Goal: Transaction & Acquisition: Purchase product/service

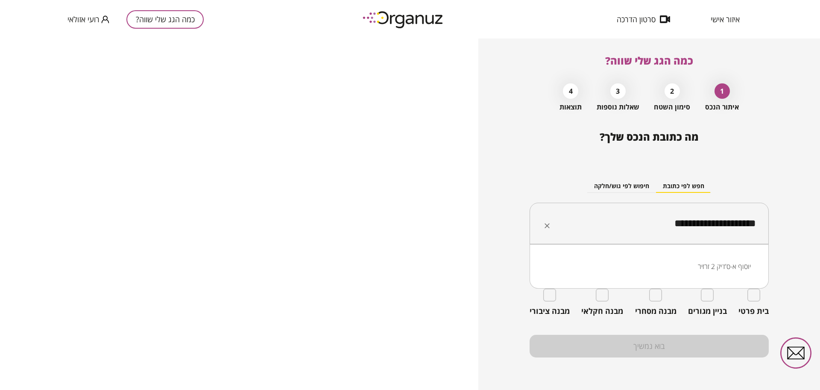
click at [685, 226] on input "**********" at bounding box center [653, 223] width 212 height 21
click at [724, 265] on li "הגיתית קרני שומרון" at bounding box center [649, 266] width 217 height 15
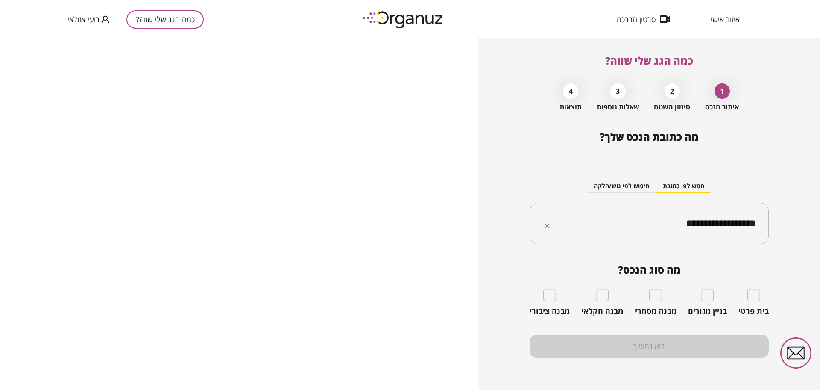
click at [679, 222] on input "**********" at bounding box center [653, 223] width 212 height 21
paste input "text"
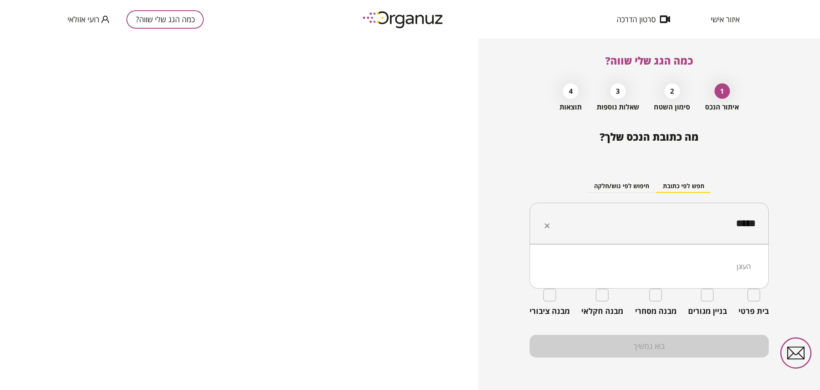
click at [674, 263] on li "העוגן" at bounding box center [649, 266] width 217 height 15
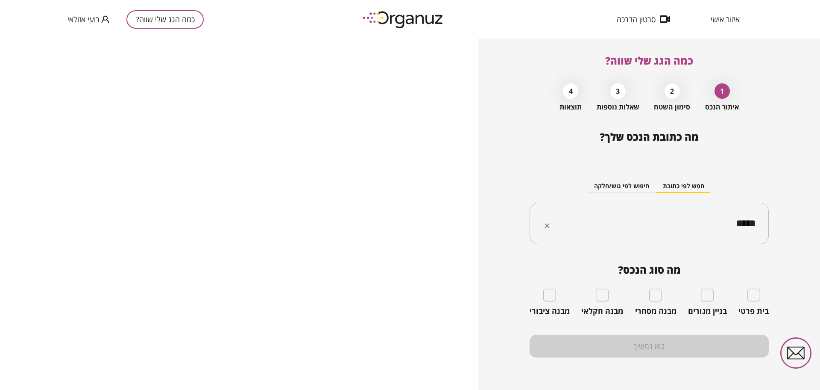
type input "*****"
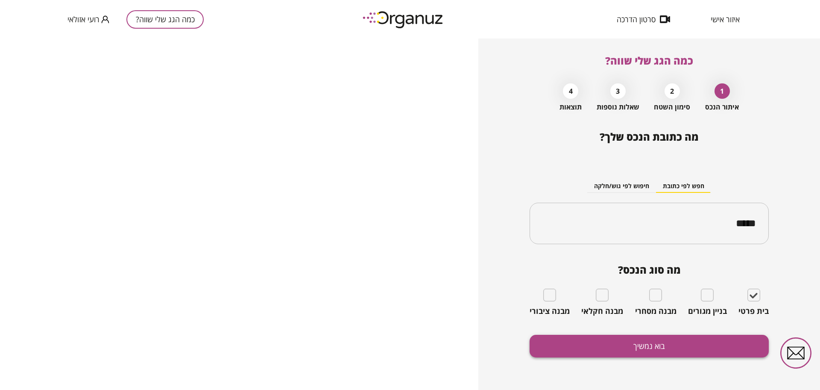
click at [676, 350] on button "בוא נמשיך" at bounding box center [649, 346] width 239 height 23
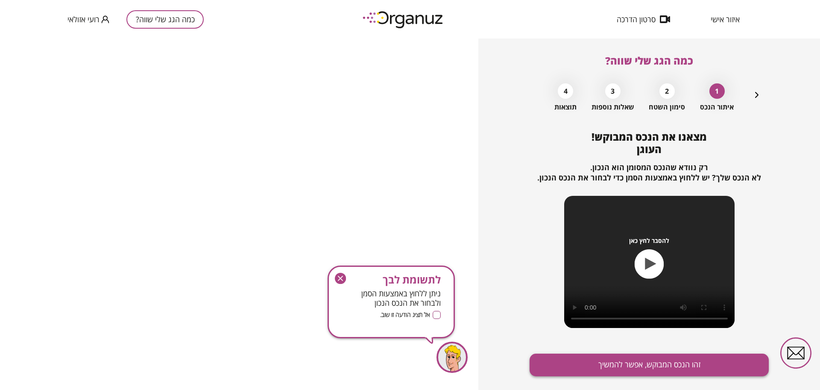
click at [672, 361] on button "זהו הנכס המבוקש, אפשר להמשיך" at bounding box center [649, 364] width 239 height 23
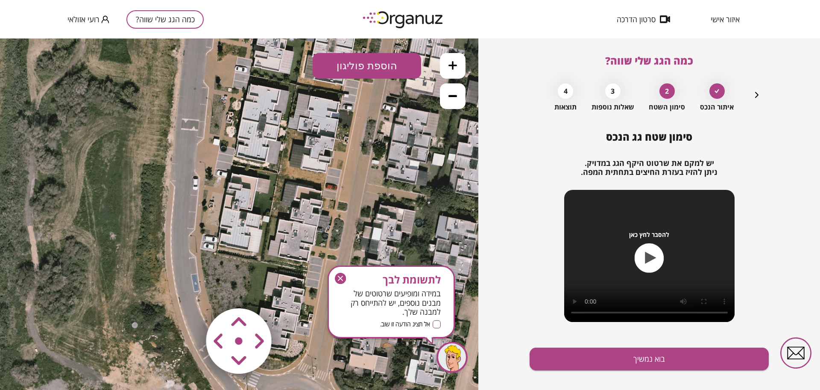
click at [459, 60] on button at bounding box center [453, 66] width 26 height 26
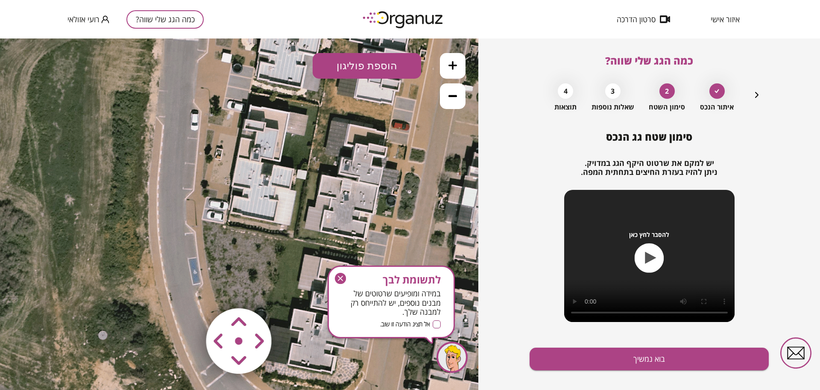
drag, startPoint x: 309, startPoint y: 218, endPoint x: 330, endPoint y: 171, distance: 51.8
click at [330, 171] on icon at bounding box center [261, 167] width 855 height 855
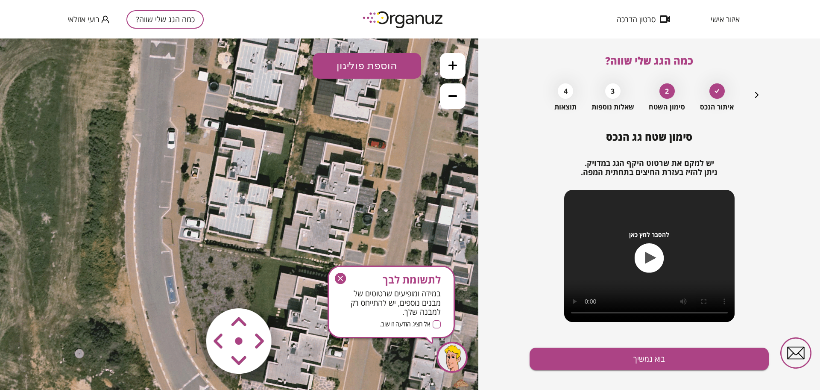
drag, startPoint x: 302, startPoint y: 241, endPoint x: 279, endPoint y: 266, distance: 33.9
click at [279, 266] on icon at bounding box center [237, 185] width 855 height 855
click at [459, 58] on button at bounding box center [453, 66] width 26 height 26
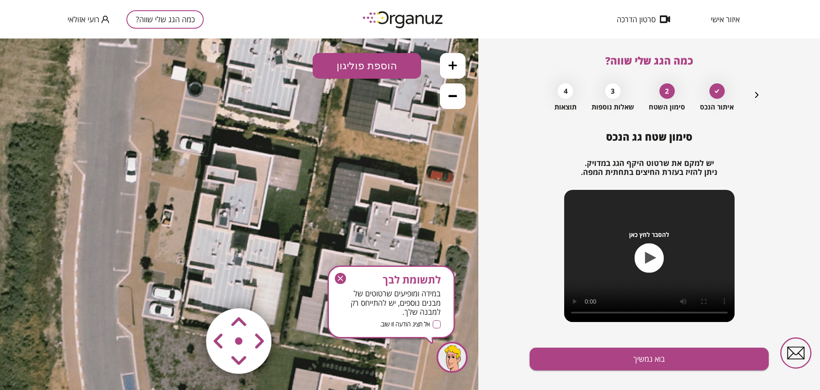
drag, startPoint x: 294, startPoint y: 130, endPoint x: 288, endPoint y: 196, distance: 65.7
click at [288, 196] on icon at bounding box center [231, 237] width 1282 height 1282
click at [375, 68] on button "הוספת פוליגון" at bounding box center [367, 66] width 109 height 26
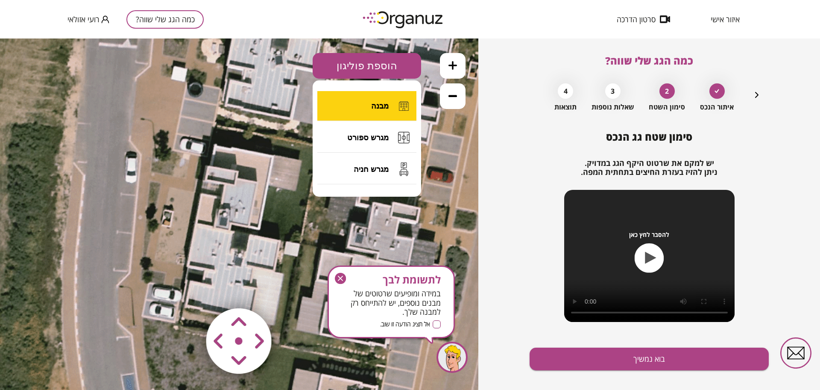
click at [369, 99] on button "מבנה" at bounding box center [367, 106] width 99 height 30
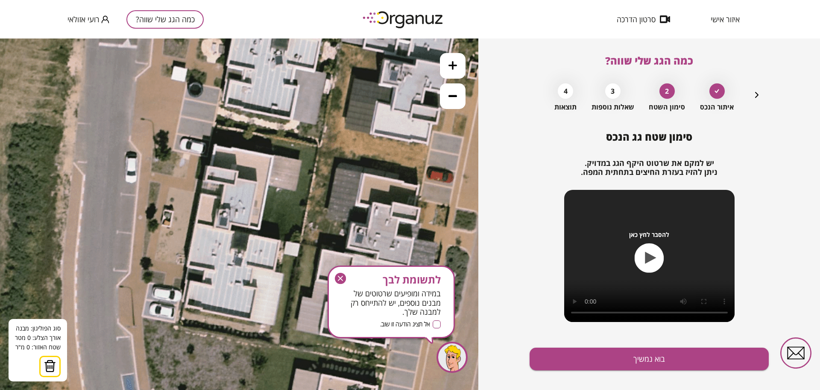
click at [216, 145] on icon at bounding box center [231, 238] width 1282 height 1282
click at [215, 146] on icon at bounding box center [231, 237] width 1282 height 1282
click at [274, 156] on icon at bounding box center [231, 237] width 1282 height 1282
click at [276, 155] on polygon at bounding box center [245, 151] width 60 height 10
click at [303, 159] on icon at bounding box center [231, 237] width 1282 height 1282
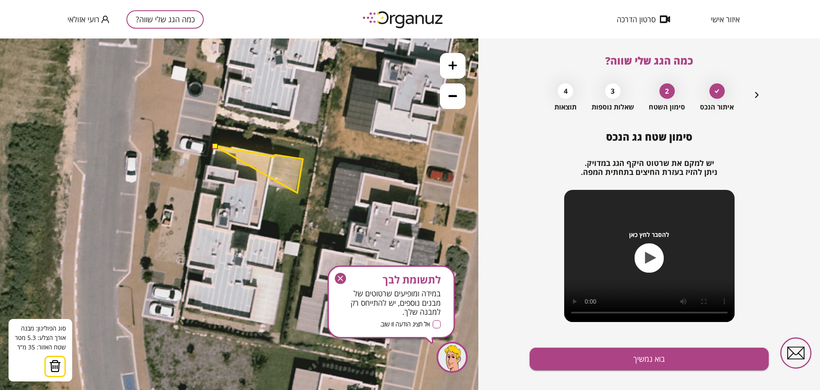
click at [297, 193] on polygon at bounding box center [259, 169] width 88 height 47
click at [266, 187] on polygon at bounding box center [259, 169] width 88 height 47
click at [259, 229] on polygon at bounding box center [259, 187] width 88 height 82
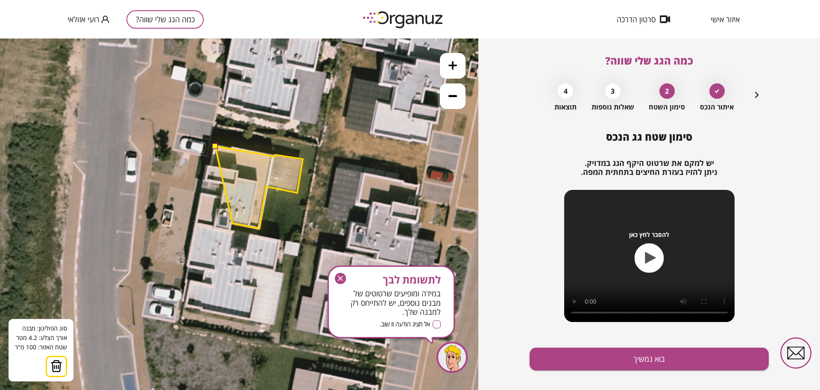
click at [232, 223] on polygon at bounding box center [259, 187] width 88 height 82
click at [231, 230] on polygon at bounding box center [259, 188] width 88 height 84
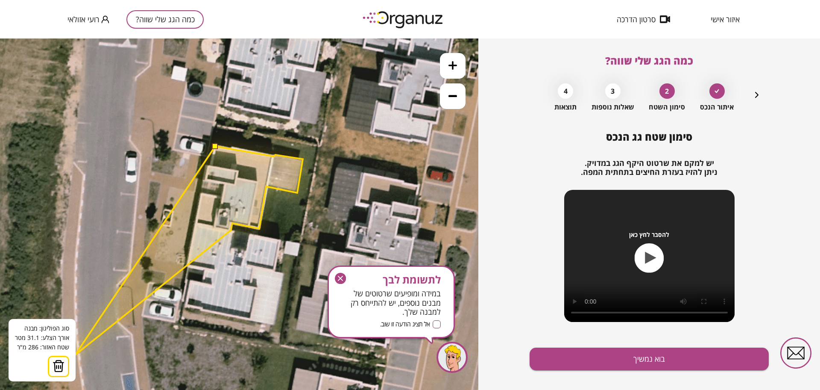
drag, startPoint x: 59, startPoint y: 370, endPoint x: 73, endPoint y: 344, distance: 29.4
click at [59, 369] on img at bounding box center [59, 365] width 12 height 13
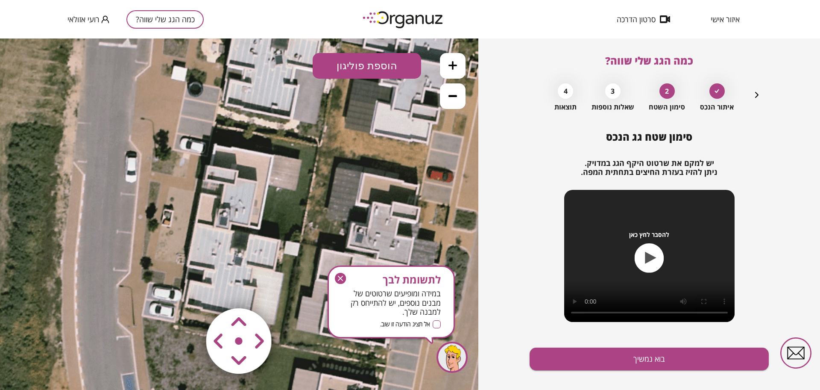
click at [456, 66] on icon at bounding box center [453, 65] width 9 height 9
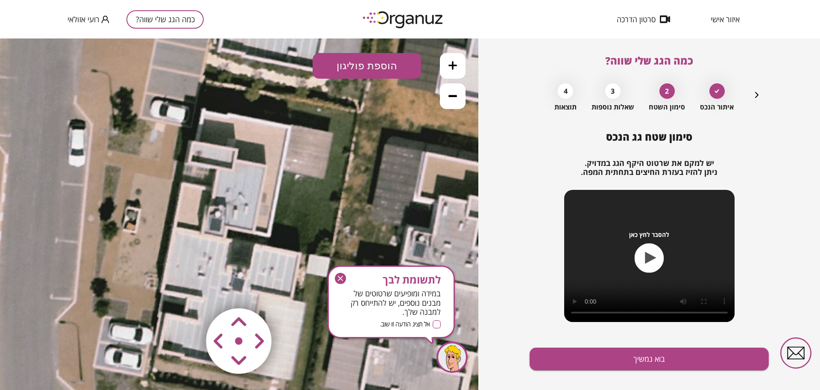
click at [380, 57] on button "הוספת פוליגון" at bounding box center [367, 66] width 109 height 26
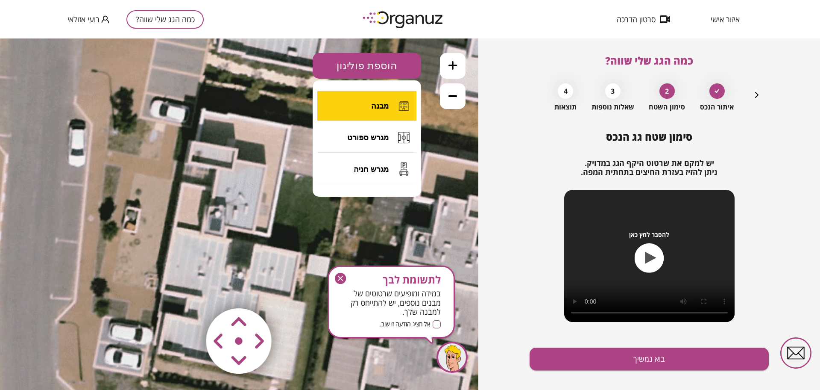
click at [362, 107] on button "מבנה" at bounding box center [367, 106] width 99 height 30
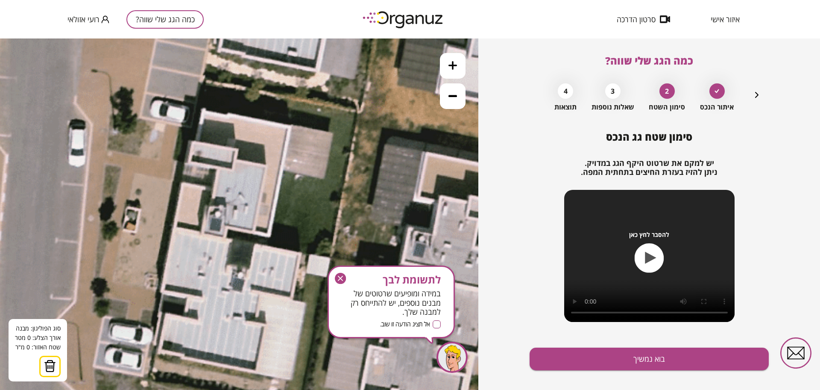
click at [193, 142] on icon at bounding box center [226, 249] width 1923 height 1923
click at [238, 150] on icon at bounding box center [226, 249] width 1923 height 1923
click at [236, 160] on polygon at bounding box center [215, 151] width 45 height 18
click at [267, 166] on polygon at bounding box center [230, 154] width 74 height 24
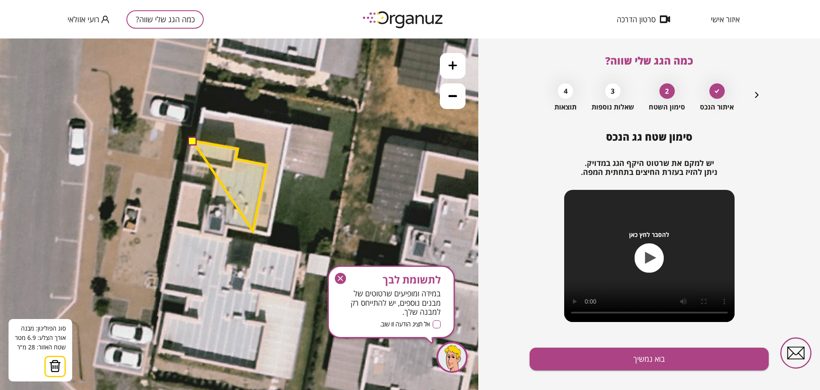
click at [253, 231] on polygon at bounding box center [230, 186] width 74 height 90
click at [255, 233] on polygon at bounding box center [230, 187] width 74 height 92
click at [227, 227] on polygon at bounding box center [230, 187] width 74 height 92
click at [226, 237] on polygon at bounding box center [230, 189] width 74 height 96
click at [202, 232] on polygon at bounding box center [230, 189] width 74 height 96
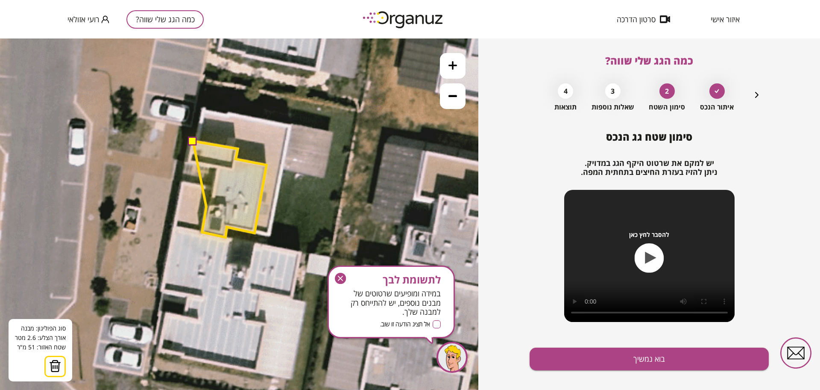
click at [206, 207] on polygon at bounding box center [230, 189] width 74 height 96
click at [212, 208] on polygon at bounding box center [230, 189] width 74 height 96
click at [218, 167] on polygon at bounding box center [230, 189] width 74 height 96
click at [216, 170] on polygon at bounding box center [230, 189] width 74 height 96
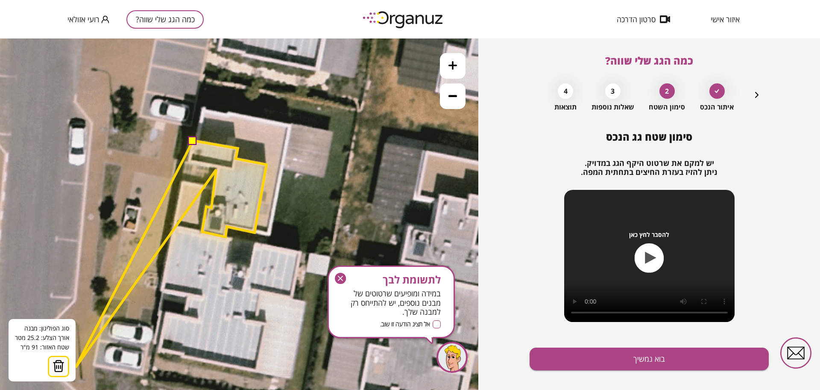
click at [67, 362] on button at bounding box center [58, 366] width 21 height 21
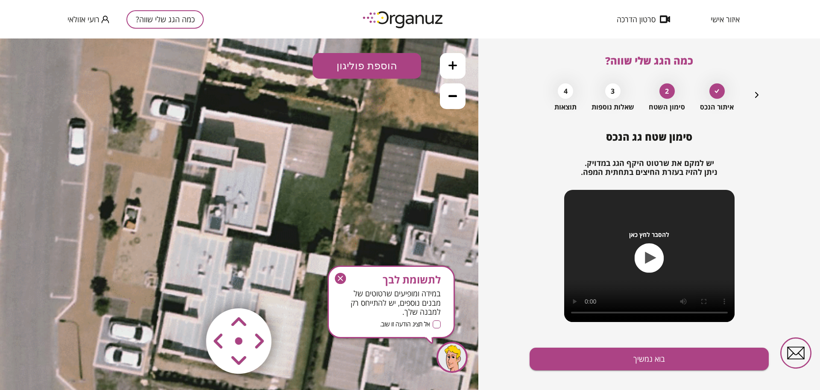
click at [349, 65] on button "הוספת פוליגון" at bounding box center [367, 66] width 109 height 26
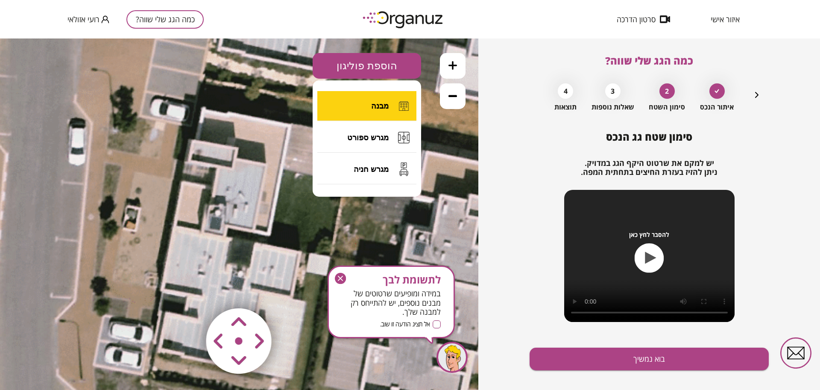
click at [353, 107] on button "מבנה" at bounding box center [367, 106] width 99 height 30
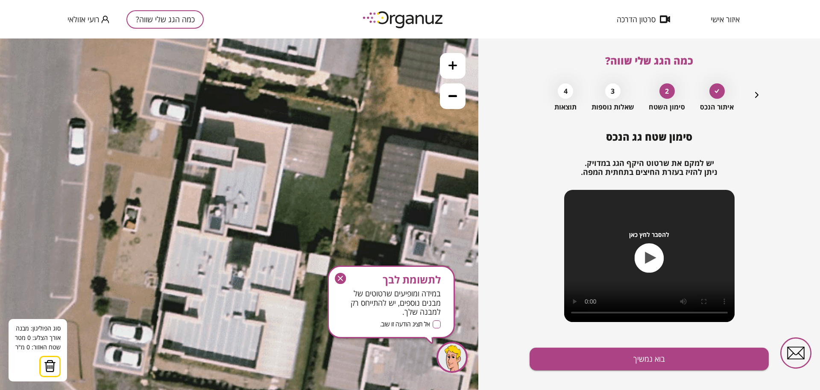
click at [190, 161] on icon at bounding box center [226, 247] width 1923 height 1923
click at [232, 169] on icon at bounding box center [226, 247] width 1923 height 1923
click at [236, 159] on polygon at bounding box center [213, 164] width 47 height 10
click at [237, 150] on polygon at bounding box center [213, 159] width 47 height 19
click at [237, 148] on polygon at bounding box center [213, 158] width 47 height 21
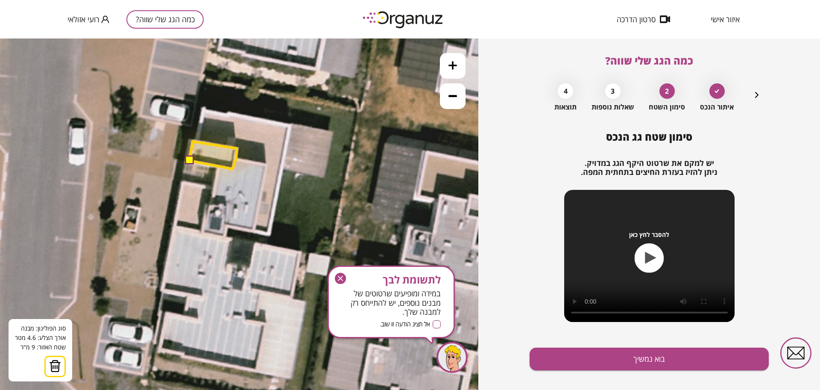
click at [193, 141] on polygon at bounding box center [213, 154] width 47 height 27
click at [190, 157] on button at bounding box center [189, 160] width 9 height 9
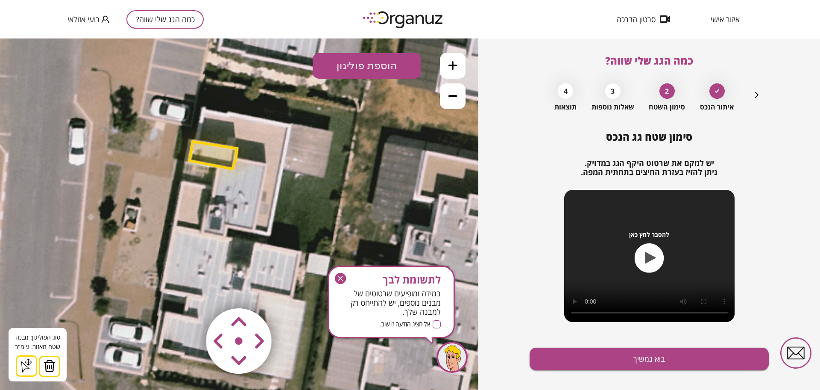
click at [373, 61] on button "הוספת פוליגון" at bounding box center [367, 66] width 109 height 26
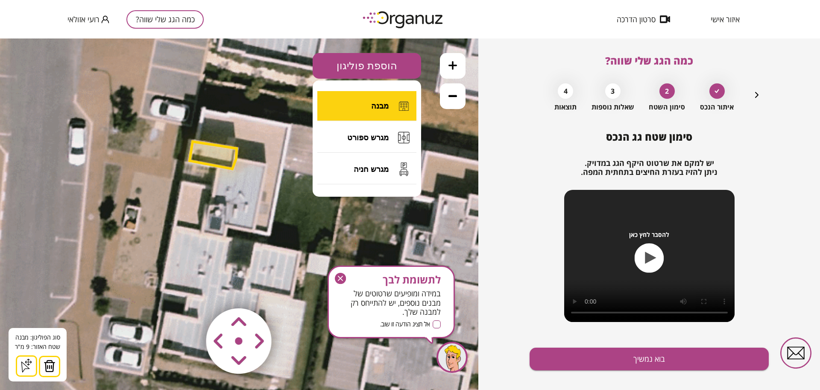
click at [379, 100] on button "מבנה" at bounding box center [367, 106] width 99 height 30
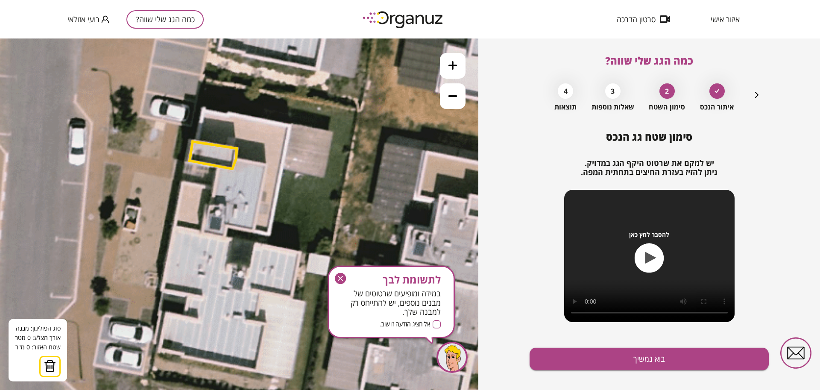
click at [238, 161] on icon at bounding box center [226, 247] width 1923 height 1923
click at [267, 165] on icon at bounding box center [226, 247] width 1923 height 1923
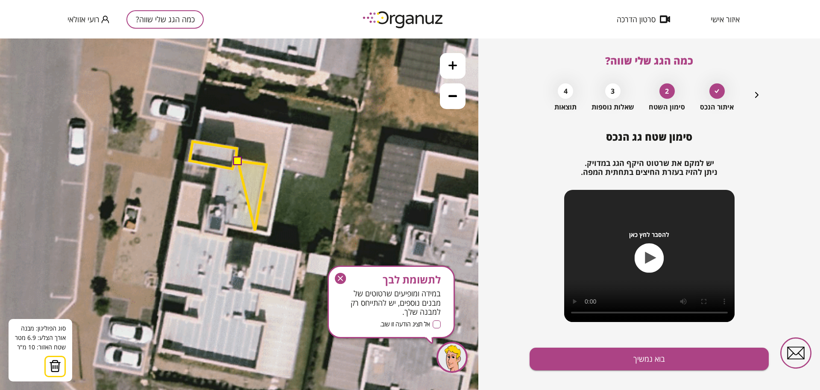
click at [255, 230] on polygon at bounding box center [252, 195] width 29 height 69
click at [227, 226] on polygon at bounding box center [246, 195] width 39 height 69
click at [225, 235] on icon at bounding box center [226, 247] width 1923 height 1923
click at [201, 232] on polygon at bounding box center [233, 198] width 65 height 74
click at [205, 208] on polygon at bounding box center [233, 198] width 65 height 74
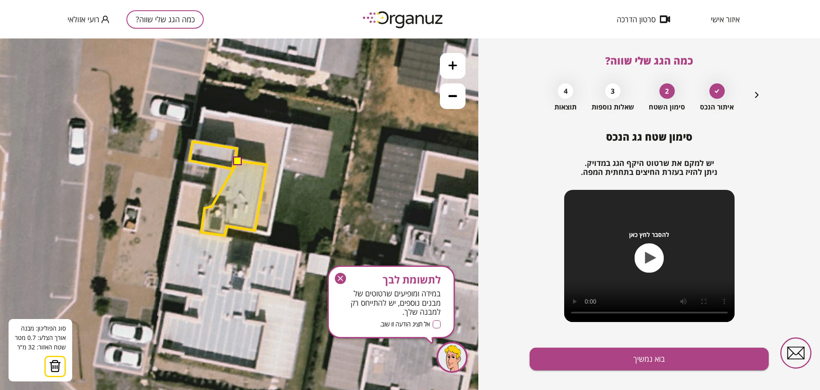
click at [212, 206] on polygon at bounding box center [233, 198] width 65 height 74
click at [215, 167] on polygon at bounding box center [233, 198] width 65 height 74
click at [217, 165] on polygon at bounding box center [233, 198] width 65 height 74
click at [233, 168] on polygon at bounding box center [233, 198] width 65 height 74
click at [237, 159] on button at bounding box center [237, 160] width 9 height 9
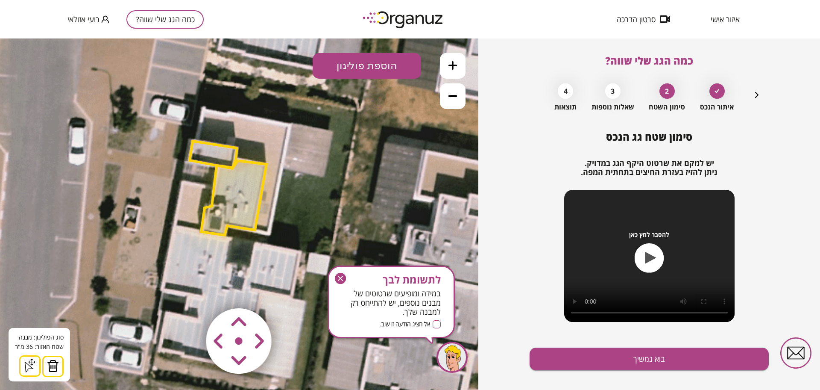
click at [407, 74] on button "הוספת פוליגון" at bounding box center [367, 66] width 109 height 26
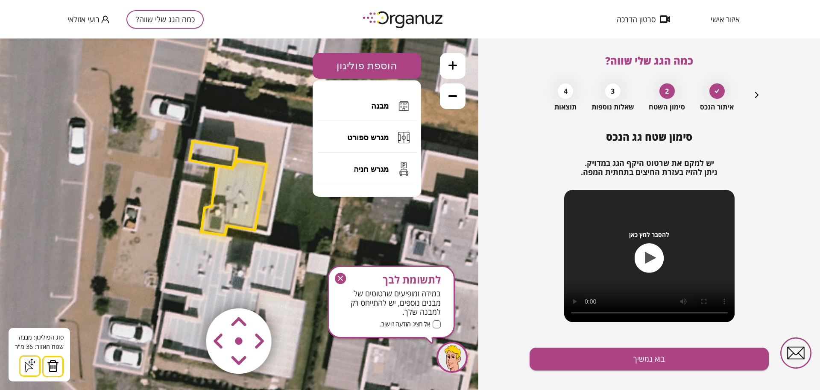
drag, startPoint x: 394, startPoint y: 103, endPoint x: 364, endPoint y: 111, distance: 31.0
click at [393, 103] on button "מבנה" at bounding box center [367, 106] width 99 height 30
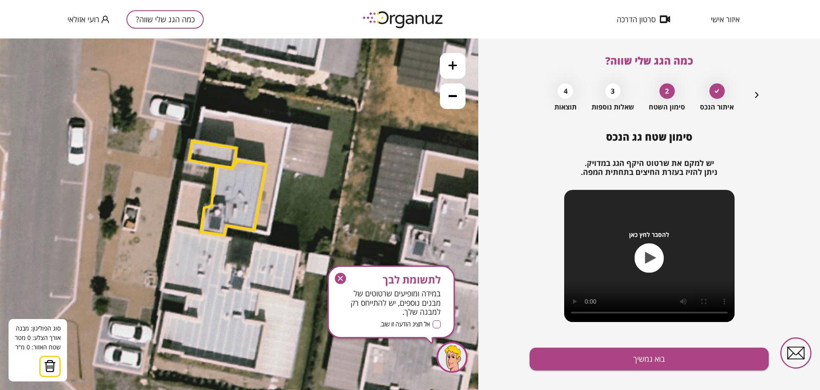
click at [290, 125] on icon at bounding box center [226, 247] width 1923 height 1923
click at [281, 168] on icon at bounding box center [226, 247] width 1923 height 1923
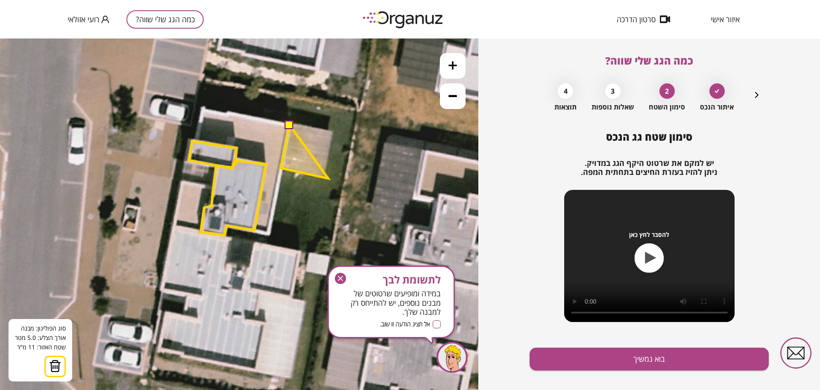
click at [328, 177] on polygon at bounding box center [304, 151] width 47 height 53
click at [335, 132] on polygon at bounding box center [308, 151] width 54 height 53
click at [288, 124] on button at bounding box center [289, 124] width 9 height 9
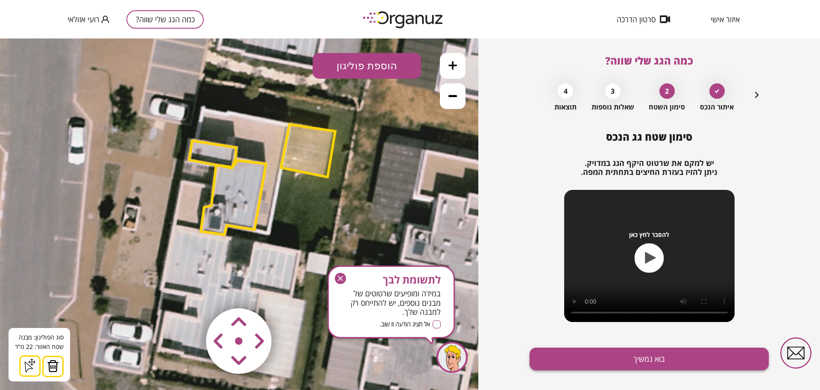
drag, startPoint x: 608, startPoint y: 342, endPoint x: 613, endPoint y: 349, distance: 8.5
click at [609, 345] on div "סימון שטח גג הנכס יש למקם את שרטוט היקף הגג במדויק. ניתן להזיז בעזרת החיצים בתח…" at bounding box center [649, 267] width 239 height 272
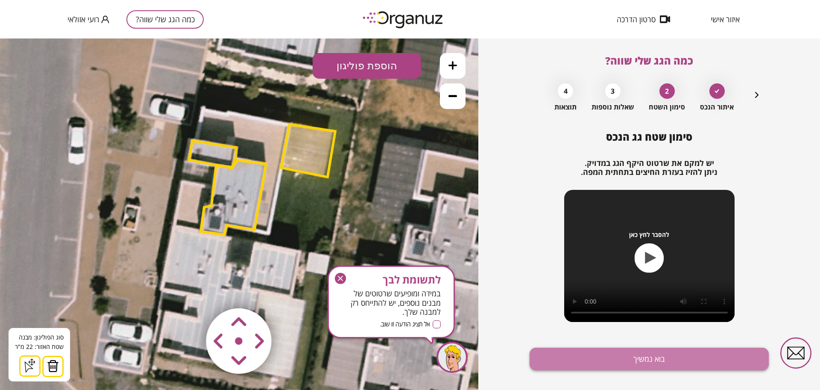
click at [615, 351] on button "בוא נמשיך" at bounding box center [649, 358] width 239 height 23
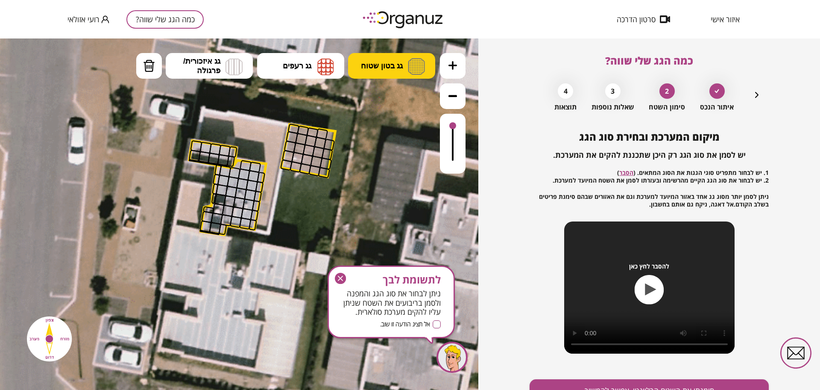
click at [388, 77] on button "גג בטון שטוח" at bounding box center [391, 66] width 87 height 26
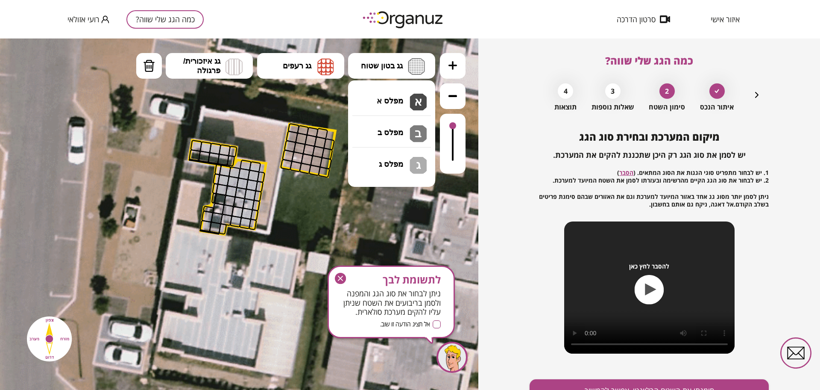
click at [394, 105] on div ".st0 { fill: #FFFFFF; } 22" at bounding box center [239, 213] width 479 height 351
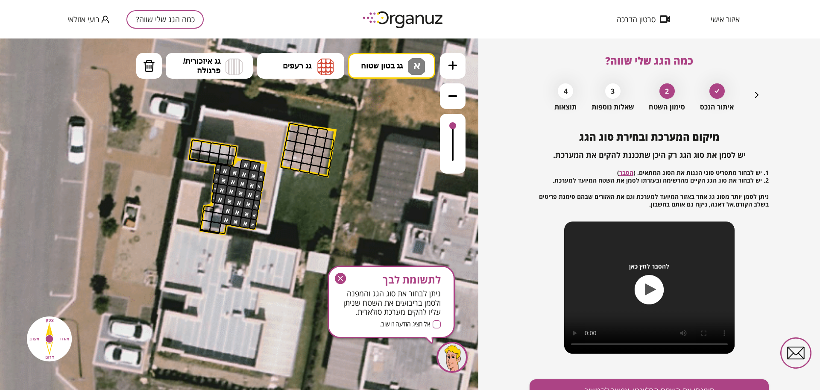
drag, startPoint x: 241, startPoint y: 161, endPoint x: 274, endPoint y: 164, distance: 32.6
click at [377, 62] on span "גג בטון שטוח" at bounding box center [382, 65] width 42 height 9
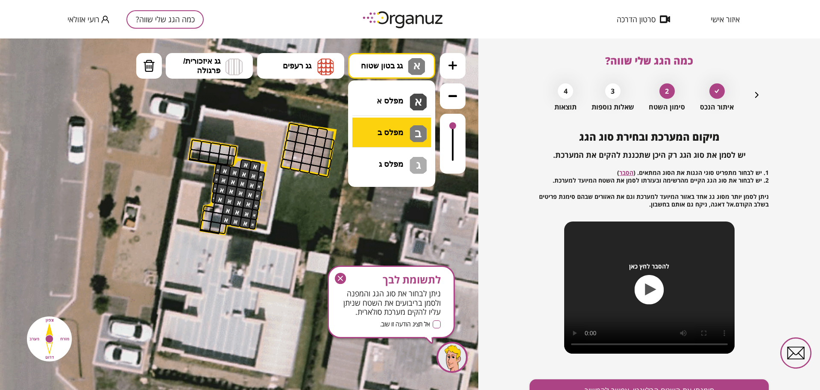
click at [390, 130] on div ".st0 { fill: #FFFFFF; } 22" at bounding box center [239, 213] width 479 height 351
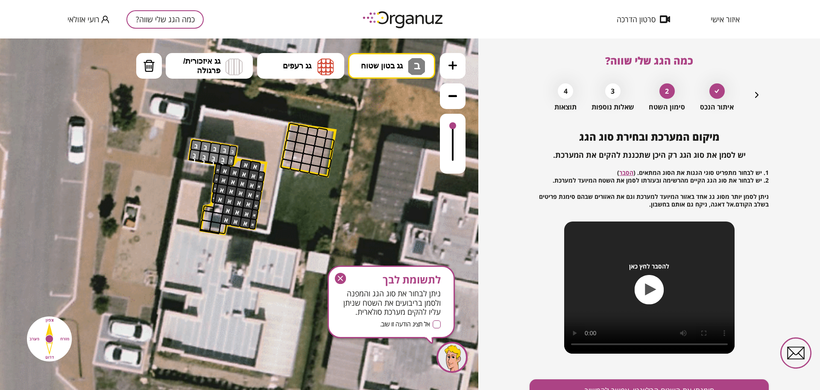
drag, startPoint x: 232, startPoint y: 148, endPoint x: 197, endPoint y: 146, distance: 35.1
click at [234, 69] on img at bounding box center [234, 66] width 17 height 17
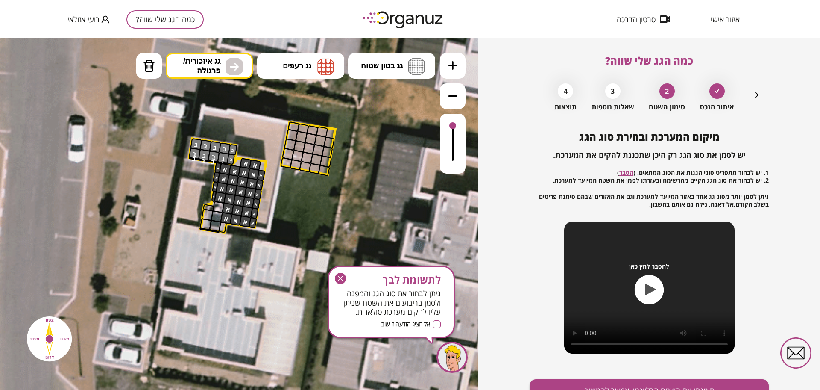
click at [222, 203] on div ".st0 { fill: #FFFFFF; } 22" at bounding box center [239, 213] width 479 height 351
drag, startPoint x: 296, startPoint y: 125, endPoint x: 342, endPoint y: 208, distance: 94.9
click at [317, 187] on div ".st0 { fill: #FFFFFF; }" at bounding box center [226, 244] width 1923 height 1923
click at [341, 275] on icon "button" at bounding box center [340, 278] width 11 height 11
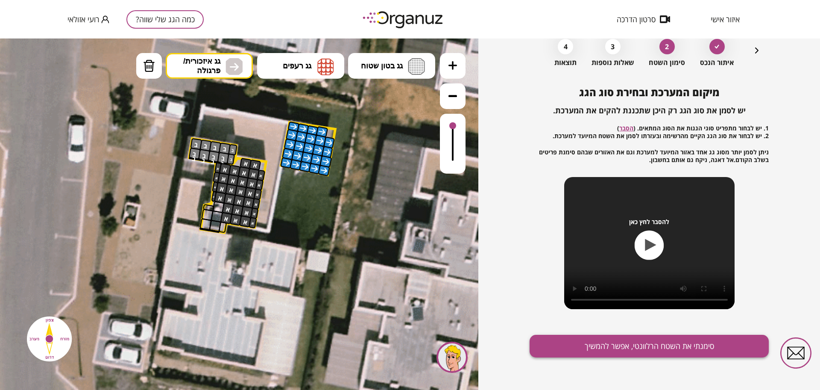
click at [569, 338] on button "סימנתי את השטח הרלוונטי, אפשר להמשיך" at bounding box center [649, 346] width 239 height 23
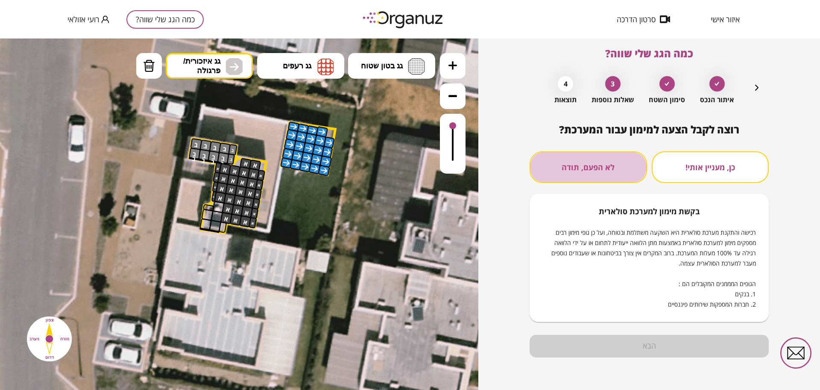
drag, startPoint x: 573, startPoint y: 178, endPoint x: 574, endPoint y: 202, distance: 23.9
click at [573, 176] on button "לא הפעם, תודה" at bounding box center [589, 167] width 118 height 32
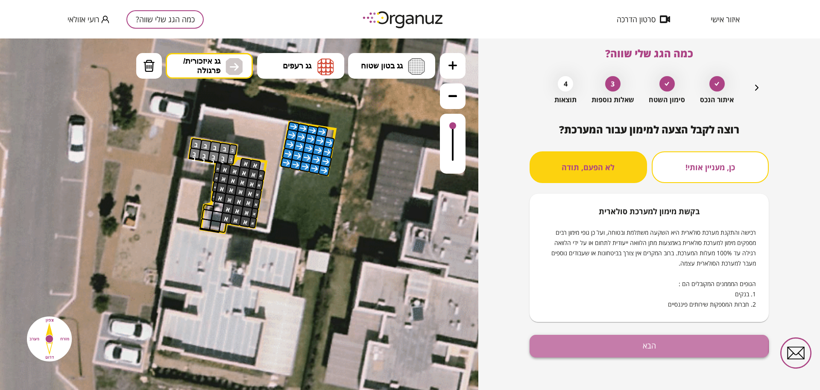
click at [569, 341] on button "הבא" at bounding box center [649, 346] width 239 height 23
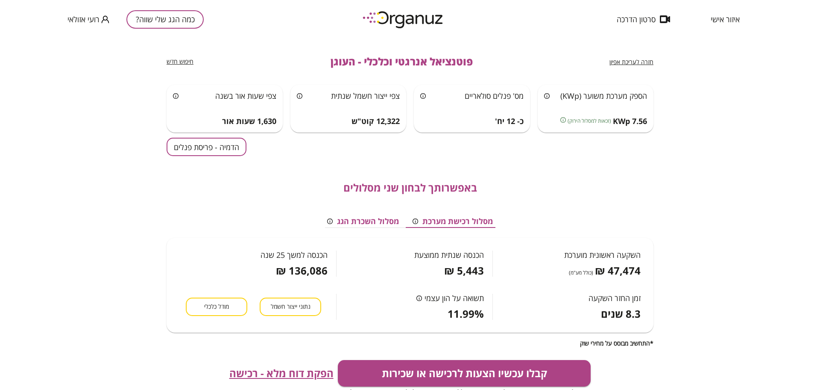
click at [211, 150] on button "הדמיה - פריסת פנלים" at bounding box center [207, 147] width 80 height 18
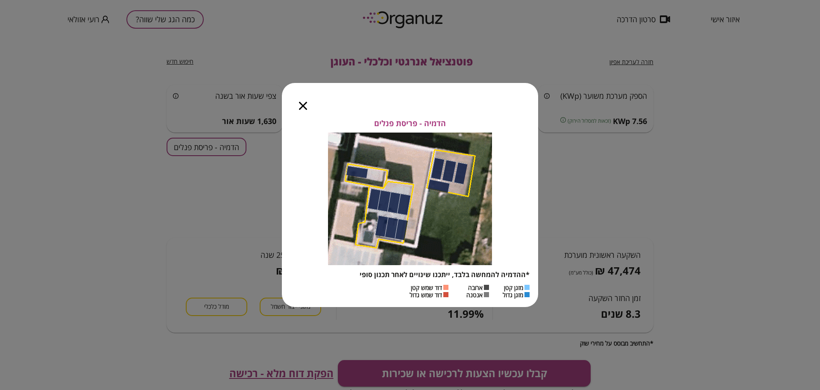
click at [303, 104] on icon "button" at bounding box center [303, 106] width 8 height 8
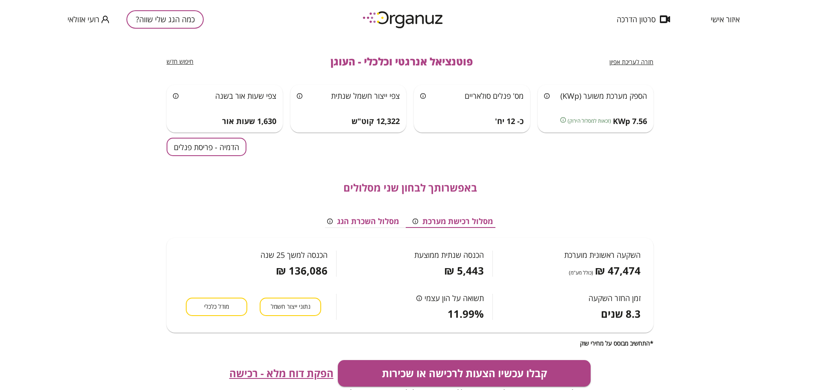
click at [304, 370] on span "הפקת דוח מלא - רכישה" at bounding box center [281, 373] width 104 height 12
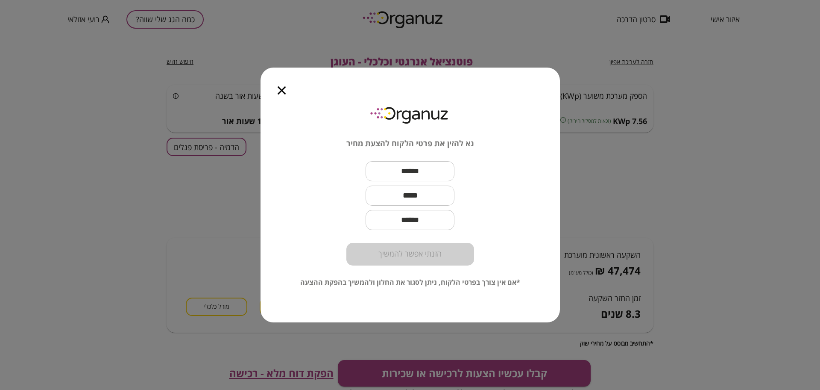
click at [432, 170] on input "text" at bounding box center [410, 171] width 89 height 25
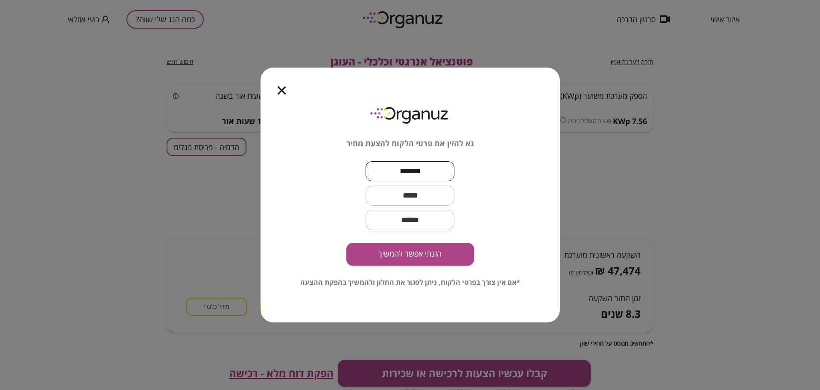
type input "*******"
drag, startPoint x: 397, startPoint y: 195, endPoint x: 429, endPoint y: 202, distance: 33.1
click at [397, 195] on input "text" at bounding box center [410, 195] width 89 height 25
type input "**********"
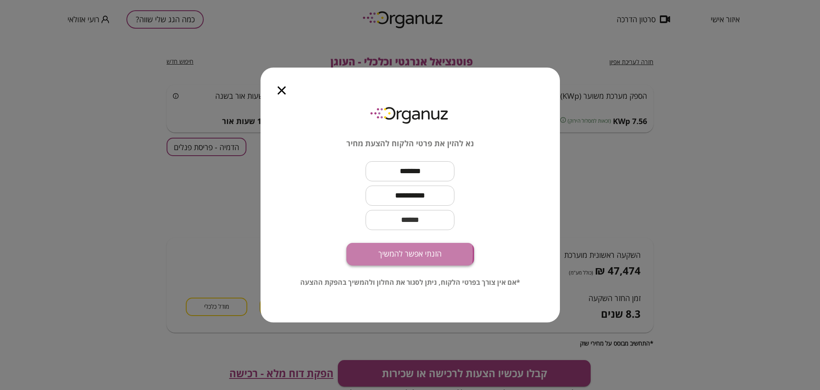
click at [368, 254] on button "הזנתי אפשר להמשיך" at bounding box center [411, 254] width 128 height 23
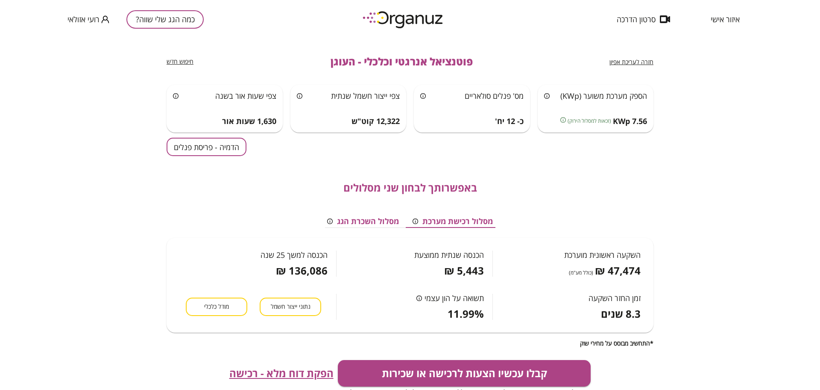
click at [170, 24] on button "כמה הגג שלי שווה?" at bounding box center [164, 19] width 77 height 18
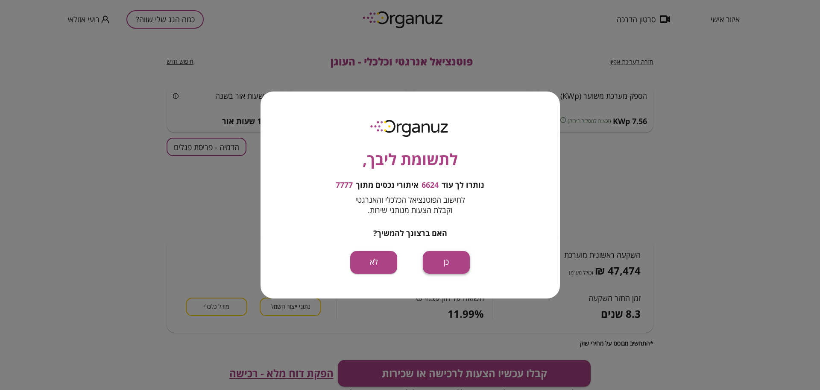
click at [446, 265] on button "כן" at bounding box center [446, 262] width 47 height 23
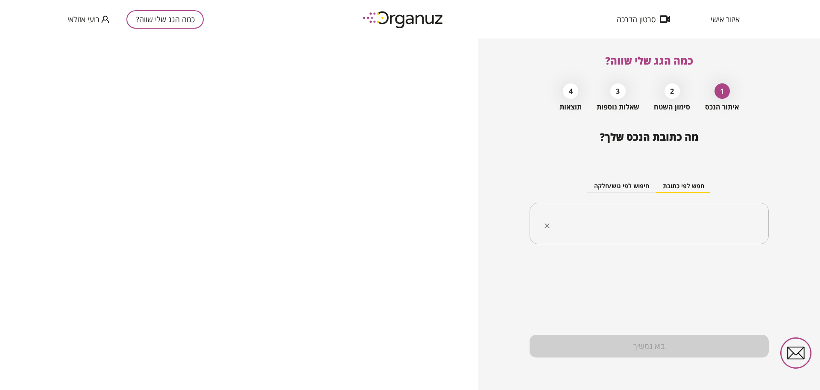
click at [651, 226] on input "text" at bounding box center [653, 223] width 212 height 21
paste input "**********"
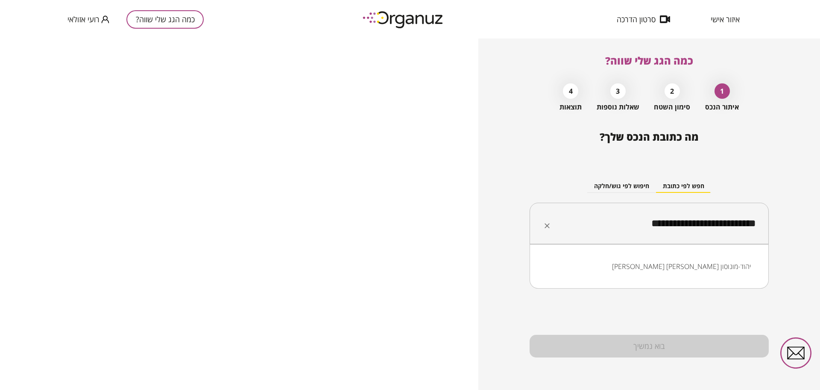
click at [751, 271] on li "[PERSON_NAME] [PERSON_NAME] יהוד-מונוסון" at bounding box center [649, 266] width 217 height 15
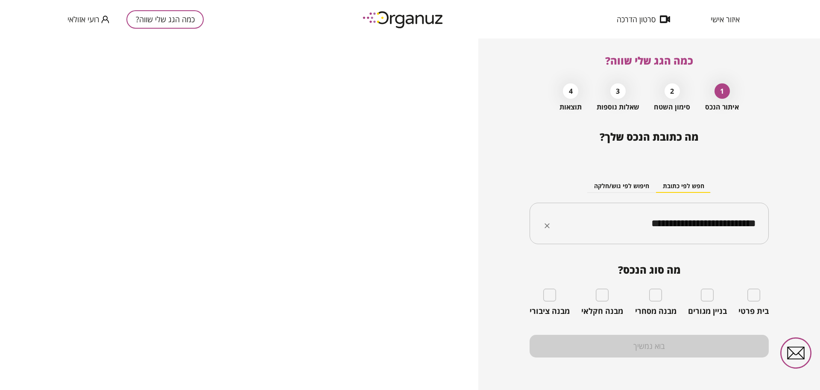
type input "**********"
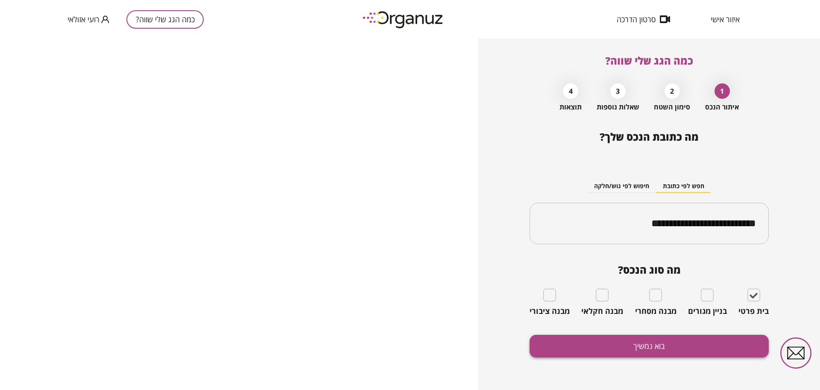
click at [679, 355] on button "בוא נמשיך" at bounding box center [649, 346] width 239 height 23
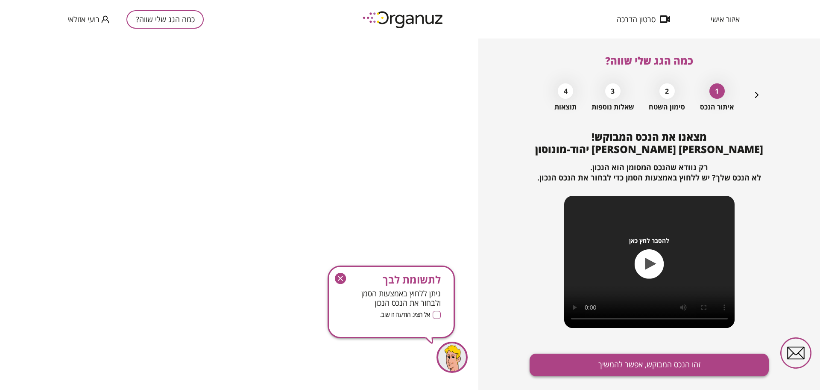
click at [685, 361] on button "זהו הנכס המבוקש, אפשר להמשיך" at bounding box center [649, 364] width 239 height 23
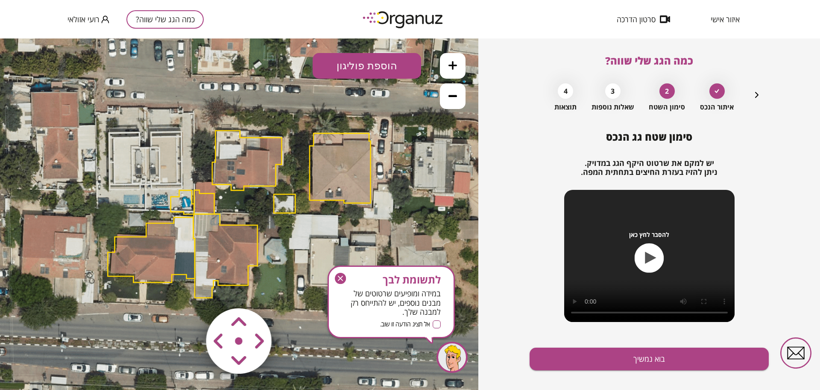
click at [475, 67] on icon at bounding box center [238, 215] width 795 height 795
click at [462, 67] on button at bounding box center [453, 66] width 26 height 26
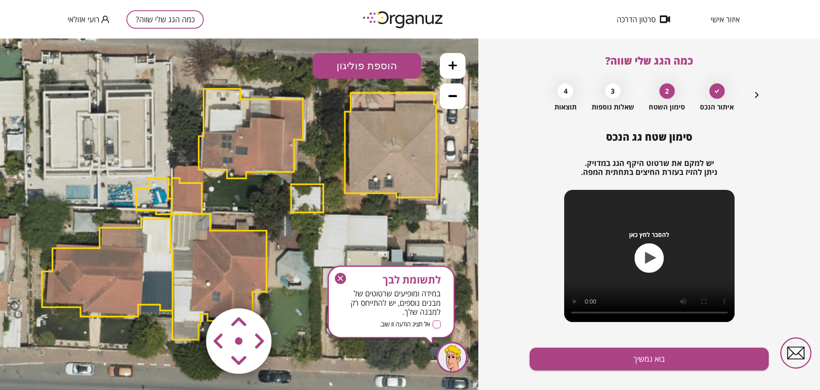
click at [462, 67] on button at bounding box center [453, 66] width 26 height 26
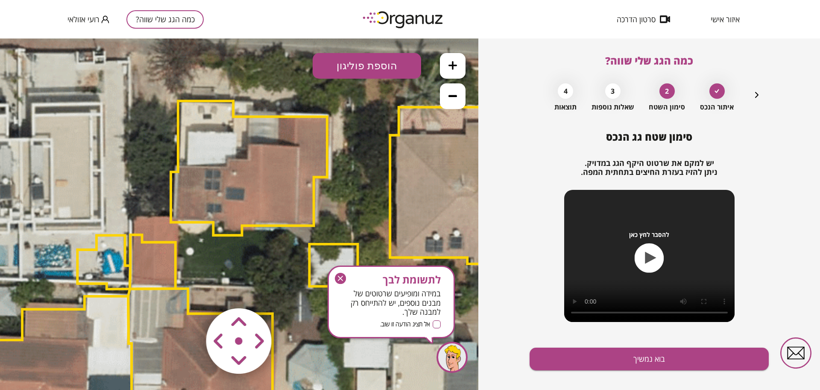
drag, startPoint x: 375, startPoint y: 134, endPoint x: 340, endPoint y: 231, distance: 103.0
click at [365, 214] on icon at bounding box center [229, 291] width 1788 height 1788
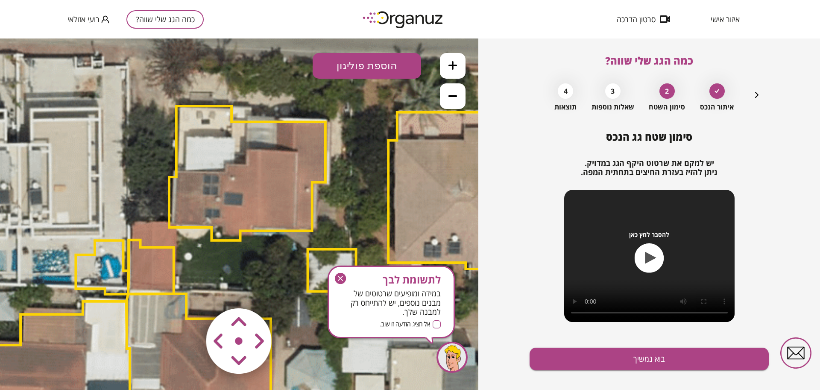
click at [343, 278] on icon "button" at bounding box center [340, 278] width 11 height 11
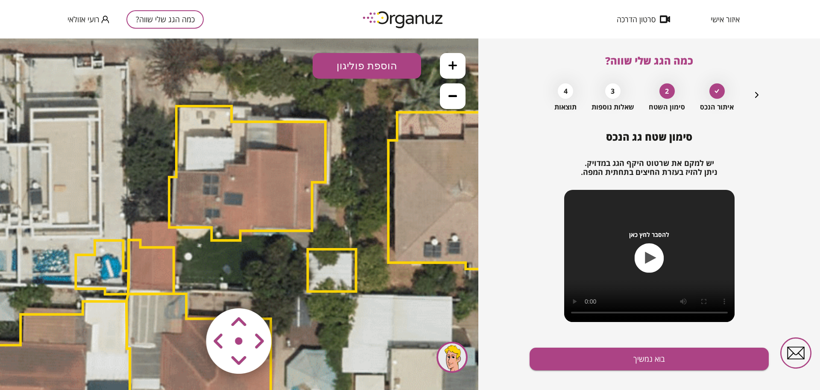
click at [188, 290] on area at bounding box center [188, 290] width 0 height 0
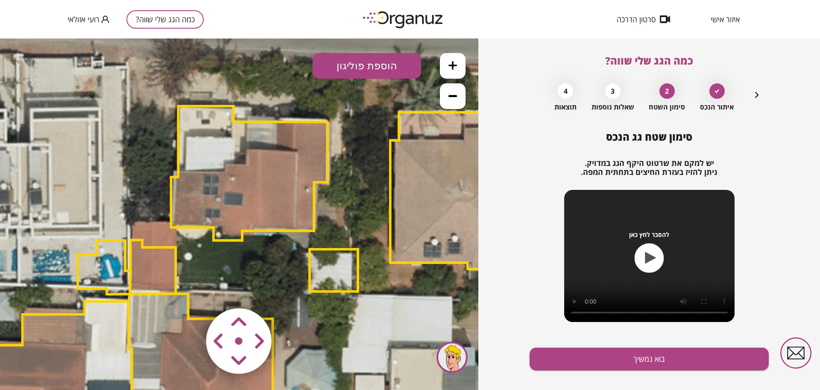
click at [188, 290] on area at bounding box center [188, 290] width 0 height 0
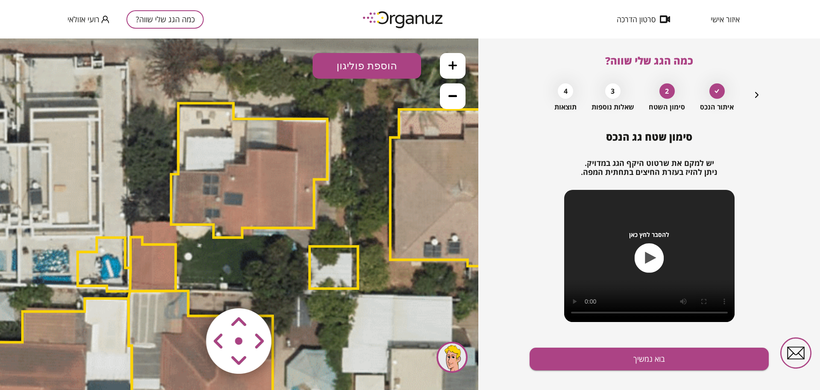
click at [188, 290] on area at bounding box center [188, 290] width 0 height 0
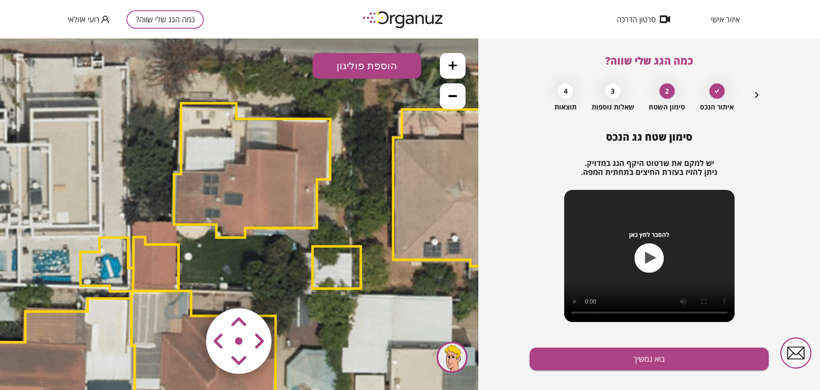
click at [188, 290] on area at bounding box center [188, 290] width 0 height 0
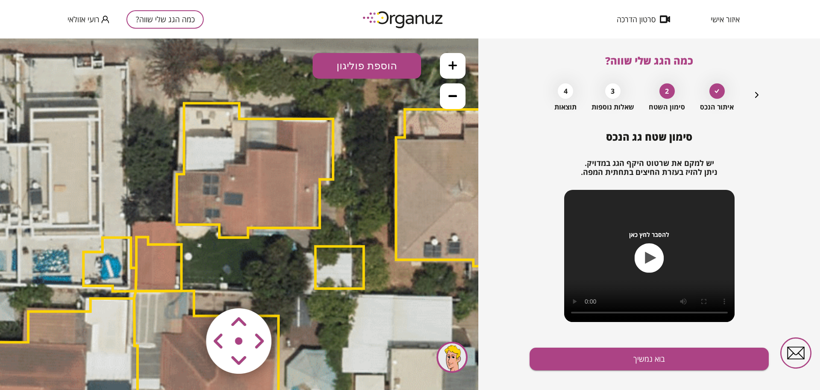
click at [188, 290] on area at bounding box center [188, 290] width 0 height 0
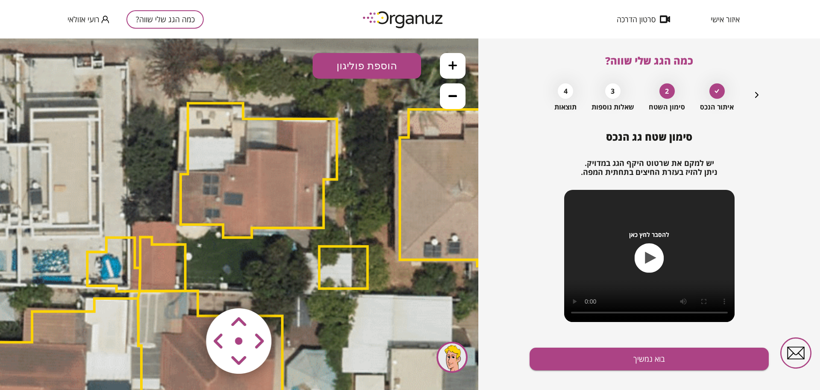
click at [238, 204] on polygon at bounding box center [259, 170] width 156 height 134
click at [239, 180] on polygon at bounding box center [259, 170] width 156 height 134
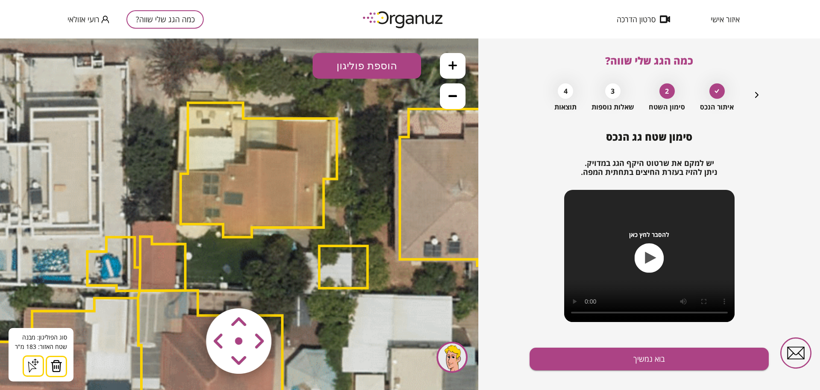
click at [53, 361] on img at bounding box center [56, 365] width 12 height 13
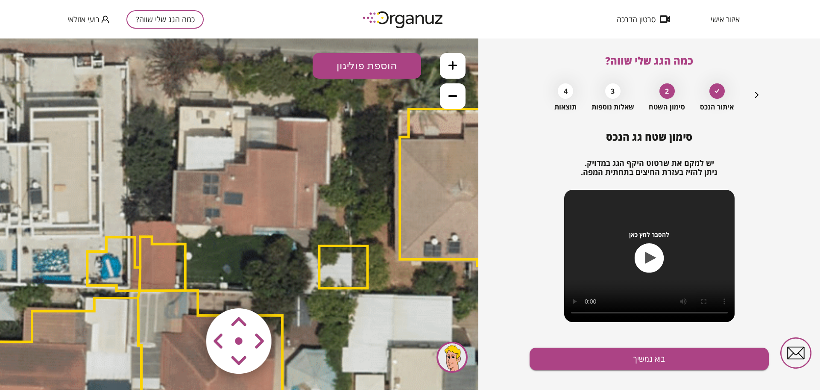
click at [419, 69] on button "הוספת פוליגון" at bounding box center [367, 66] width 109 height 26
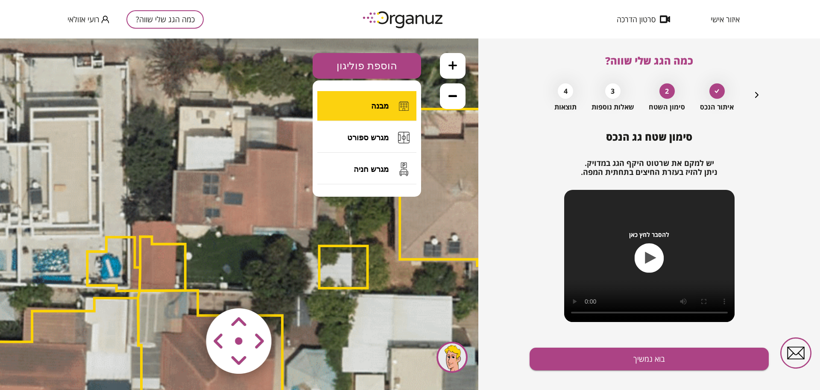
click at [382, 113] on button "מבנה" at bounding box center [367, 106] width 99 height 30
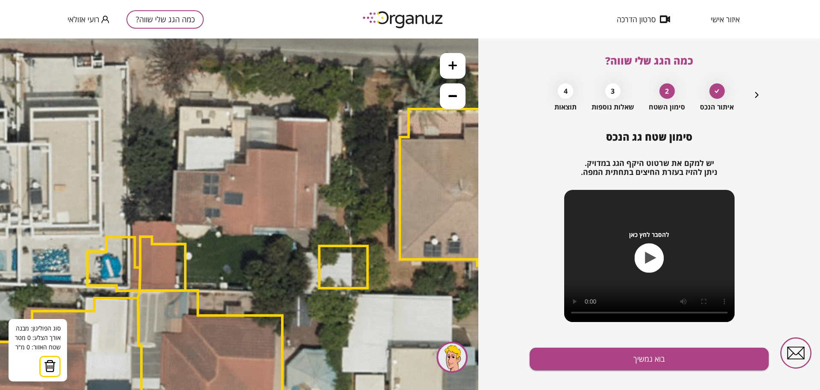
click at [175, 170] on icon at bounding box center [228, 296] width 1788 height 1788
click at [176, 171] on icon at bounding box center [228, 296] width 1788 height 1788
click at [227, 172] on icon at bounding box center [228, 296] width 1788 height 1788
click at [227, 165] on polygon at bounding box center [201, 168] width 51 height 6
click at [248, 165] on icon at bounding box center [228, 296] width 1788 height 1788
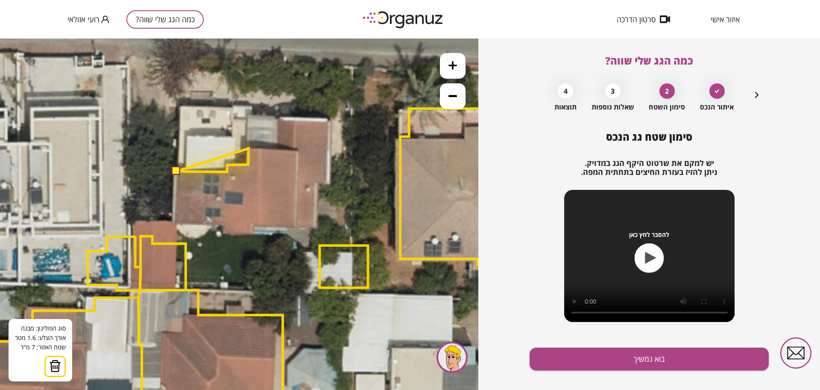
click at [249, 148] on polygon at bounding box center [212, 160] width 73 height 24
click at [280, 149] on icon at bounding box center [228, 296] width 1788 height 1788
click at [298, 149] on polygon at bounding box center [237, 160] width 122 height 24
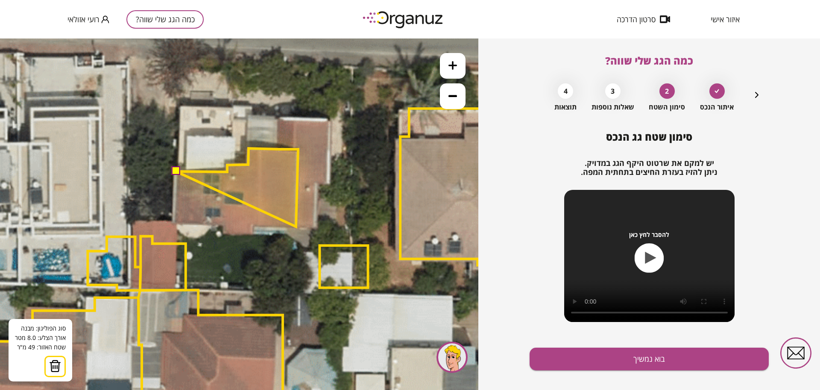
click at [296, 226] on polygon at bounding box center [237, 187] width 122 height 78
click at [256, 227] on polygon at bounding box center [237, 187] width 122 height 79
click at [256, 235] on polygon at bounding box center [237, 191] width 122 height 87
click at [222, 235] on polygon at bounding box center [237, 192] width 122 height 88
click at [223, 227] on polygon at bounding box center [237, 192] width 122 height 88
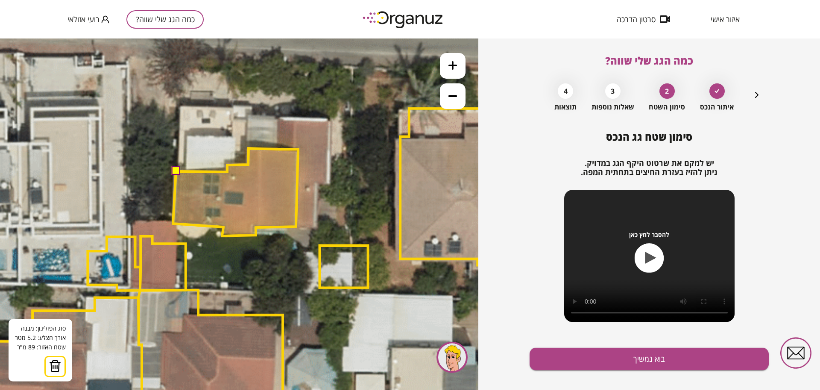
click at [173, 223] on polygon at bounding box center [235, 192] width 125 height 88
click at [177, 174] on button at bounding box center [175, 171] width 9 height 9
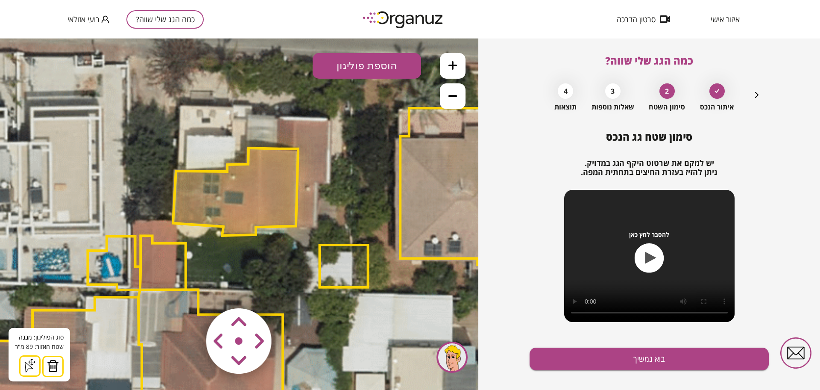
click at [362, 63] on button "הוספת פוליגון" at bounding box center [367, 66] width 109 height 26
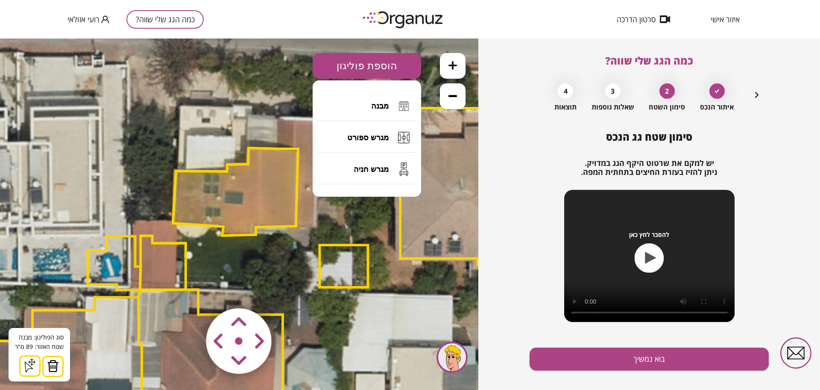
click at [366, 102] on button "מבנה" at bounding box center [367, 106] width 99 height 30
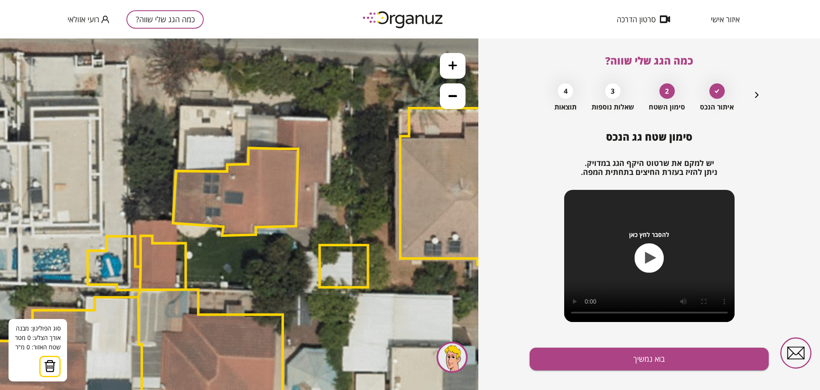
click at [279, 120] on icon at bounding box center [228, 295] width 1788 height 1788
click at [330, 121] on icon at bounding box center [228, 295] width 1788 height 1788
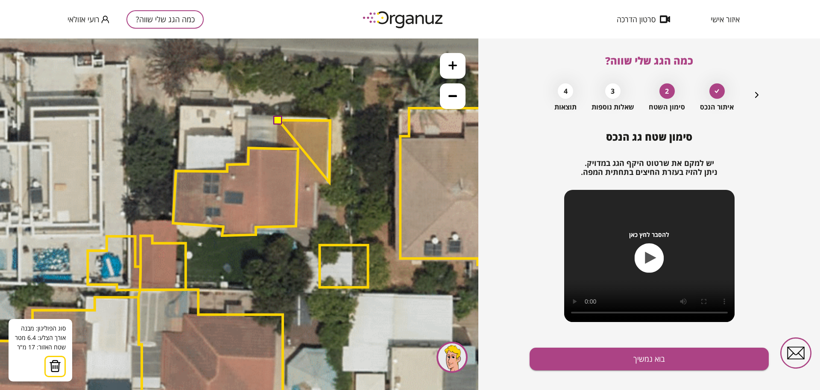
click at [329, 182] on polygon at bounding box center [305, 151] width 52 height 62
click at [317, 184] on polygon at bounding box center [305, 152] width 52 height 64
click at [316, 227] on polygon at bounding box center [305, 174] width 52 height 108
click at [300, 226] on polygon at bounding box center [305, 173] width 52 height 107
click at [296, 225] on polygon at bounding box center [305, 173] width 52 height 107
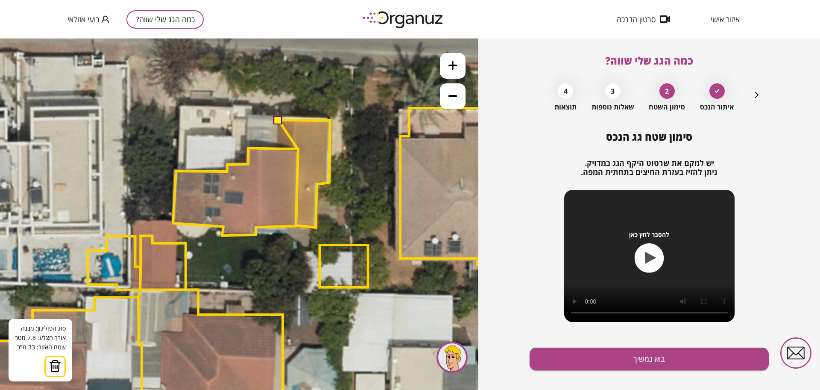
click at [298, 150] on polygon at bounding box center [305, 173] width 52 height 107
click at [277, 148] on polygon at bounding box center [303, 173] width 53 height 107
click at [279, 121] on button at bounding box center [278, 119] width 9 height 9
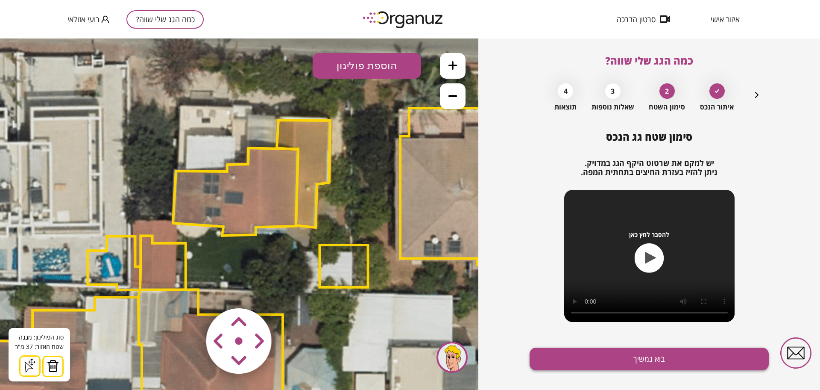
click at [614, 355] on button "בוא נמשיך" at bounding box center [649, 358] width 239 height 23
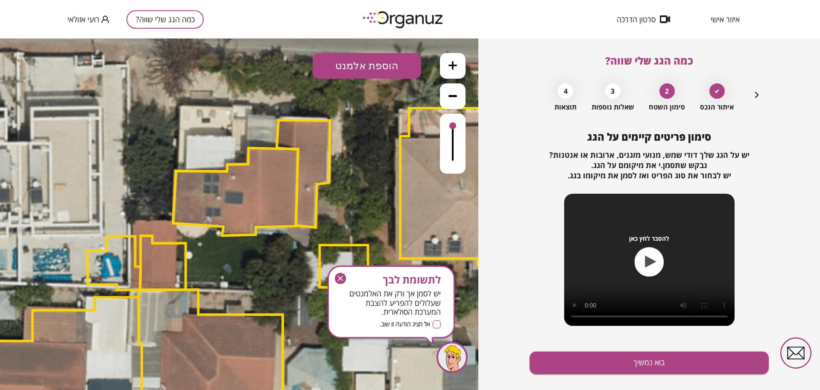
drag, startPoint x: 585, startPoint y: 332, endPoint x: 582, endPoint y: 337, distance: 6.1
click at [585, 332] on div "סימון פריטים קיימים על הגג יש על הגג שלך דודי שמש, מנועי מזגנים, ארובות או אנטנ…" at bounding box center [649, 235] width 239 height 208
click at [594, 363] on button "בוא נמשיך" at bounding box center [649, 362] width 239 height 23
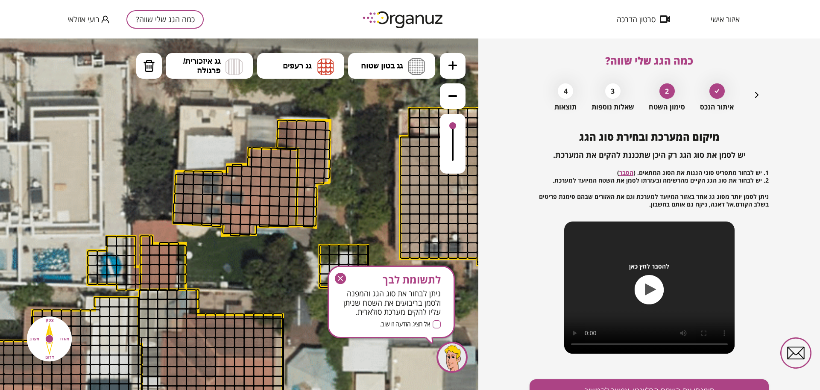
click at [443, 66] on button at bounding box center [453, 66] width 26 height 26
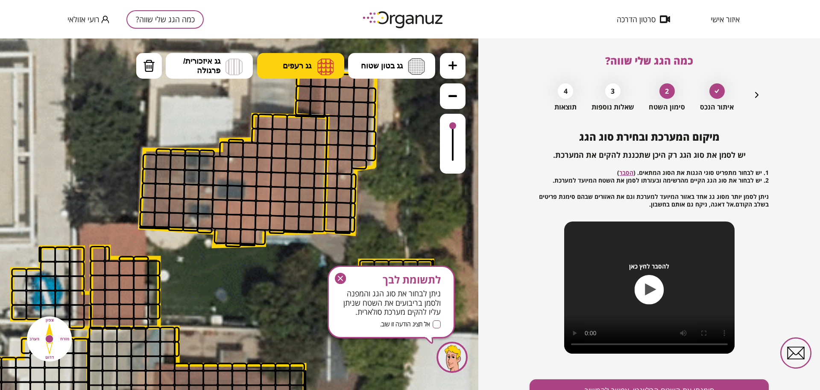
click at [289, 68] on span "גג רעפים" at bounding box center [297, 65] width 29 height 9
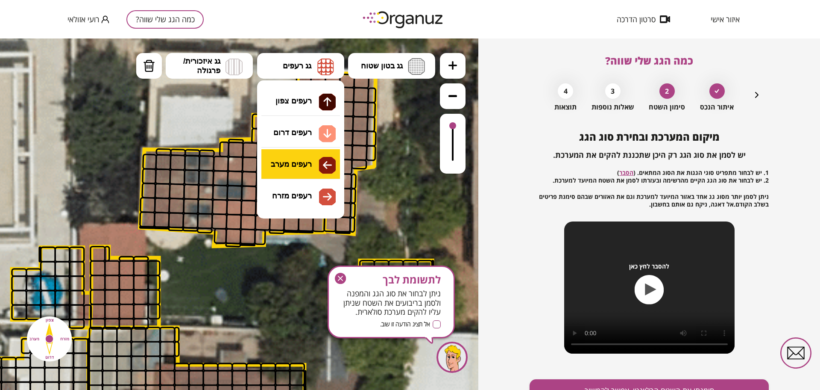
click at [318, 165] on div ".st0 { fill: #FFFFFF; } 37" at bounding box center [239, 213] width 479 height 351
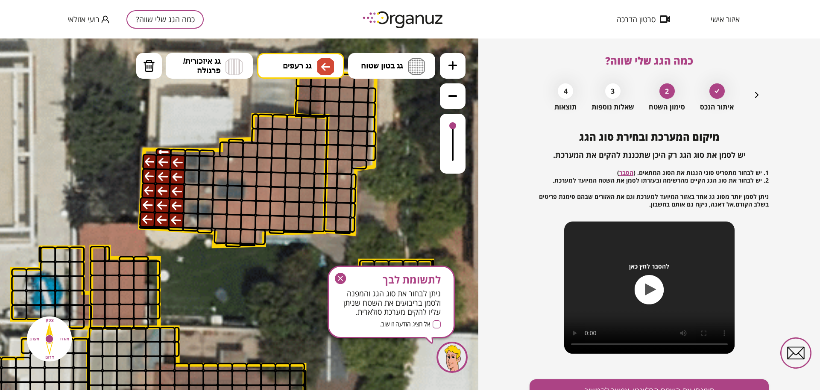
drag, startPoint x: 174, startPoint y: 156, endPoint x: 150, endPoint y: 229, distance: 76.9
click at [150, 229] on div ".st0 { fill: #FFFFFF; }" at bounding box center [223, 336] width 2683 height 2683
click at [170, 151] on div at bounding box center [178, 153] width 16 height 8
drag, startPoint x: 454, startPoint y: 126, endPoint x: 453, endPoint y: 114, distance: 12.0
click at [453, 114] on div at bounding box center [453, 144] width 26 height 60
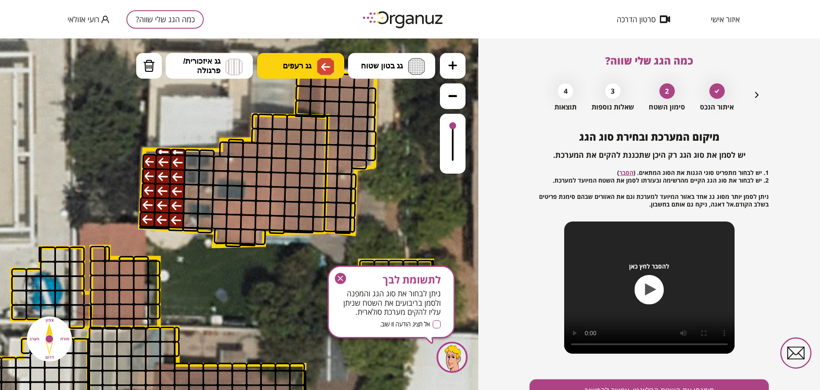
click at [300, 62] on span "גג רעפים" at bounding box center [297, 65] width 29 height 9
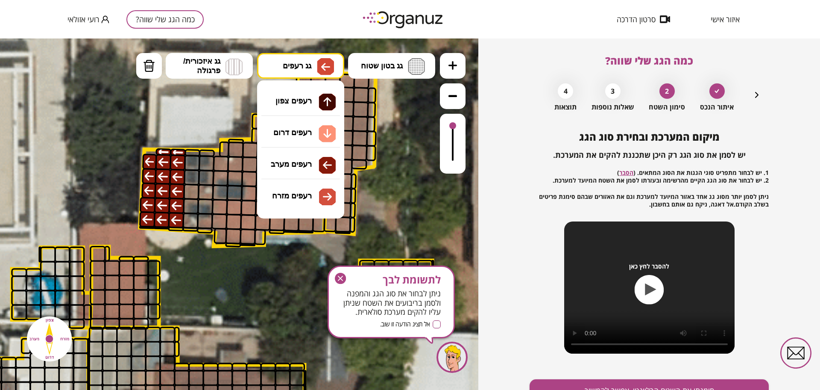
click at [316, 198] on div ".st0 { fill: #FFFFFF; } 37" at bounding box center [239, 213] width 479 height 351
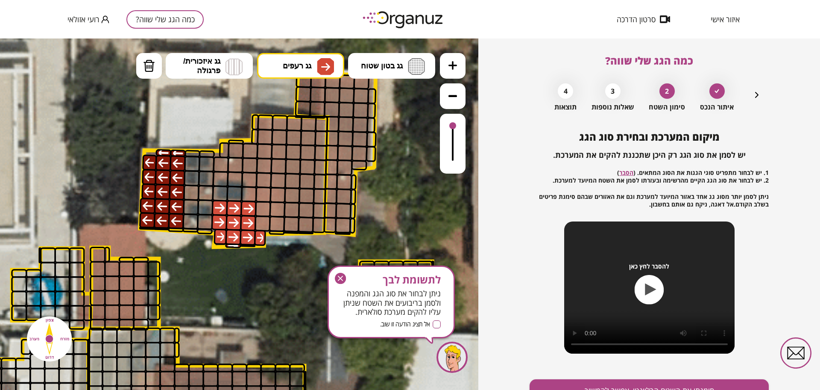
drag, startPoint x: 226, startPoint y: 206, endPoint x: 235, endPoint y: 245, distance: 40.2
drag, startPoint x: 221, startPoint y: 165, endPoint x: 227, endPoint y: 152, distance: 14.9
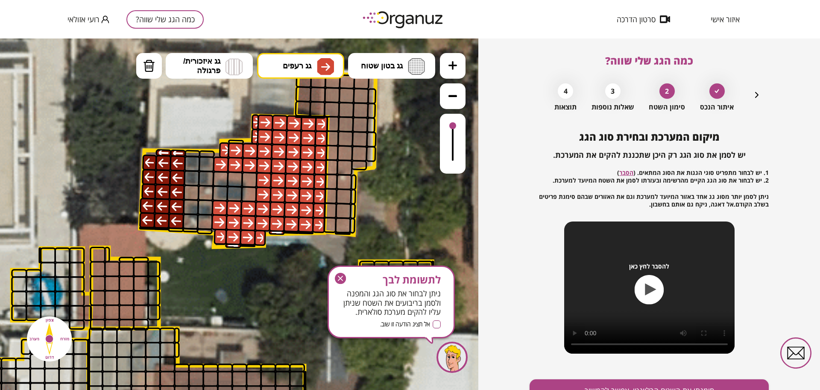
drag, startPoint x: 260, startPoint y: 165, endPoint x: 289, endPoint y: 234, distance: 74.3
click at [289, 234] on div ".st0 { fill: #FFFFFF; }" at bounding box center [223, 337] width 2683 height 2683
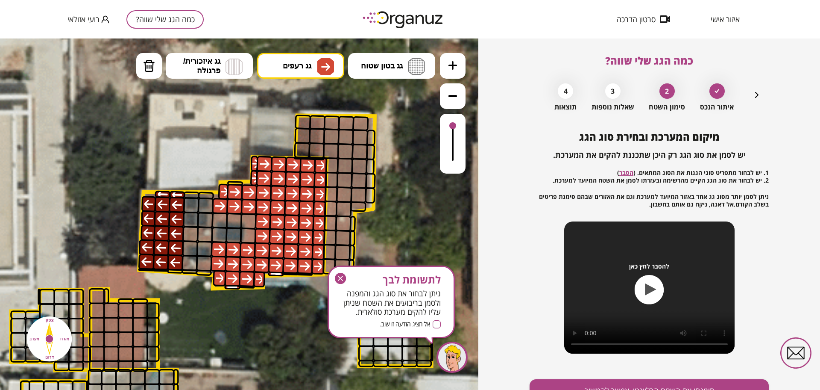
drag, startPoint x: 391, startPoint y: 192, endPoint x: 359, endPoint y: 252, distance: 67.3
click at [359, 252] on icon at bounding box center [222, 378] width 2683 height 2683
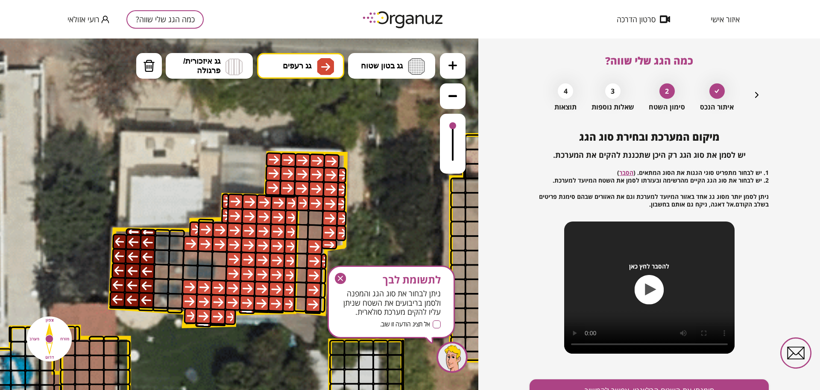
drag, startPoint x: 283, startPoint y: 158, endPoint x: 321, endPoint y: 283, distance: 130.7
click at [146, 66] on img at bounding box center [149, 65] width 12 height 13
drag, startPoint x: 309, startPoint y: 244, endPoint x: 334, endPoint y: 262, distance: 31.1
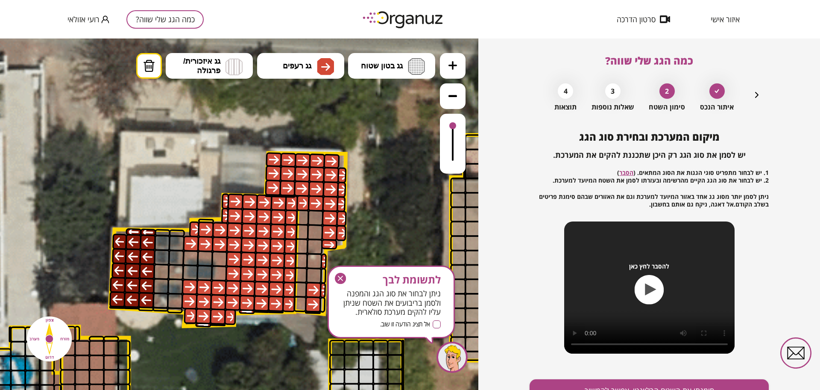
click at [759, 96] on icon "button" at bounding box center [757, 95] width 10 height 10
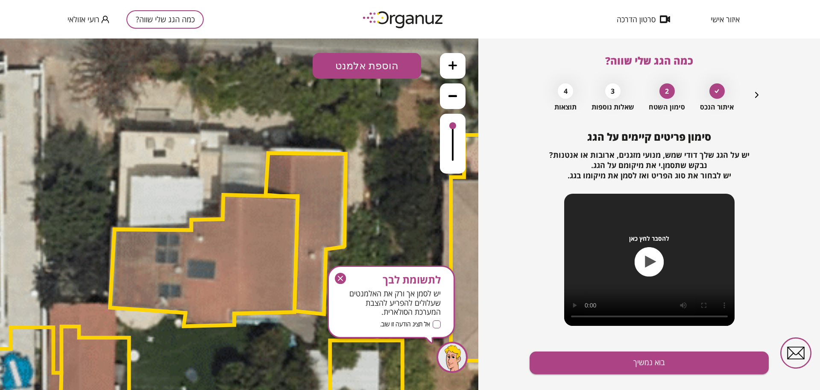
click at [355, 66] on button "הוספת אלמנט" at bounding box center [367, 66] width 109 height 26
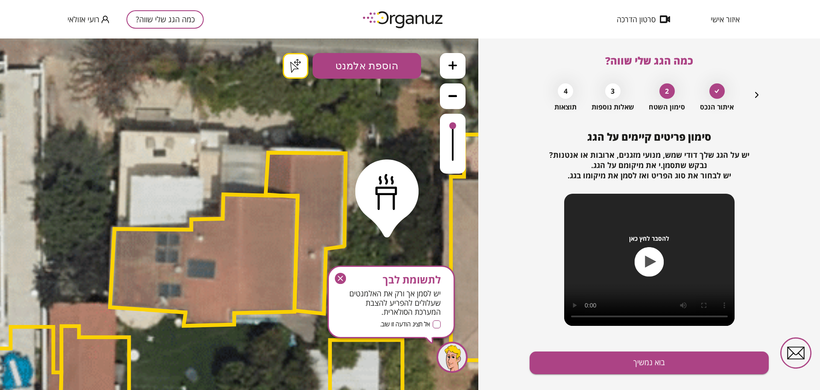
click at [387, 229] on div ".st0 { fill: #FFFFFF; } .st0 { fill: #FFFFFF; }" at bounding box center [239, 213] width 479 height 351
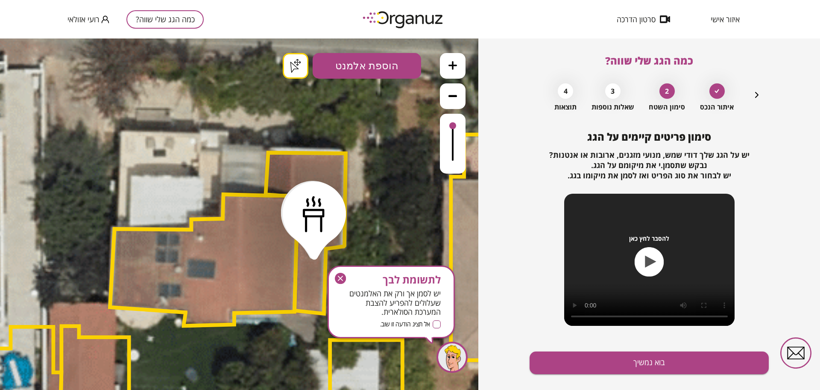
click at [339, 276] on icon "button" at bounding box center [340, 278] width 5 height 5
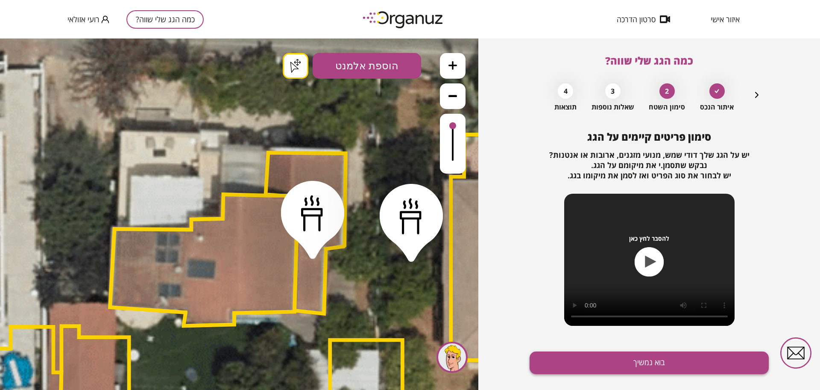
click at [649, 359] on button "בוא נמשיך" at bounding box center [649, 362] width 239 height 23
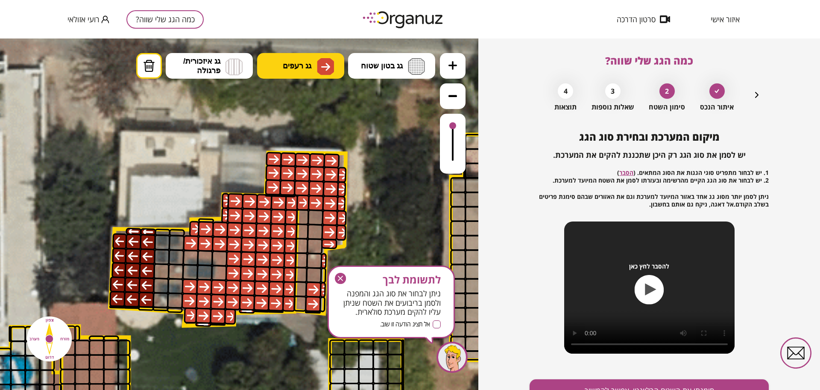
click at [323, 68] on img at bounding box center [325, 67] width 9 height 10
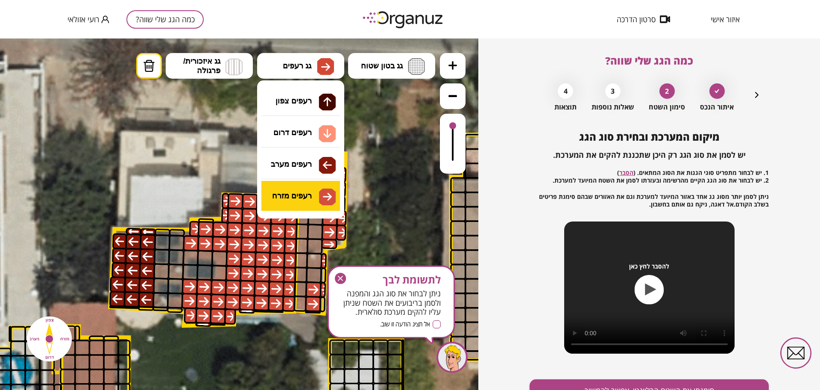
click at [322, 196] on div ".st0 { fill: #FFFFFF; } .st0 { fill: #FFFFFF; }" at bounding box center [239, 213] width 479 height 351
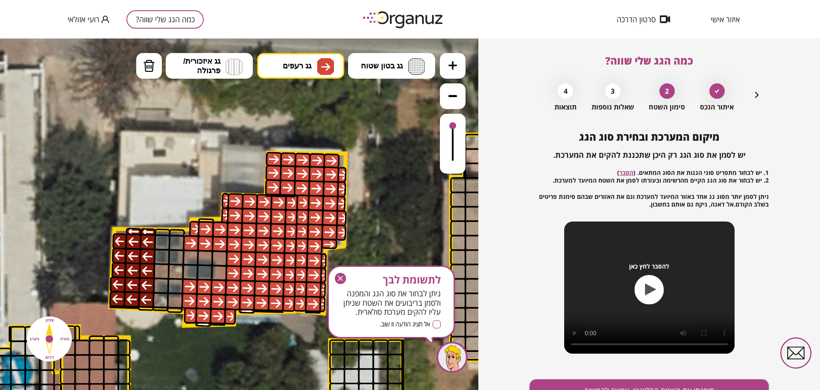
drag, startPoint x: 309, startPoint y: 210, endPoint x: 323, endPoint y: 305, distance: 96.2
drag, startPoint x: 339, startPoint y: 277, endPoint x: 380, endPoint y: 247, distance: 51.0
click at [339, 277] on icon "button" at bounding box center [340, 278] width 5 height 5
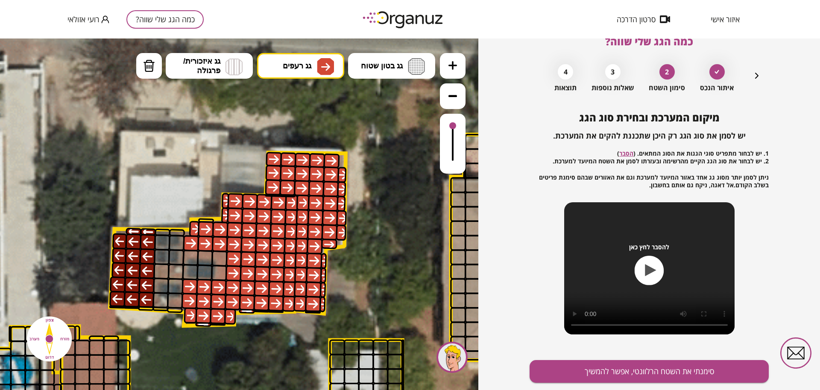
scroll to position [44, 0]
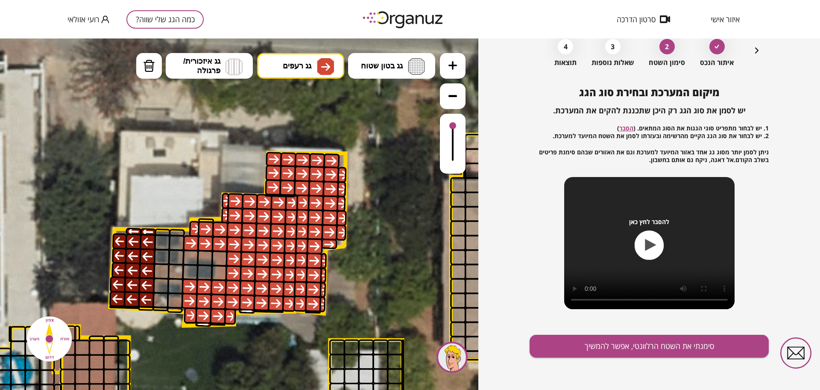
click at [206, 221] on div at bounding box center [206, 229] width 16 height 16
click at [202, 219] on div at bounding box center [206, 220] width 16 height 5
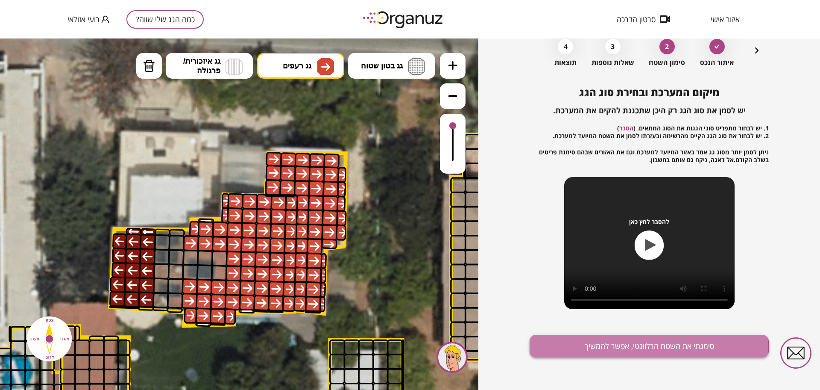
click at [608, 346] on button "סימנתי את השטח הרלוונטי, אפשר להמשיך" at bounding box center [649, 346] width 239 height 23
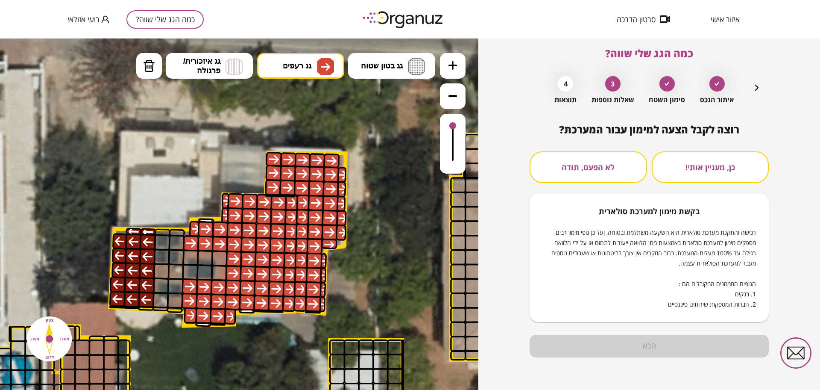
click at [600, 160] on button "לא הפעם, תודה" at bounding box center [589, 167] width 118 height 32
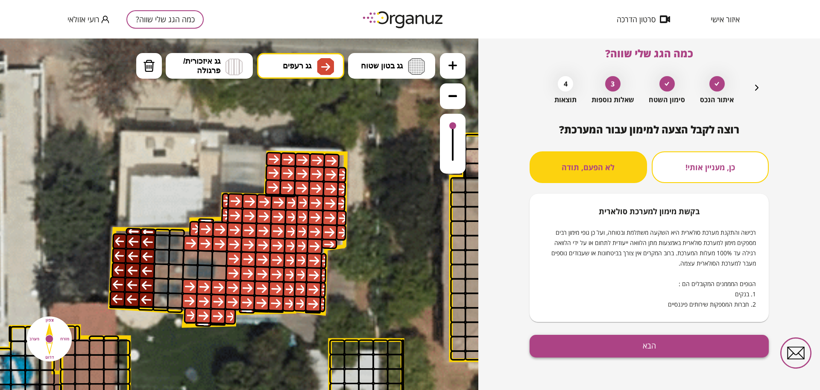
click at [727, 341] on button "הבא" at bounding box center [649, 346] width 239 height 23
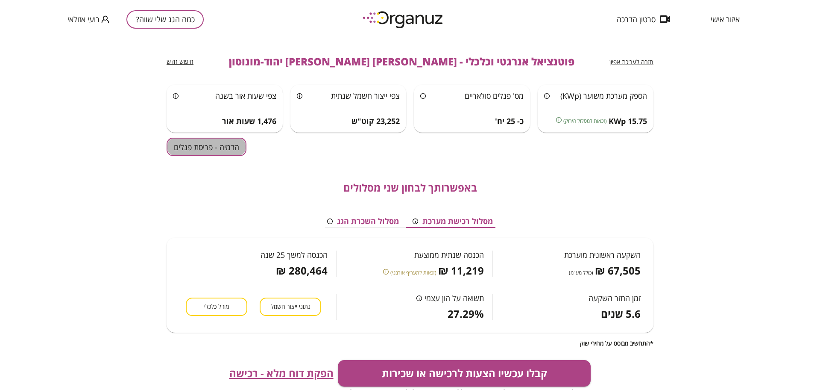
click at [233, 144] on button "הדמיה - פריסת פנלים" at bounding box center [207, 147] width 80 height 18
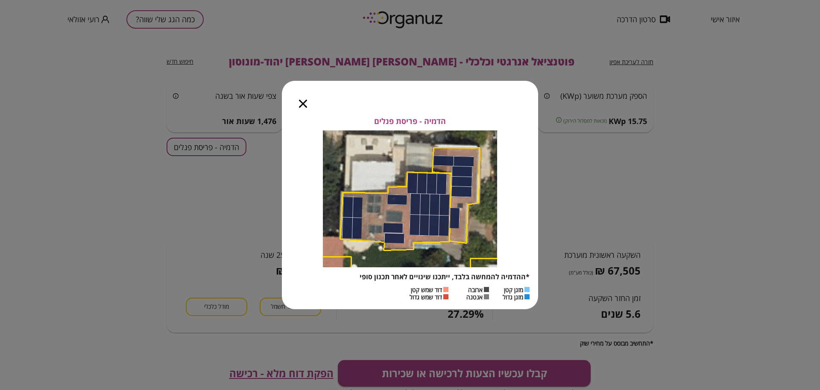
click at [306, 107] on div at bounding box center [303, 99] width 42 height 36
click at [306, 100] on icon "button" at bounding box center [303, 104] width 8 height 8
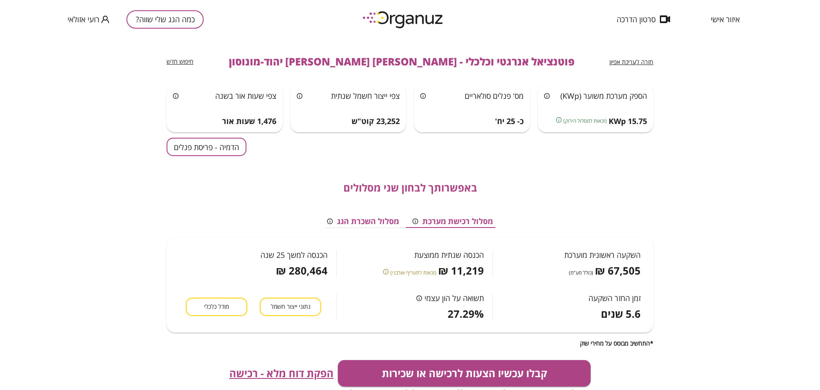
click at [608, 62] on div "חזרה לעריכת אפיון פוטנציאל אנרגטי וכלכלי - [PERSON_NAME] [PERSON_NAME] [PERSON_…" at bounding box center [410, 61] width 487 height 46
click at [620, 59] on span "חזרה לעריכת אפיון" at bounding box center [632, 62] width 44 height 8
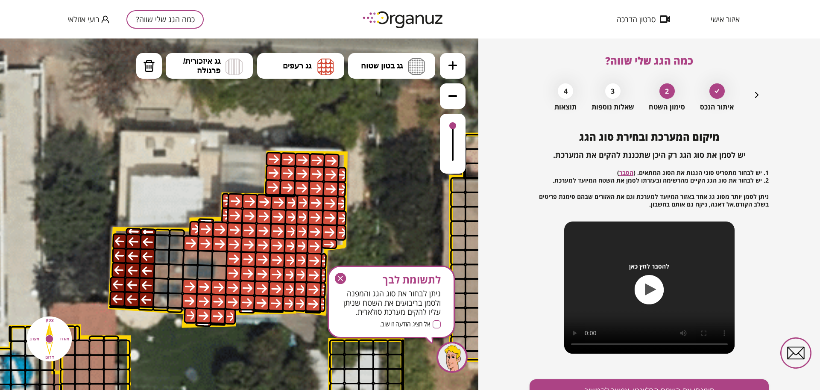
click at [758, 93] on icon "button" at bounding box center [757, 95] width 10 height 10
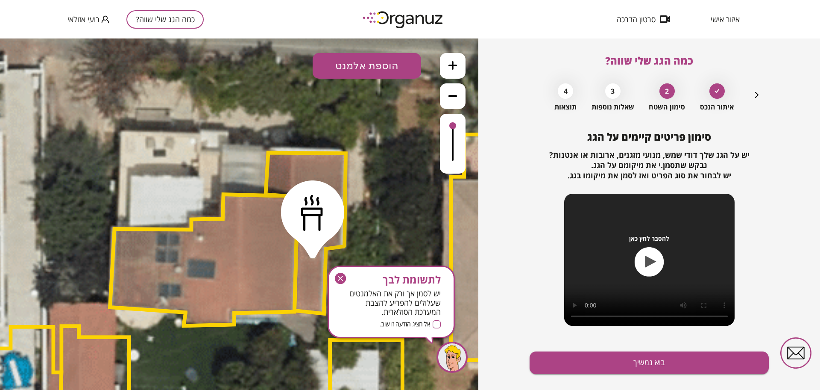
click at [362, 68] on button "הוספת אלמנט" at bounding box center [367, 66] width 109 height 26
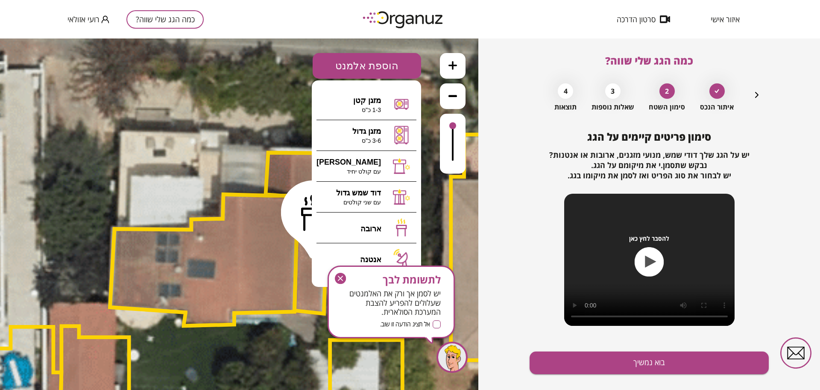
drag, startPoint x: 754, startPoint y: 93, endPoint x: 730, endPoint y: 92, distance: 24.0
click at [754, 93] on icon "button" at bounding box center [757, 95] width 10 height 10
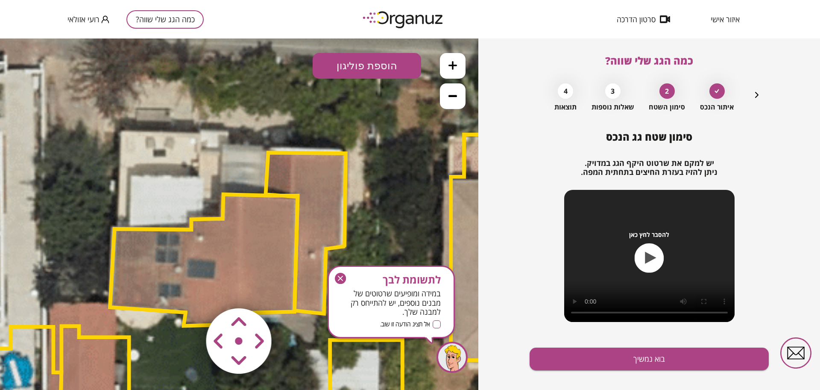
click at [335, 61] on button "הוספת פוליגון" at bounding box center [367, 66] width 109 height 26
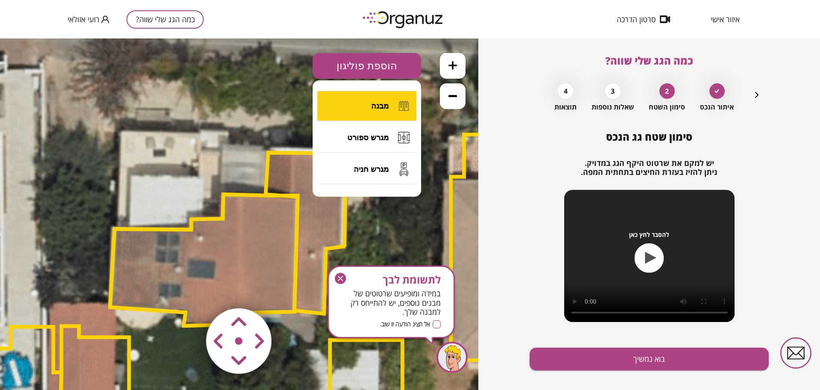
click at [365, 97] on button "מבנה" at bounding box center [367, 106] width 99 height 30
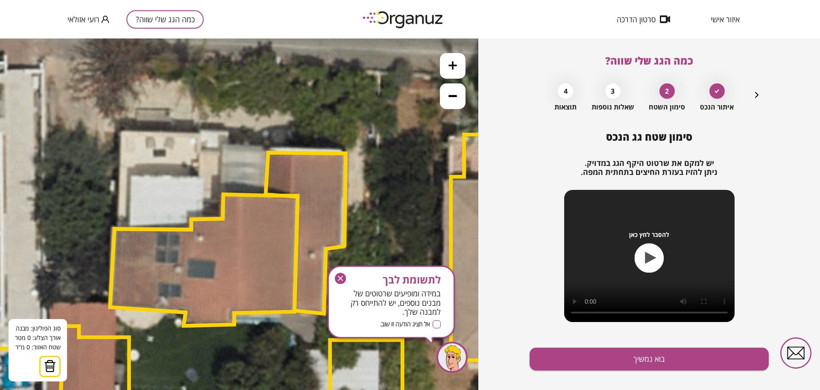
click at [130, 230] on polygon at bounding box center [204, 260] width 188 height 132
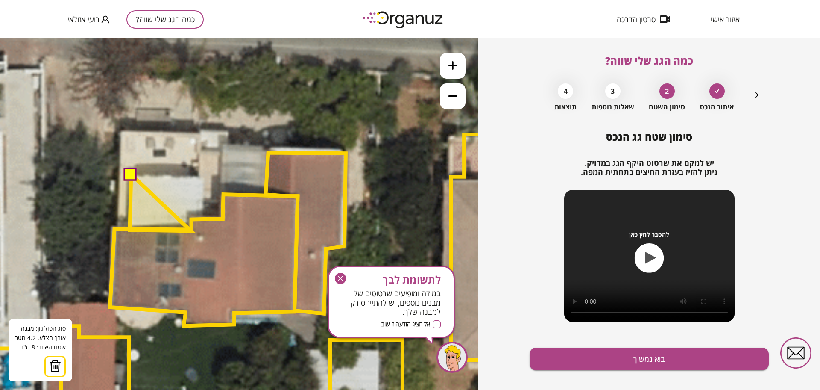
click at [191, 231] on polygon at bounding box center [160, 202] width 61 height 56
click at [191, 220] on polygon at bounding box center [160, 202] width 61 height 56
click at [204, 219] on polygon at bounding box center [167, 202] width 74 height 56
click at [205, 174] on polygon at bounding box center [167, 202] width 75 height 56
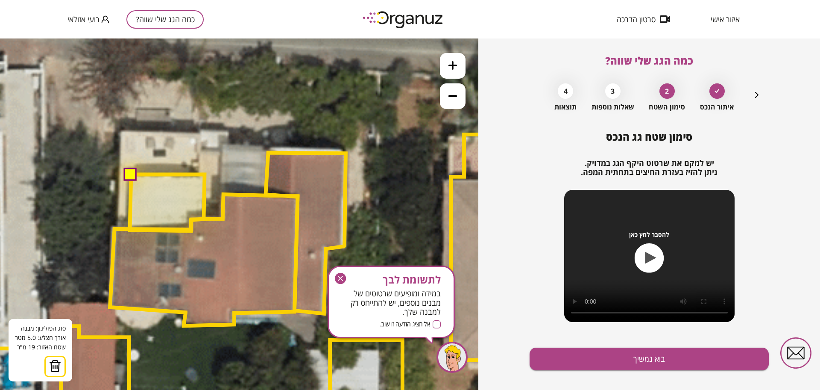
click at [135, 174] on button at bounding box center [130, 173] width 13 height 13
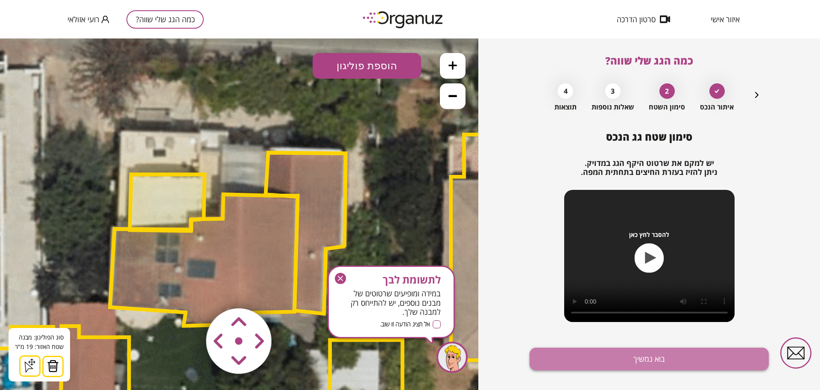
click at [638, 348] on button "בוא נמשיך" at bounding box center [649, 358] width 239 height 23
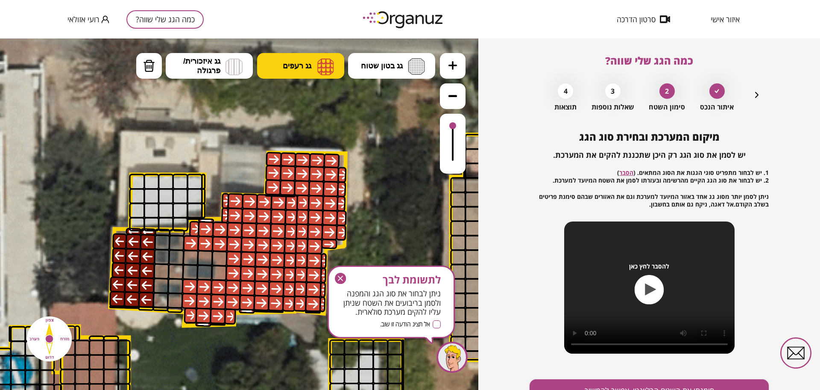
click at [290, 69] on span "גג רעפים" at bounding box center [297, 65] width 29 height 9
click at [285, 164] on div ".st0 { fill: #FFFFFF; } .st0 { fill: #FFFFFF; }" at bounding box center [239, 213] width 479 height 351
click at [307, 64] on span "גג רעפים" at bounding box center [297, 65] width 29 height 9
click at [312, 94] on div ".st0 { fill: #FFFFFF; } .st0 { fill: #FFFFFF; }" at bounding box center [239, 213] width 479 height 351
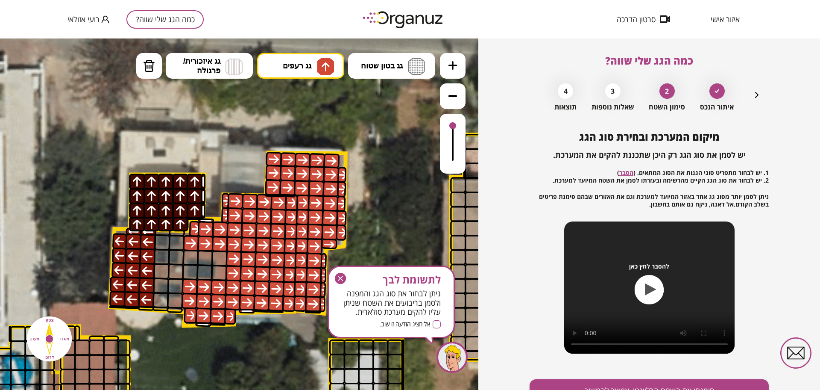
drag, startPoint x: 196, startPoint y: 183, endPoint x: 115, endPoint y: 172, distance: 82.4
click at [336, 279] on icon "button" at bounding box center [340, 278] width 11 height 11
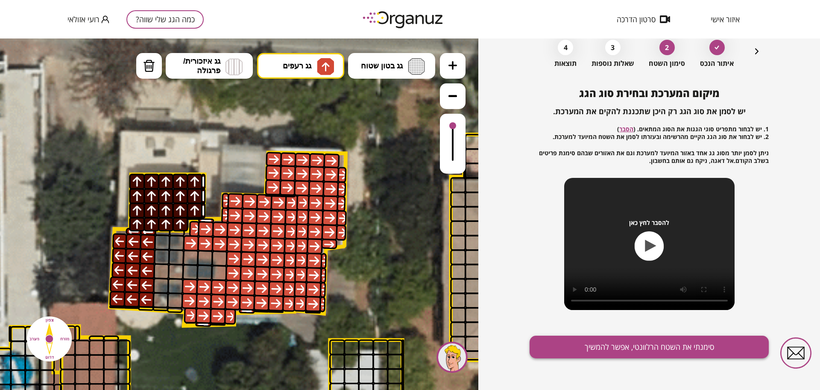
scroll to position [44, 0]
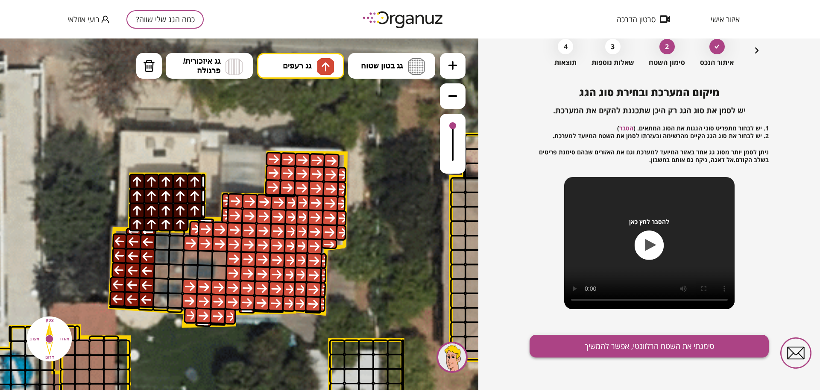
click at [594, 347] on button "סימנתי את השטח הרלוונטי, אפשר להמשיך" at bounding box center [649, 346] width 239 height 23
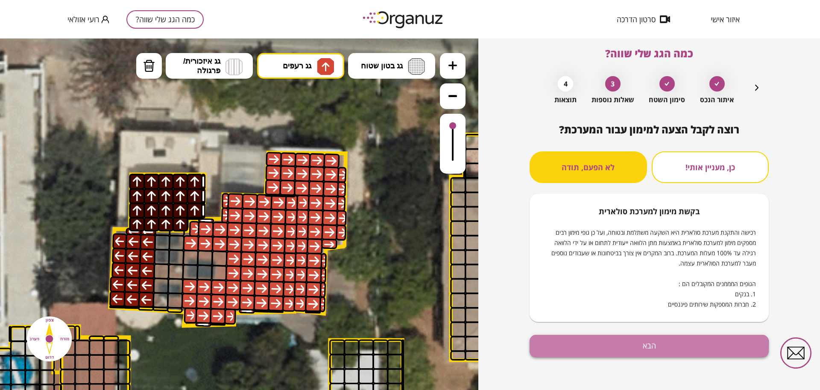
click at [613, 350] on button "הבא" at bounding box center [649, 346] width 239 height 23
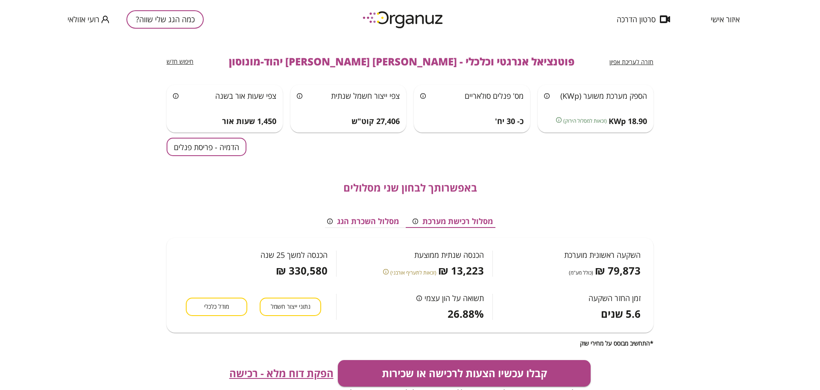
click at [237, 144] on button "הדמיה - פריסת פנלים" at bounding box center [207, 147] width 80 height 18
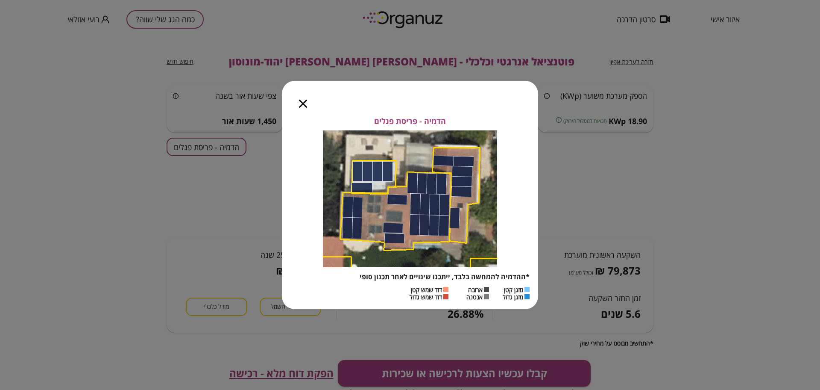
click at [304, 99] on div at bounding box center [303, 99] width 42 height 36
click at [299, 106] on icon "button" at bounding box center [303, 104] width 8 height 8
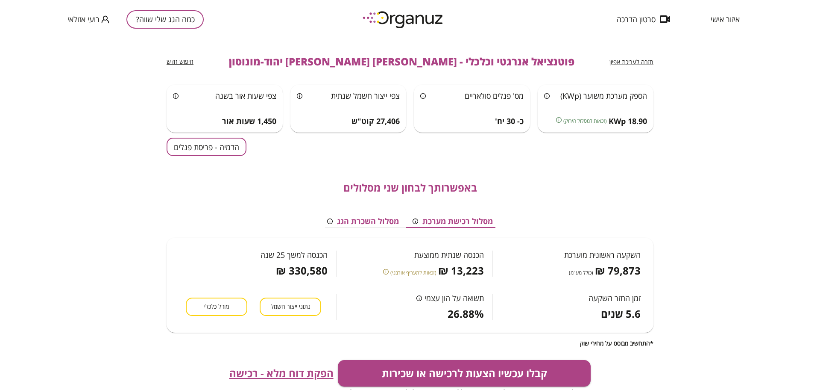
click at [271, 372] on span "הפקת דוח מלא - רכישה" at bounding box center [281, 373] width 104 height 12
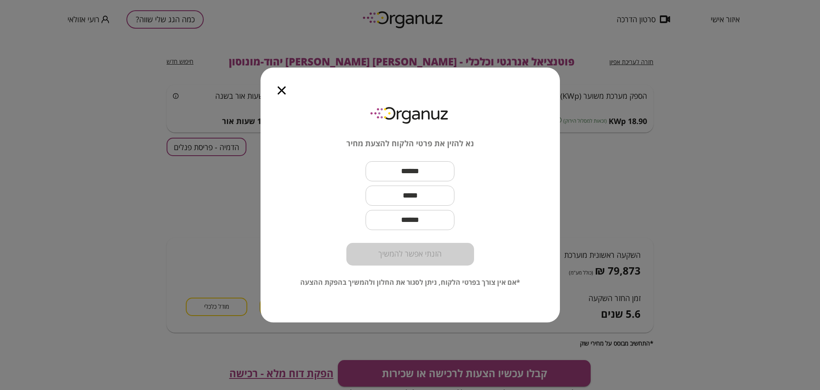
click at [409, 178] on input "text" at bounding box center [410, 171] width 89 height 25
click at [409, 173] on input "text" at bounding box center [410, 171] width 89 height 25
paste input "**********"
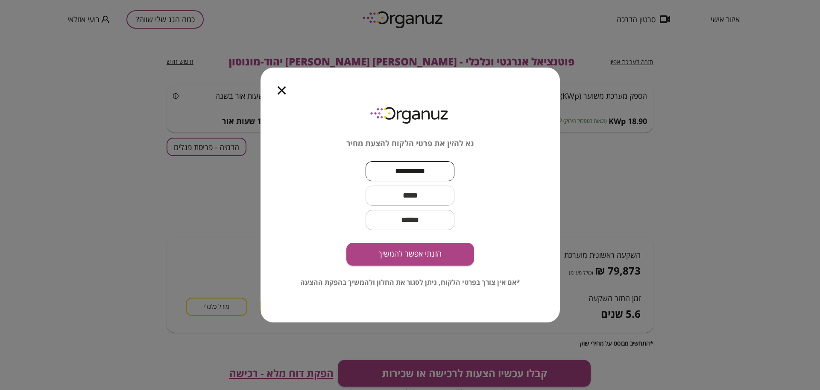
type input "**********"
click at [401, 198] on input "text" at bounding box center [410, 195] width 89 height 25
paste input "**********"
type input "**********"
click at [355, 255] on button "הזנתי אפשר להמשיך" at bounding box center [411, 254] width 128 height 23
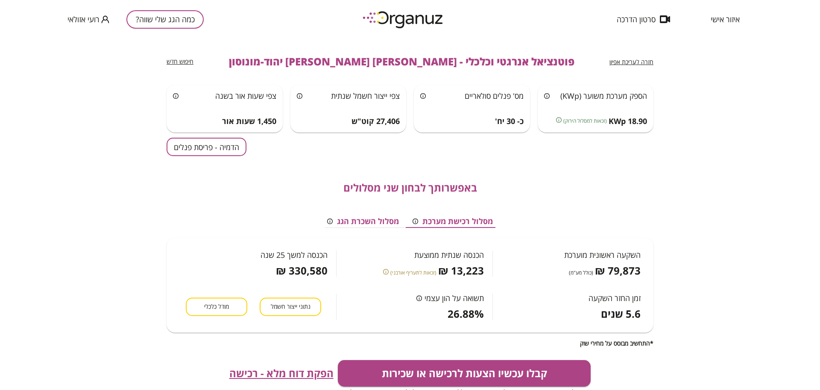
click at [217, 315] on button "מודל כלכלי" at bounding box center [217, 306] width 62 height 18
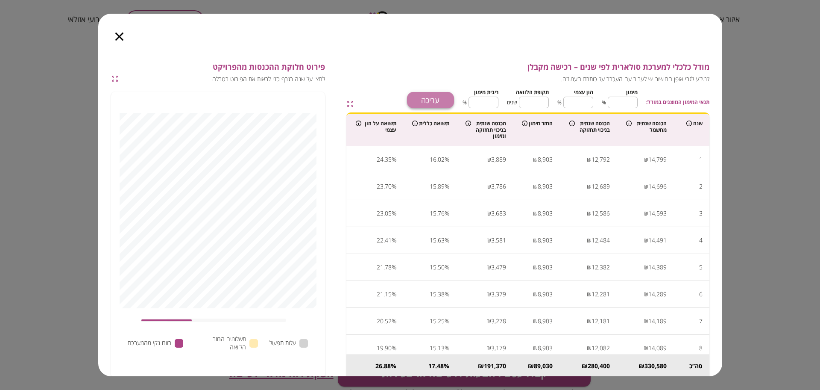
click at [443, 103] on button "עריכה" at bounding box center [430, 100] width 47 height 16
click at [634, 102] on input "**" at bounding box center [623, 102] width 30 height 23
type input "*"
type input "***"
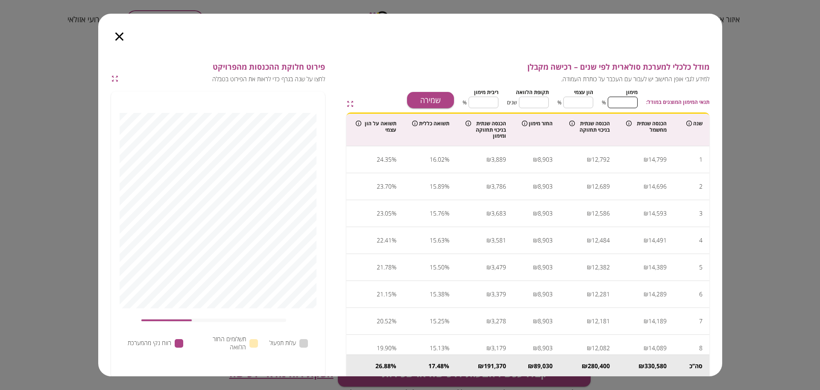
type input "*"
click at [546, 100] on input "**" at bounding box center [534, 102] width 30 height 23
type input "*"
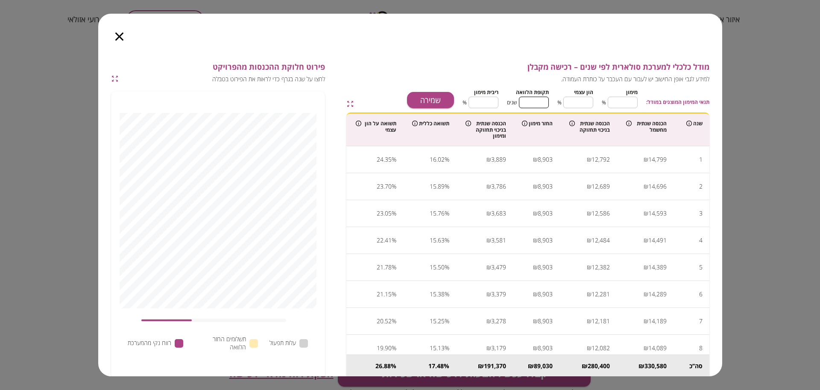
click at [483, 102] on input "****" at bounding box center [484, 102] width 30 height 23
click at [432, 96] on button "שמירה" at bounding box center [430, 100] width 47 height 16
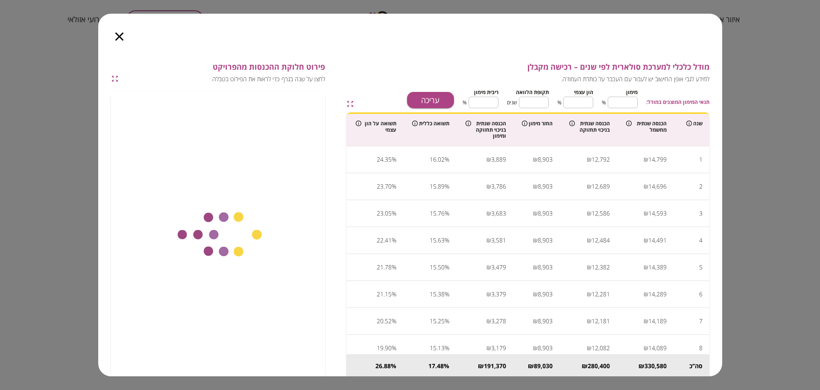
type input "****"
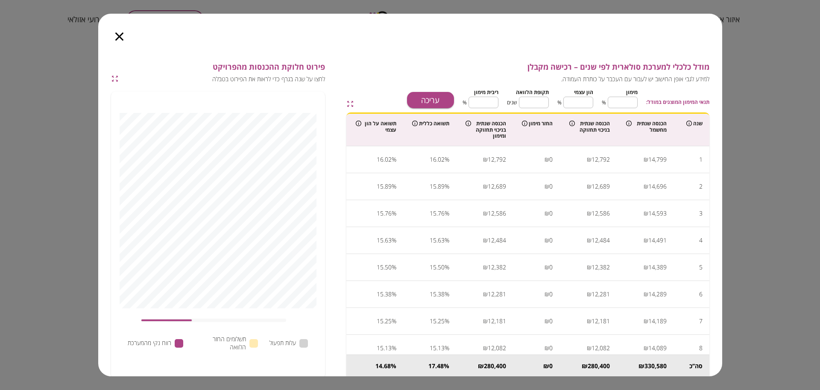
click at [118, 36] on icon "button" at bounding box center [119, 36] width 8 height 8
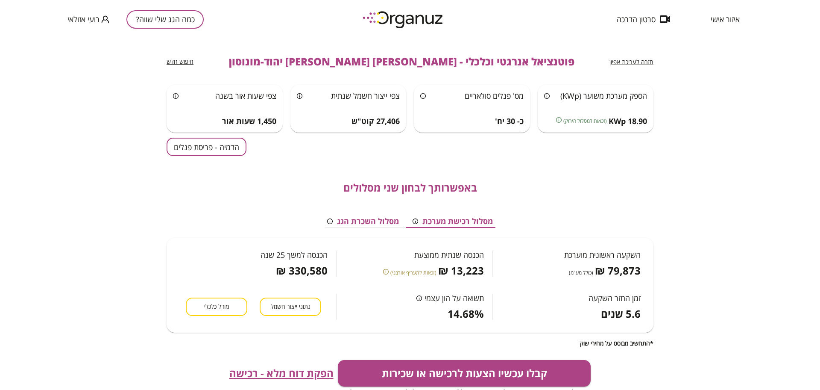
click at [308, 367] on span "הפקת דוח מלא - רכישה" at bounding box center [281, 373] width 104 height 12
click at [150, 15] on button "כמה הגג שלי שווה?" at bounding box center [164, 19] width 77 height 18
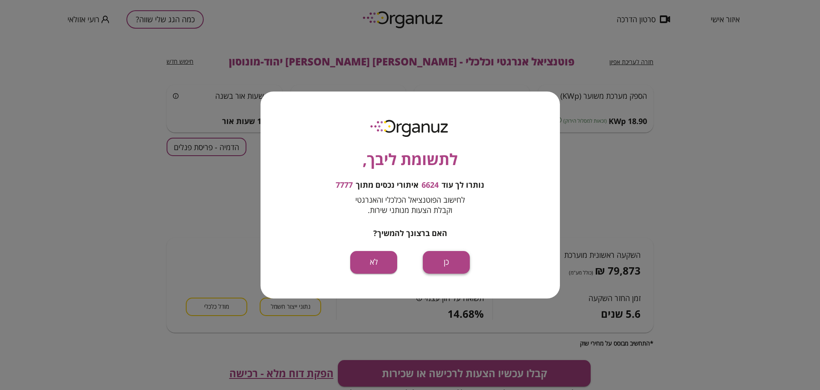
click at [450, 263] on button "כן" at bounding box center [446, 262] width 47 height 23
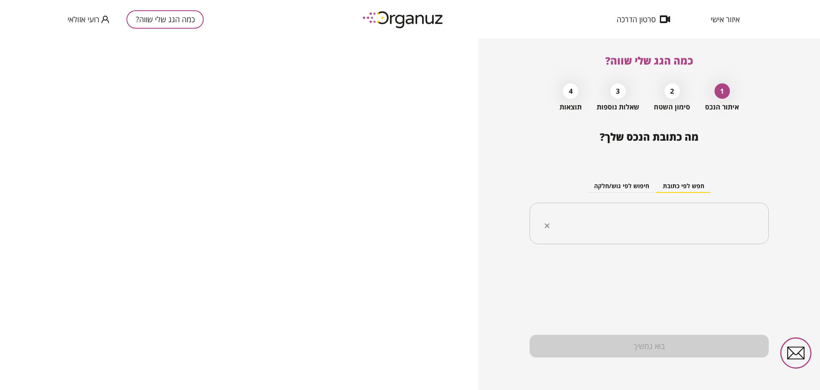
click at [662, 217] on input "text" at bounding box center [653, 223] width 212 height 21
paste input "**********"
drag, startPoint x: 662, startPoint y: 217, endPoint x: 694, endPoint y: 227, distance: 33.2
click at [668, 215] on input "**********" at bounding box center [653, 223] width 212 height 21
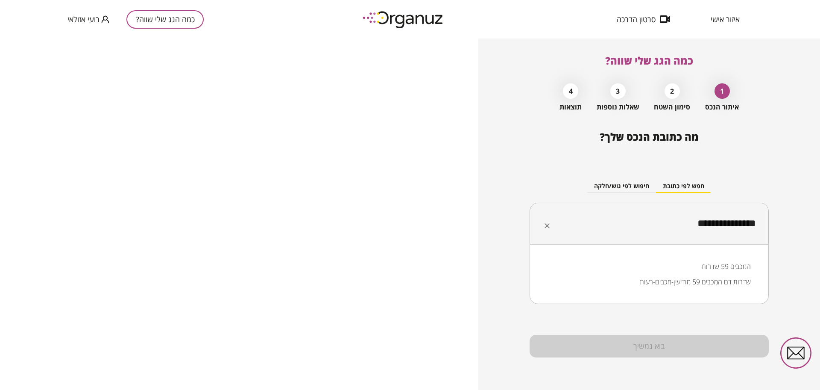
click at [718, 264] on li "המכבים 59 שדרות" at bounding box center [649, 266] width 217 height 15
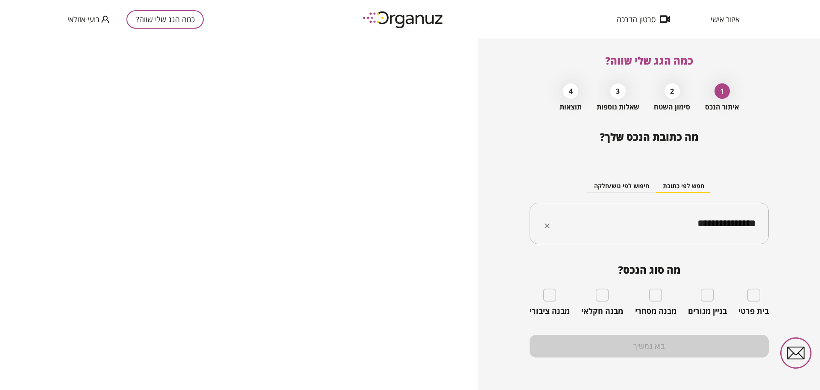
type input "**********"
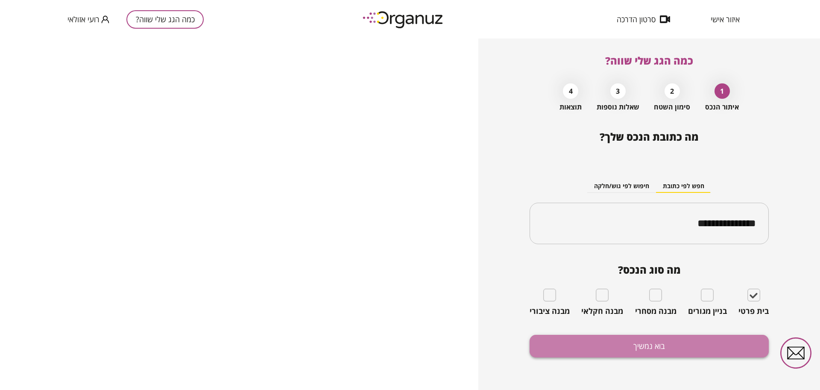
click at [685, 350] on button "בוא נמשיך" at bounding box center [649, 346] width 239 height 23
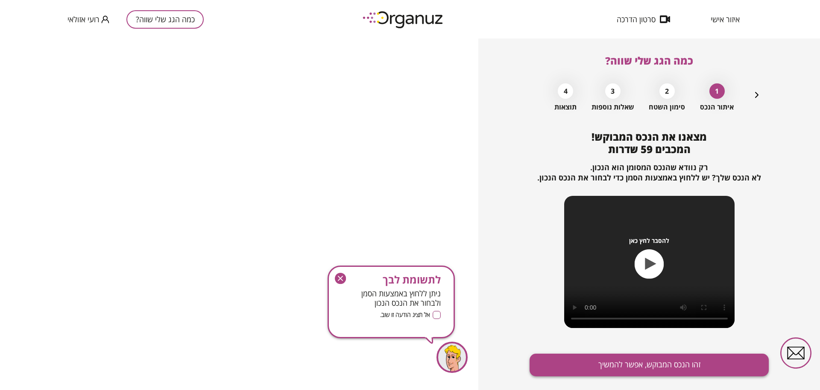
click at [694, 371] on button "זהו הנכס המבוקש, אפשר להמשיך" at bounding box center [649, 364] width 239 height 23
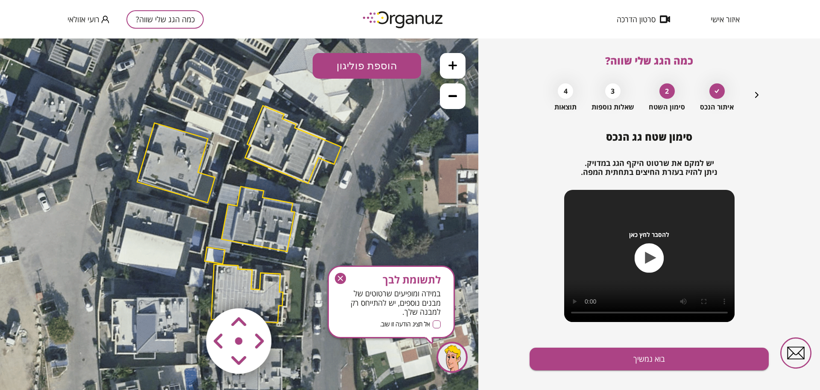
click at [338, 276] on icon "button" at bounding box center [340, 278] width 11 height 11
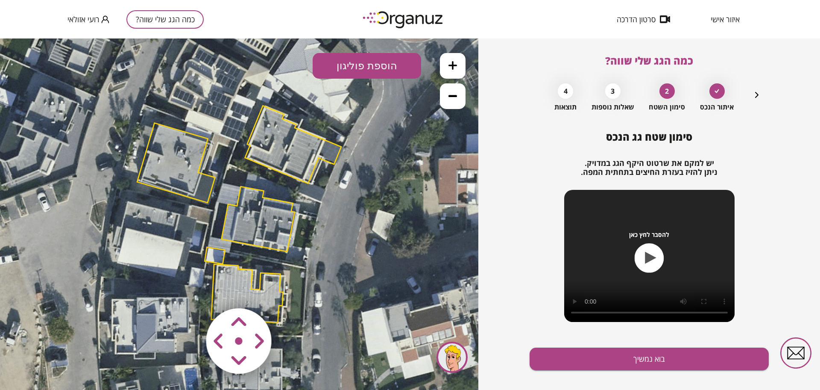
click at [465, 64] on button at bounding box center [453, 66] width 26 height 26
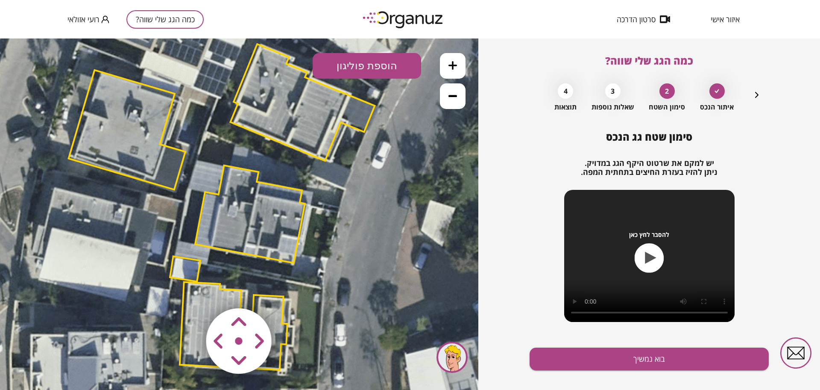
drag, startPoint x: 373, startPoint y: 253, endPoint x: 356, endPoint y: 245, distance: 19.1
click at [356, 245] on icon at bounding box center [222, 208] width 1000 height 1000
click at [188, 290] on area at bounding box center [188, 290] width 0 height 0
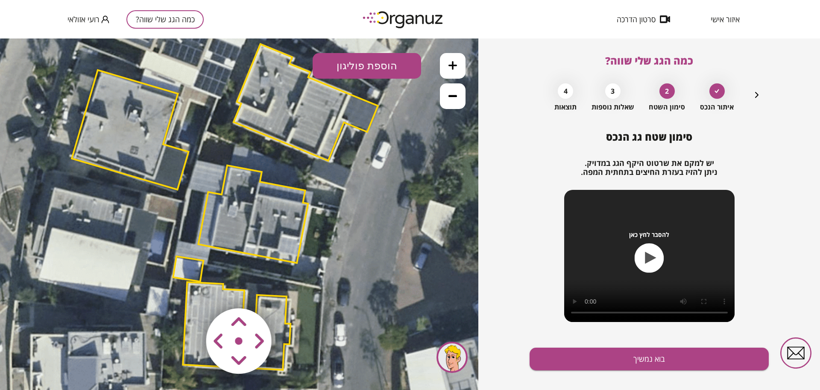
click at [188, 290] on area at bounding box center [188, 290] width 0 height 0
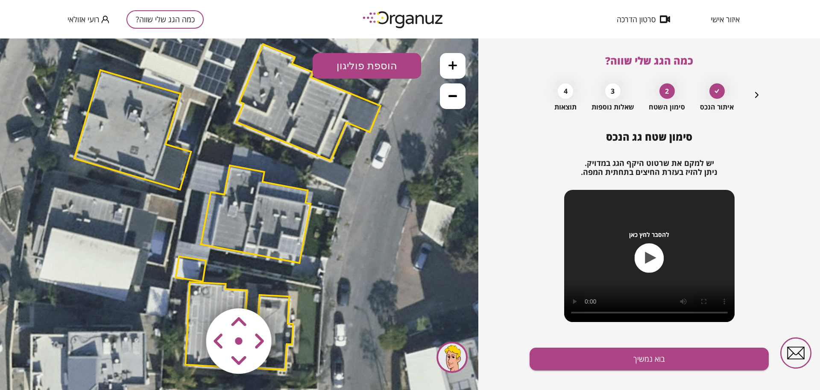
click at [188, 290] on area at bounding box center [188, 290] width 0 height 0
drag, startPoint x: 240, startPoint y: 359, endPoint x: 245, endPoint y: 358, distance: 4.8
click at [188, 290] on area at bounding box center [188, 290] width 0 height 0
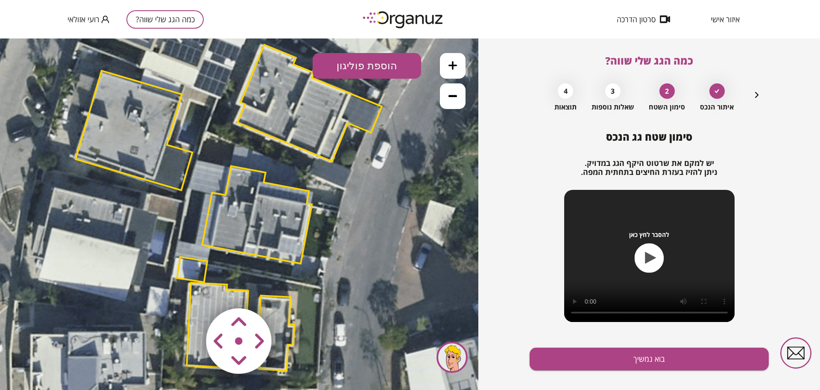
click at [188, 290] on area at bounding box center [188, 290] width 0 height 0
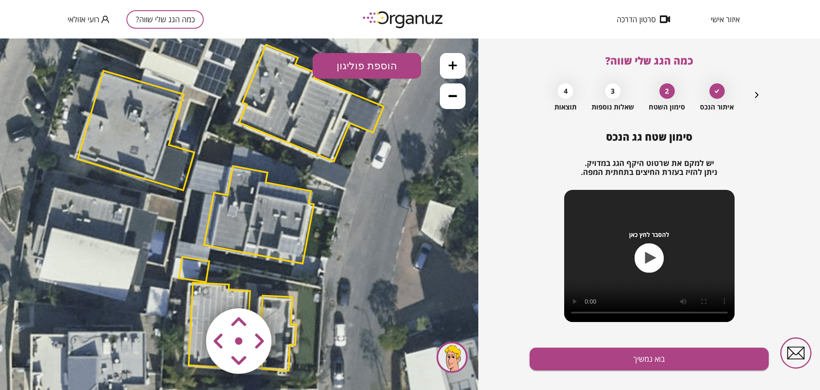
click at [188, 290] on area at bounding box center [188, 290] width 0 height 0
click at [267, 213] on polygon at bounding box center [261, 214] width 110 height 97
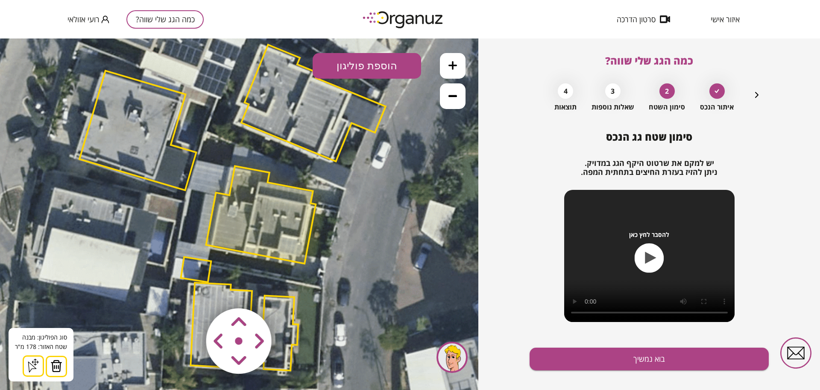
click at [59, 362] on img at bounding box center [56, 365] width 12 height 13
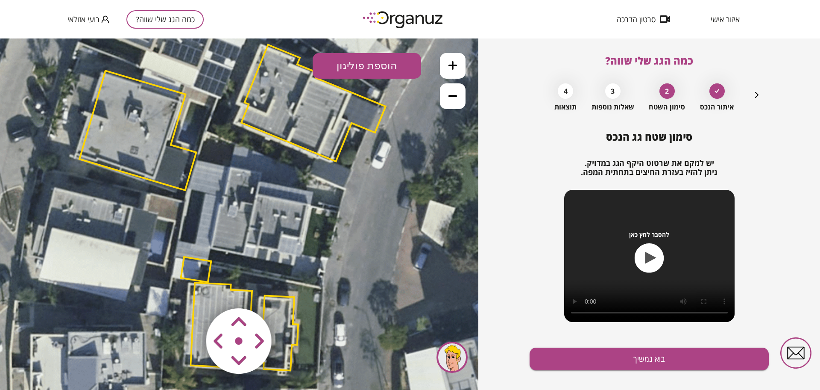
click at [447, 71] on button at bounding box center [453, 66] width 26 height 26
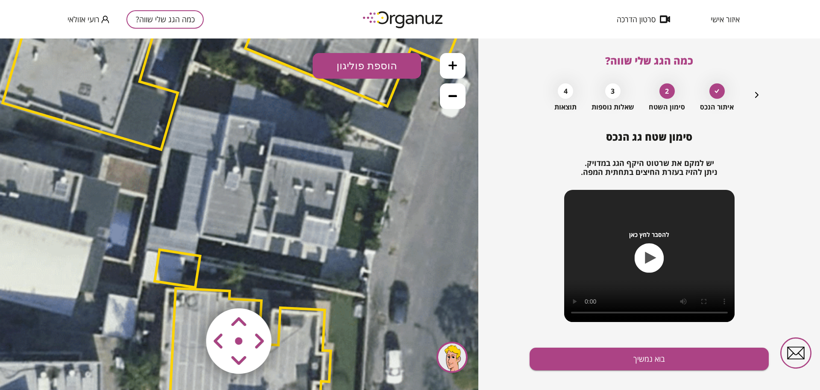
drag, startPoint x: 377, startPoint y: 231, endPoint x: 380, endPoint y: 202, distance: 28.8
click at [380, 202] on icon at bounding box center [217, 176] width 1500 height 1500
click at [361, 71] on button "הוספת פוליגון" at bounding box center [367, 66] width 109 height 26
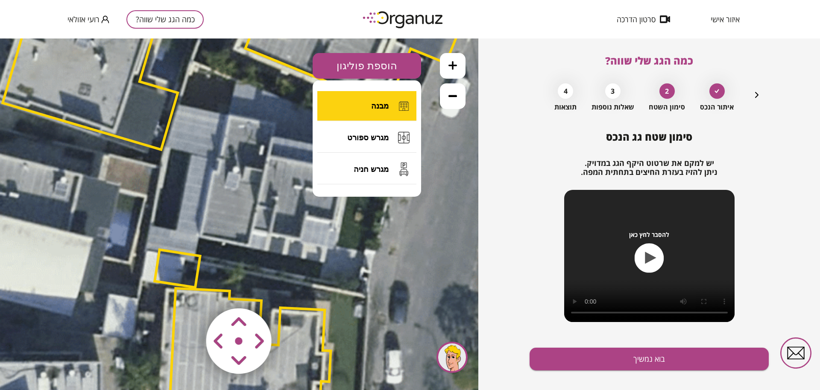
click at [369, 101] on button "מבנה" at bounding box center [367, 106] width 99 height 30
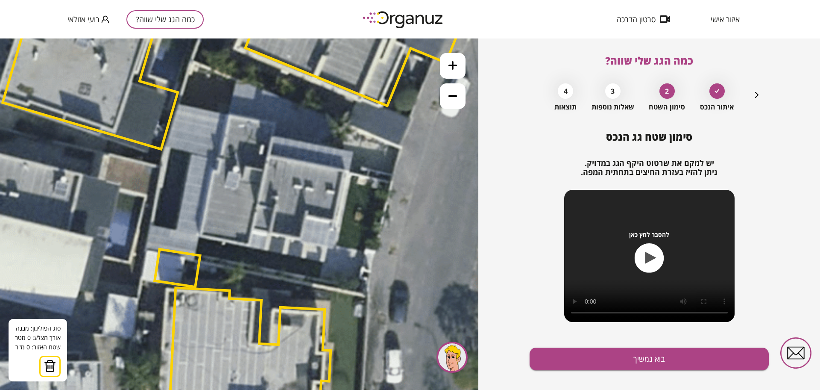
click at [230, 117] on icon at bounding box center [217, 175] width 1500 height 1500
click at [220, 160] on icon at bounding box center [217, 175] width 1500 height 1500
click at [219, 172] on icon at bounding box center [217, 175] width 1500 height 1500
click at [215, 171] on polygon at bounding box center [223, 144] width 16 height 55
click at [213, 171] on polygon at bounding box center [221, 143] width 17 height 55
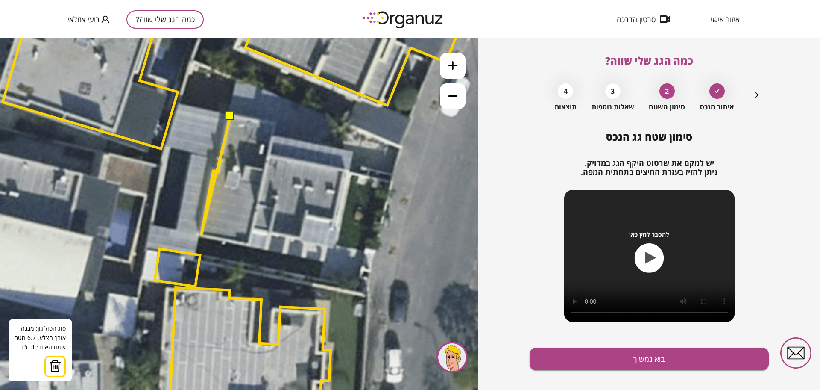
click at [201, 236] on icon at bounding box center [217, 175] width 1500 height 1500
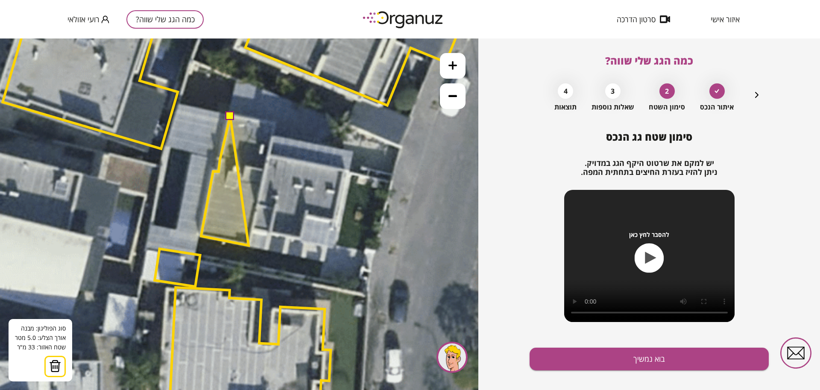
click at [249, 245] on polygon at bounding box center [224, 180] width 47 height 129
click at [251, 229] on polygon at bounding box center [226, 180] width 50 height 129
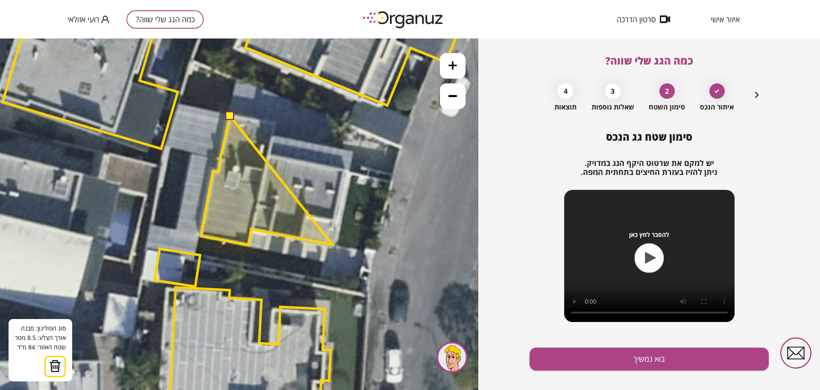
click at [332, 244] on polygon at bounding box center [266, 180] width 131 height 129
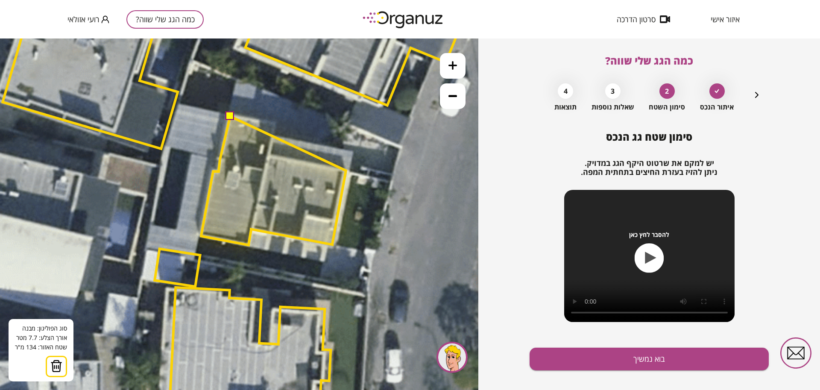
click at [346, 171] on polygon at bounding box center [273, 180] width 145 height 129
click at [269, 156] on polygon at bounding box center [273, 180] width 145 height 129
click at [273, 123] on polygon at bounding box center [273, 180] width 145 height 129
click at [232, 115] on button at bounding box center [230, 116] width 9 height 9
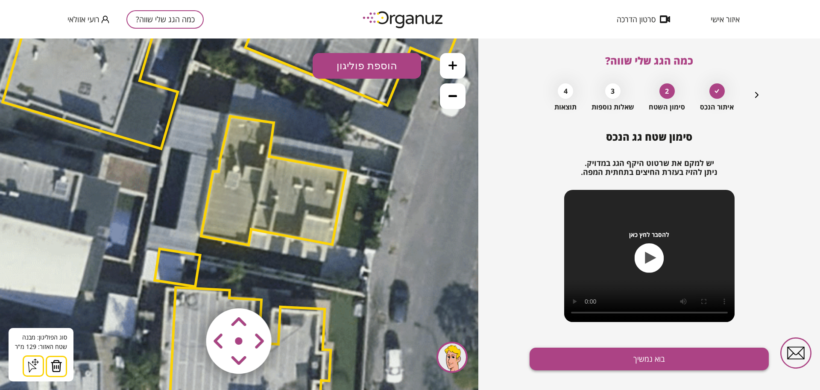
click at [623, 356] on button "בוא נמשיך" at bounding box center [649, 358] width 239 height 23
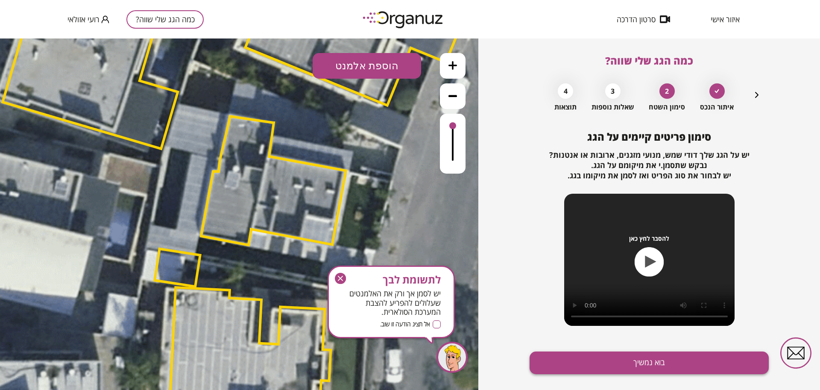
click at [623, 356] on button "בוא נמשיך" at bounding box center [649, 362] width 239 height 23
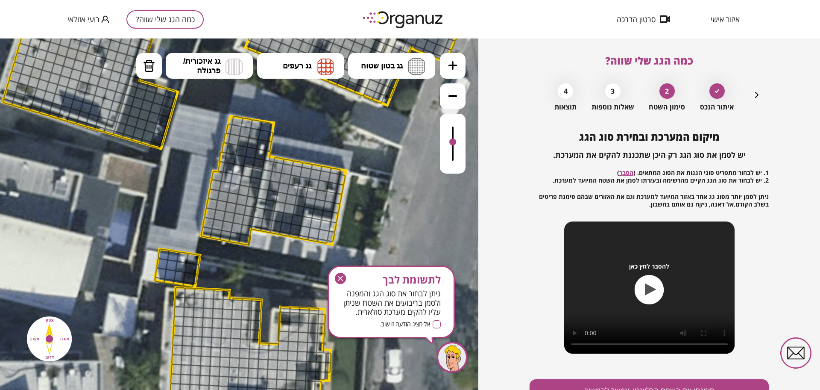
drag, startPoint x: 448, startPoint y: 126, endPoint x: 453, endPoint y: 143, distance: 17.7
click at [453, 143] on div at bounding box center [453, 144] width 26 height 60
click at [415, 60] on img at bounding box center [416, 66] width 17 height 17
click at [397, 92] on div ".st0 { fill: #FFFFFF; } א" at bounding box center [239, 213] width 479 height 351
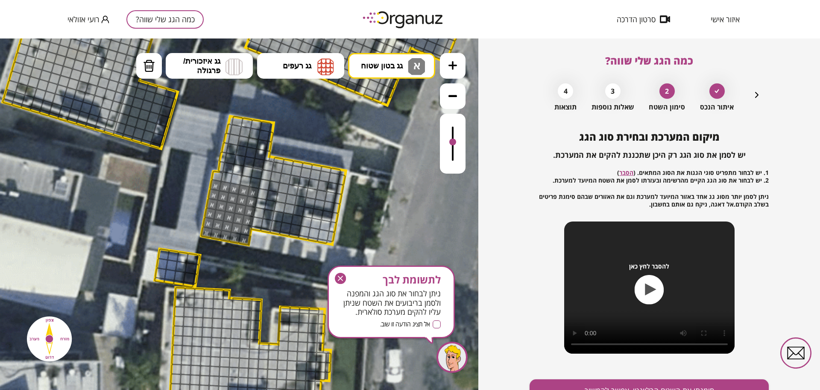
drag, startPoint x: 251, startPoint y: 192, endPoint x: 207, endPoint y: 232, distance: 58.7
click at [390, 65] on span "גג בטון שטוח" at bounding box center [382, 65] width 42 height 9
click at [381, 127] on div ".st0 { fill: #FFFFFF; } ב" at bounding box center [239, 213] width 479 height 351
drag, startPoint x: 259, startPoint y: 161, endPoint x: 288, endPoint y: 128, distance: 43.9
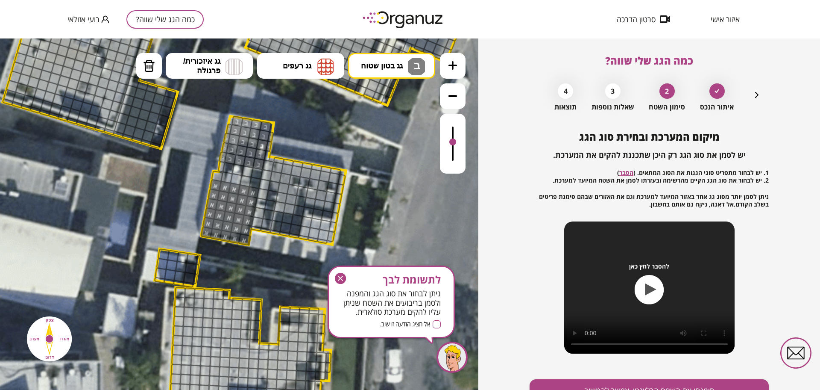
click at [288, 128] on div ".st0 { fill: #FFFFFF; }" at bounding box center [217, 175] width 1500 height 1500
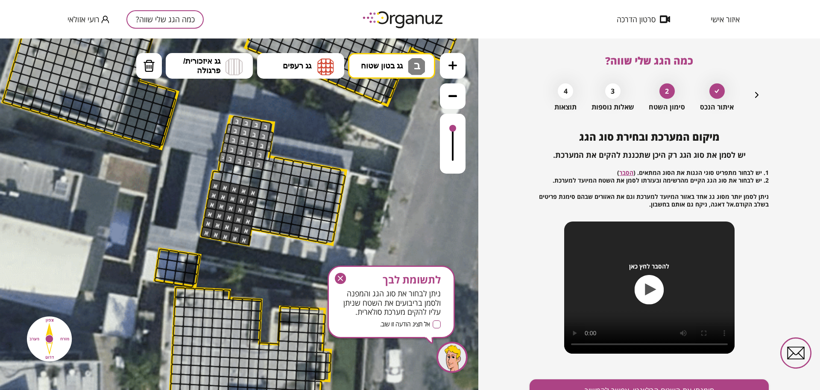
click at [459, 129] on div at bounding box center [453, 144] width 26 height 60
click at [389, 70] on span "גג בטון שטוח" at bounding box center [382, 65] width 42 height 9
click at [392, 141] on div ".st0 { fill: #FFFFFF; } ב" at bounding box center [239, 213] width 479 height 351
click at [267, 155] on div at bounding box center [268, 156] width 8 height 12
click at [453, 149] on div at bounding box center [453, 144] width 26 height 60
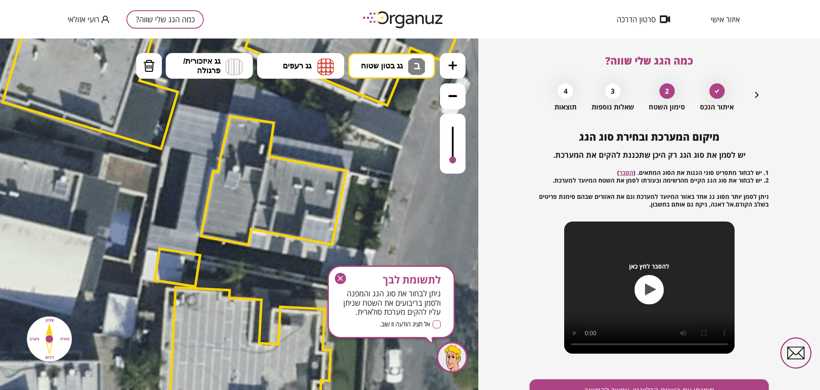
drag, startPoint x: 454, startPoint y: 150, endPoint x: 456, endPoint y: 169, distance: 18.5
click at [456, 169] on div at bounding box center [453, 144] width 26 height 60
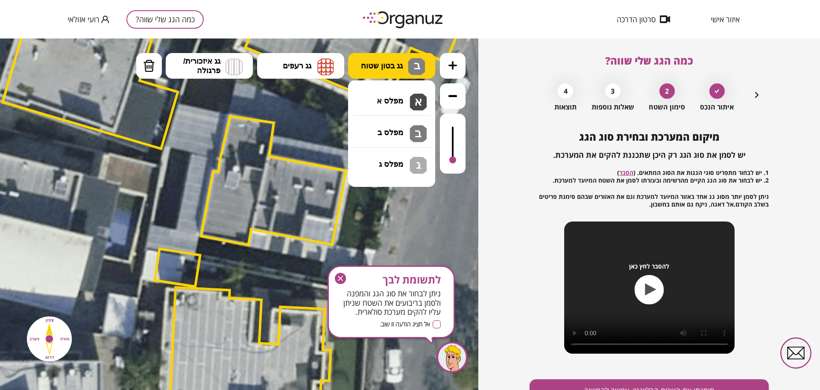
click at [380, 68] on span "גג בטון שטוח" at bounding box center [382, 65] width 42 height 9
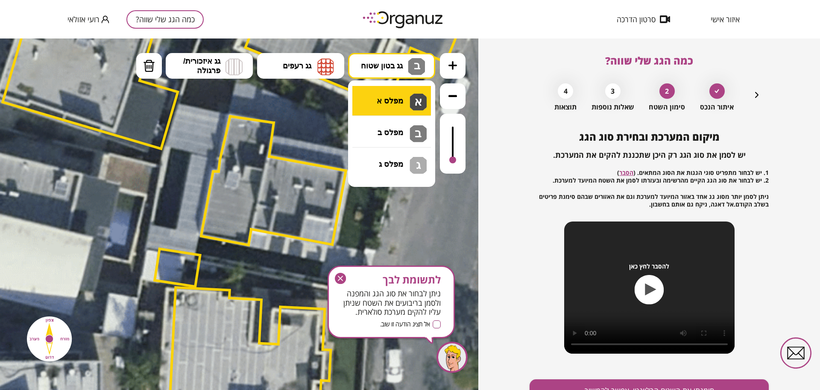
click at [382, 107] on div ".st0 { fill: #FFFFFF; } ב" at bounding box center [239, 213] width 479 height 351
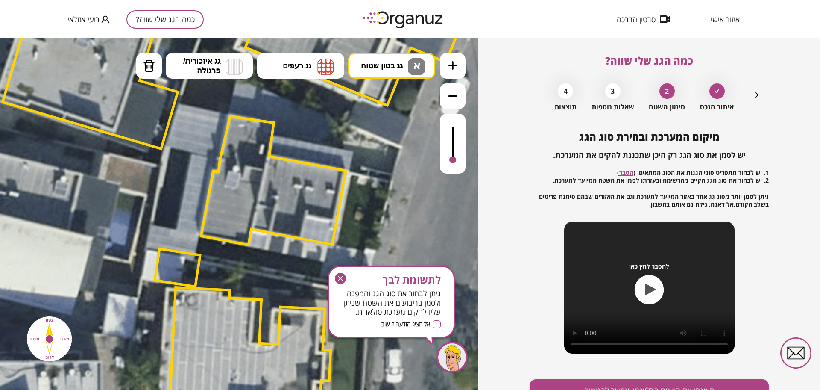
click at [450, 143] on div at bounding box center [453, 144] width 26 height 60
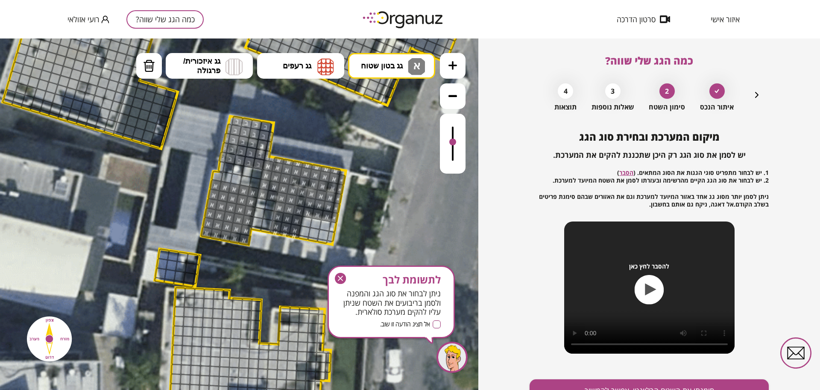
drag, startPoint x: 267, startPoint y: 169, endPoint x: 328, endPoint y: 167, distance: 60.7
click at [455, 159] on div at bounding box center [453, 144] width 26 height 60
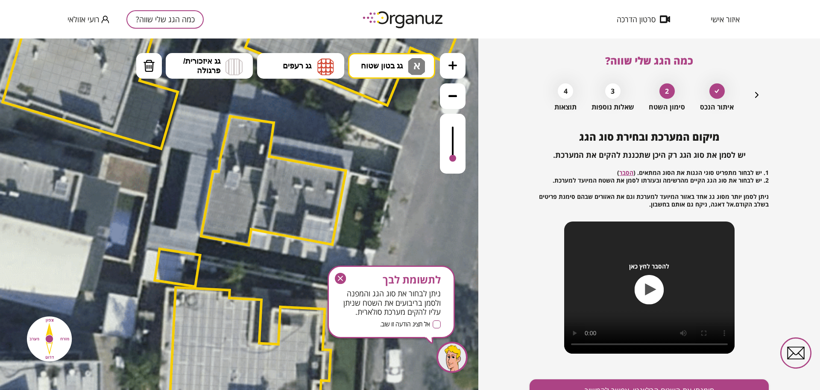
click at [454, 131] on div at bounding box center [453, 144] width 26 height 60
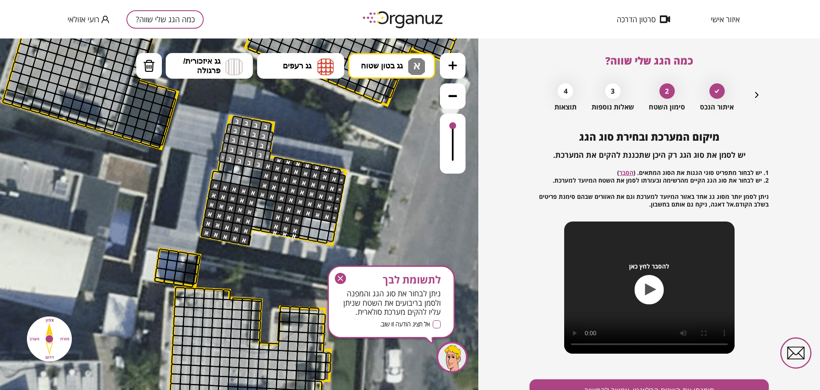
drag, startPoint x: 451, startPoint y: 129, endPoint x: 455, endPoint y: 123, distance: 7.1
click at [455, 123] on div at bounding box center [453, 125] width 7 height 7
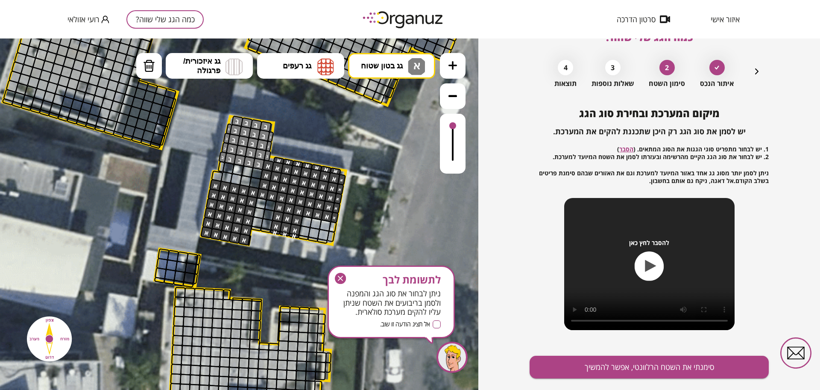
scroll to position [44, 0]
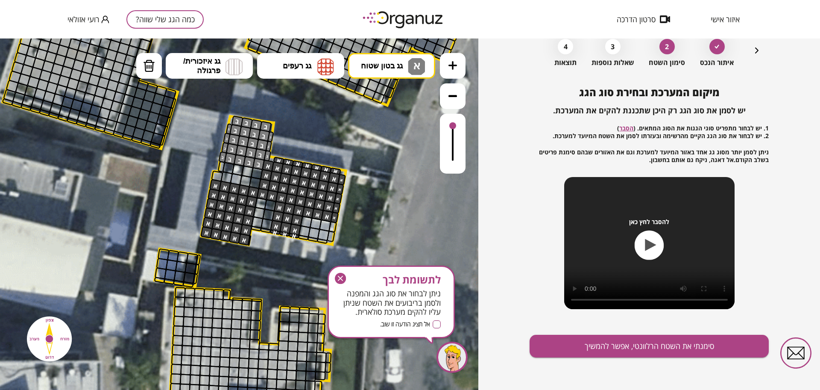
click at [341, 279] on icon "button" at bounding box center [340, 278] width 5 height 5
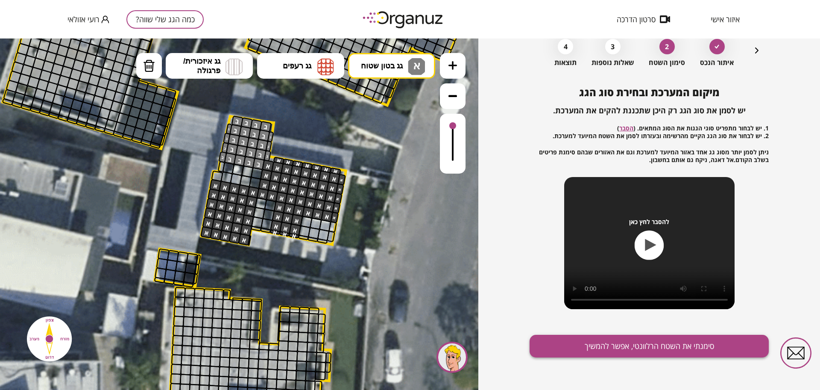
click at [658, 343] on button "סימנתי את השטח הרלוונטי, אפשר להמשיך" at bounding box center [649, 346] width 239 height 23
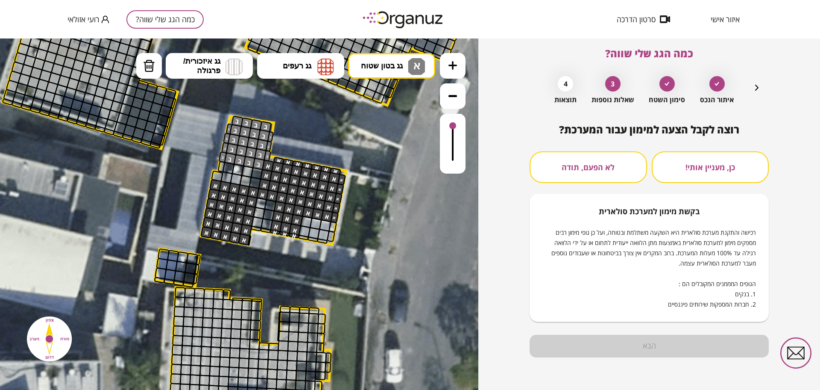
scroll to position [7, 0]
click at [579, 168] on button "לא הפעם, תודה" at bounding box center [589, 167] width 118 height 32
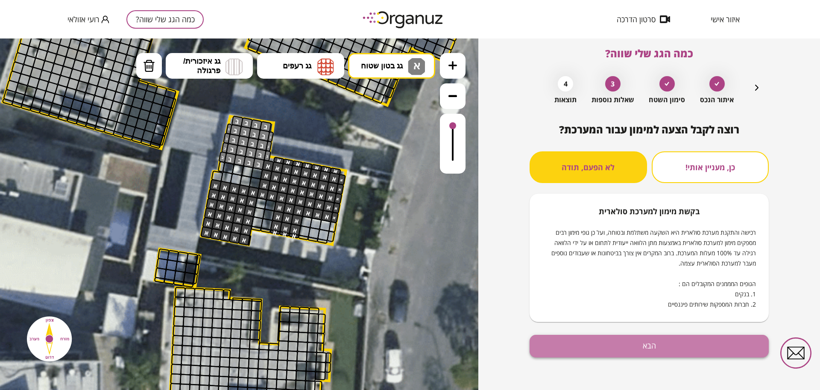
click at [675, 338] on button "הבא" at bounding box center [649, 346] width 239 height 23
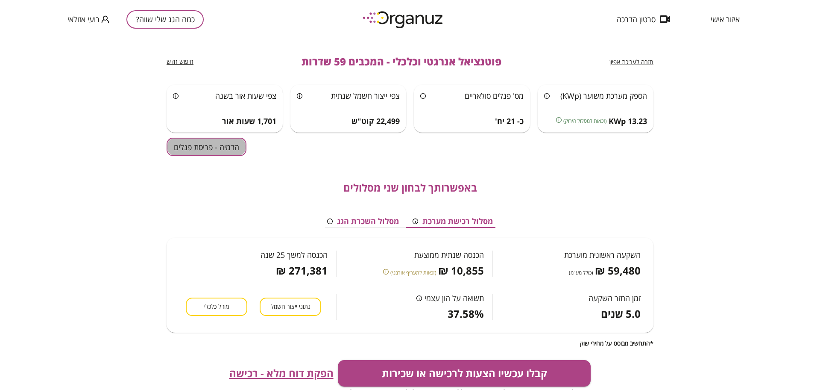
click at [188, 145] on button "הדמיה - פריסת פנלים" at bounding box center [207, 147] width 80 height 18
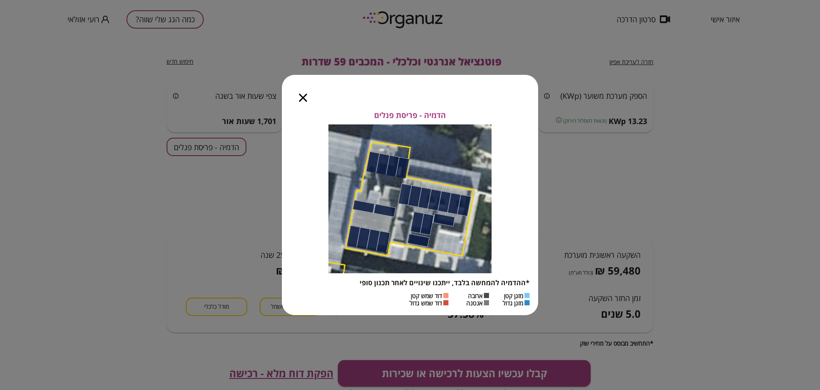
click at [302, 97] on icon "button" at bounding box center [303, 98] width 8 height 8
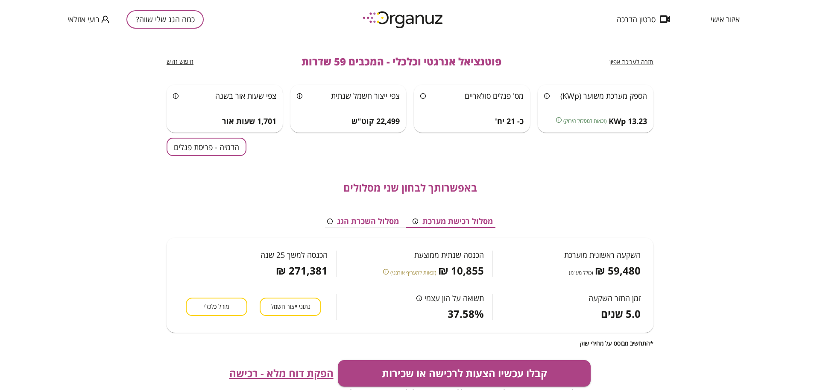
click at [650, 62] on span "חזרה לעריכת אפיון" at bounding box center [632, 62] width 44 height 8
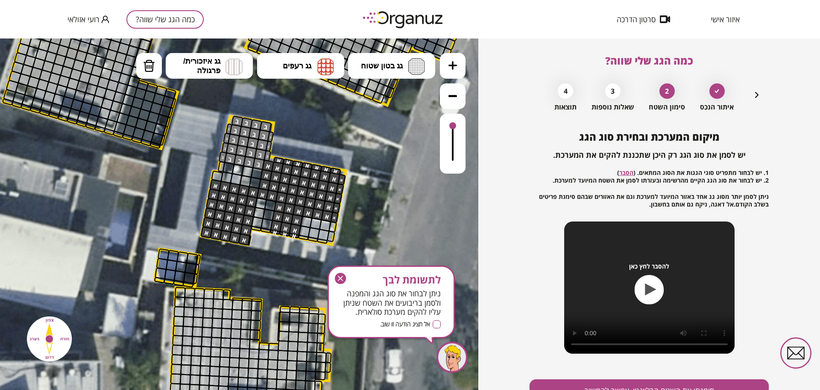
click at [341, 277] on icon "button" at bounding box center [340, 278] width 5 height 5
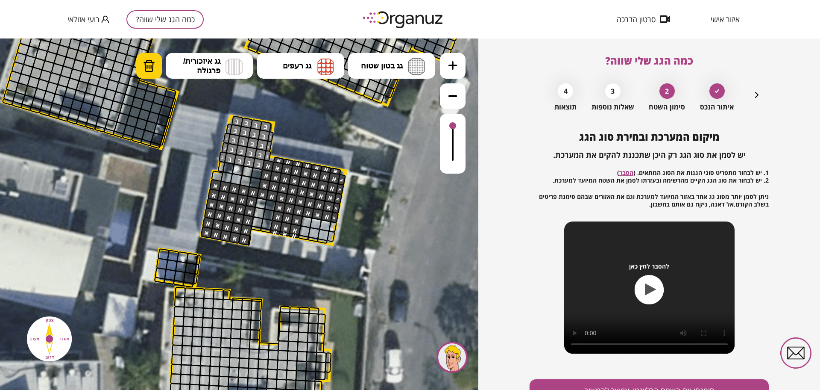
click at [151, 67] on img at bounding box center [149, 65] width 12 height 13
drag, startPoint x: 454, startPoint y: 126, endPoint x: 451, endPoint y: 123, distance: 4.5
click at [451, 123] on div at bounding box center [453, 125] width 7 height 7
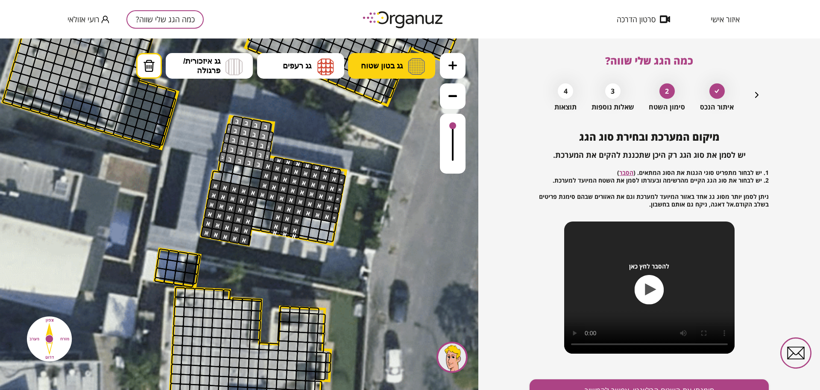
click at [388, 64] on span "גג בטון שטוח" at bounding box center [382, 65] width 42 height 9
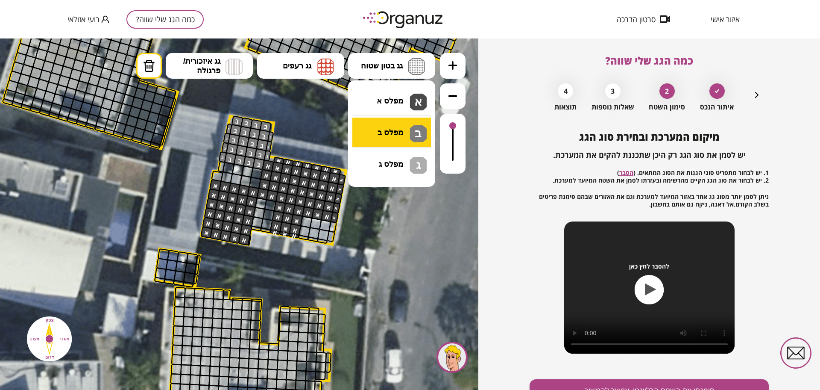
click at [400, 137] on div ".st0 { fill: #FFFFFF; } 10" at bounding box center [239, 213] width 479 height 351
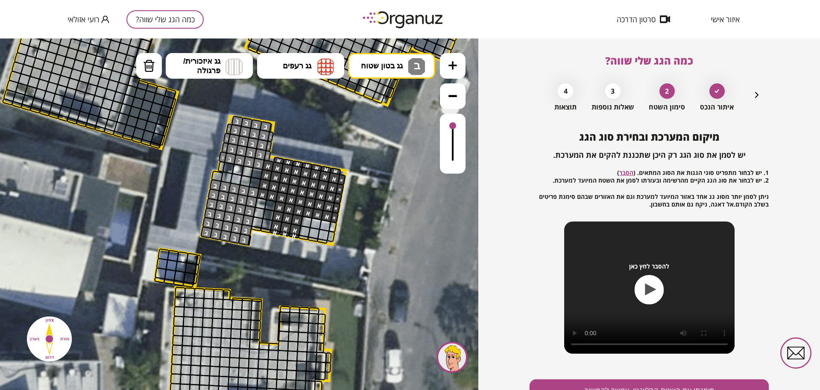
drag, startPoint x: 254, startPoint y: 193, endPoint x: 239, endPoint y: 241, distance: 50.6
click at [449, 98] on icon at bounding box center [453, 95] width 9 height 9
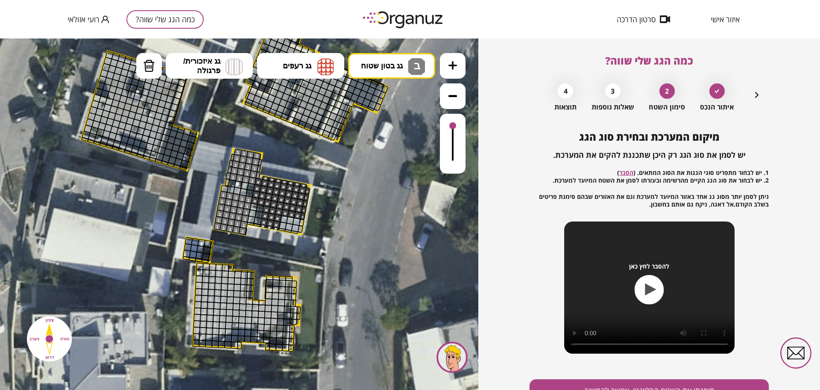
click at [448, 97] on button at bounding box center [453, 96] width 26 height 26
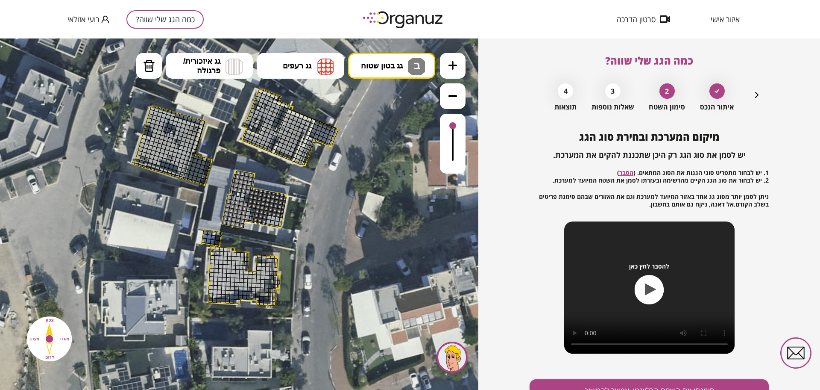
click at [448, 97] on button at bounding box center [453, 96] width 26 height 26
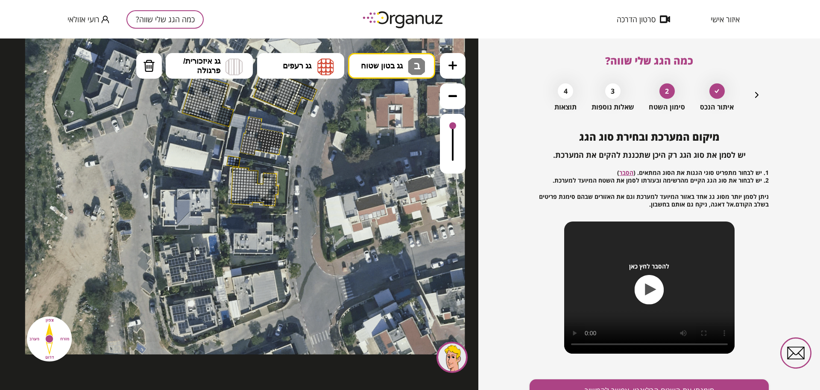
drag, startPoint x: 324, startPoint y: 156, endPoint x: 337, endPoint y: 87, distance: 70.0
click at [337, 87] on icon at bounding box center [245, 134] width 440 height 440
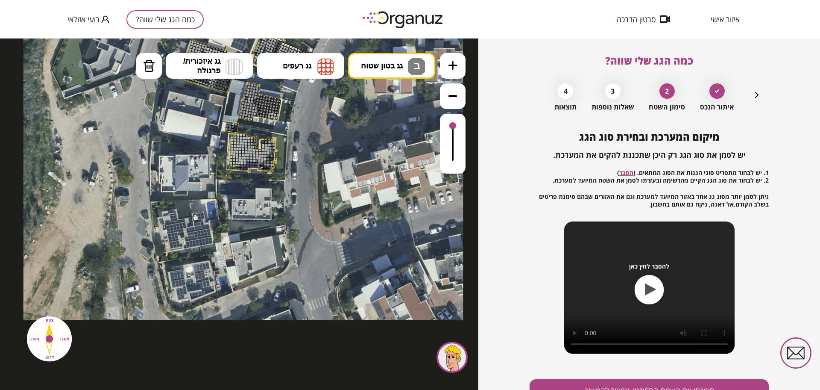
drag, startPoint x: 307, startPoint y: 301, endPoint x: 306, endPoint y: 267, distance: 34.2
click at [306, 267] on icon at bounding box center [244, 100] width 440 height 440
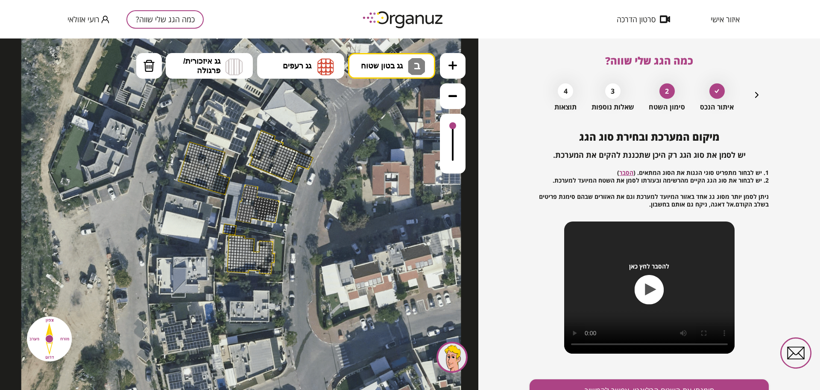
drag, startPoint x: 281, startPoint y: 190, endPoint x: 279, endPoint y: 291, distance: 101.7
click at [279, 291] on icon at bounding box center [241, 202] width 440 height 440
click at [452, 65] on icon at bounding box center [453, 65] width 9 height 9
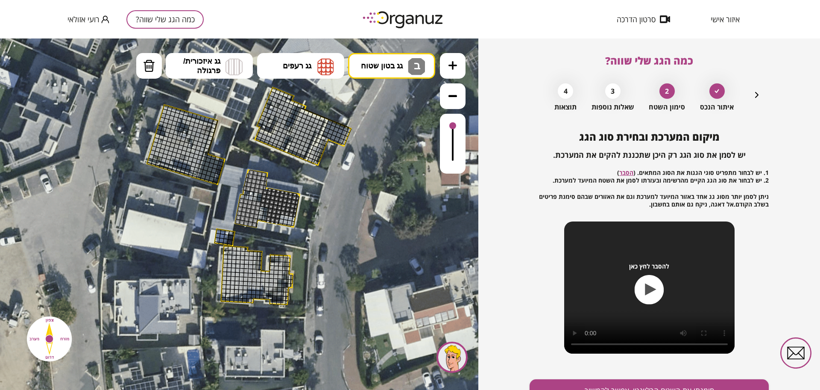
drag, startPoint x: 452, startPoint y: 126, endPoint x: 448, endPoint y: 118, distance: 8.6
click at [448, 118] on div at bounding box center [453, 144] width 26 height 60
click at [453, 67] on icon at bounding box center [453, 65] width 9 height 9
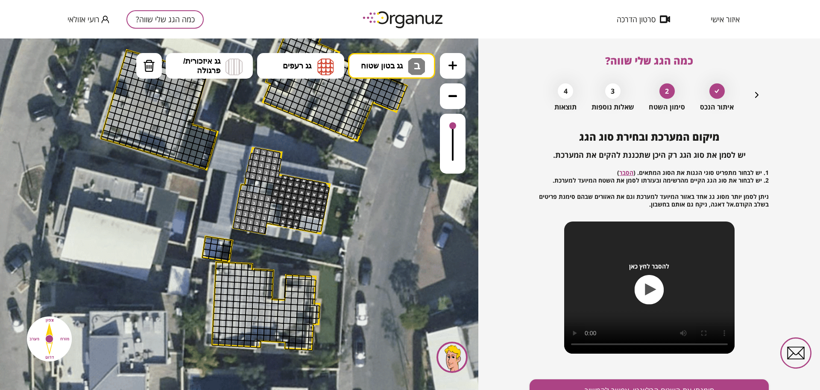
click at [452, 60] on button at bounding box center [453, 66] width 26 height 26
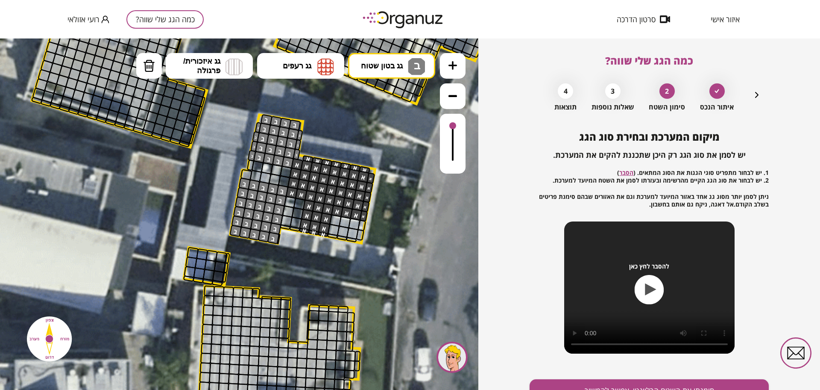
click at [459, 123] on div at bounding box center [453, 144] width 26 height 60
click at [754, 95] on icon "button" at bounding box center [757, 95] width 10 height 10
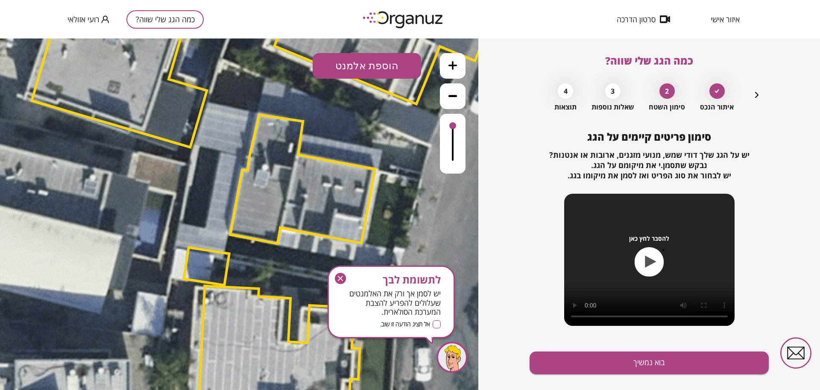
click at [754, 95] on icon "button" at bounding box center [757, 95] width 10 height 10
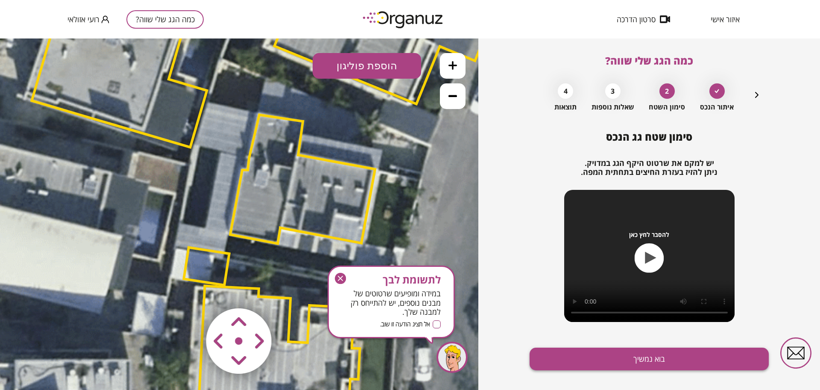
click at [687, 360] on button "בוא נמשיך" at bounding box center [649, 358] width 239 height 23
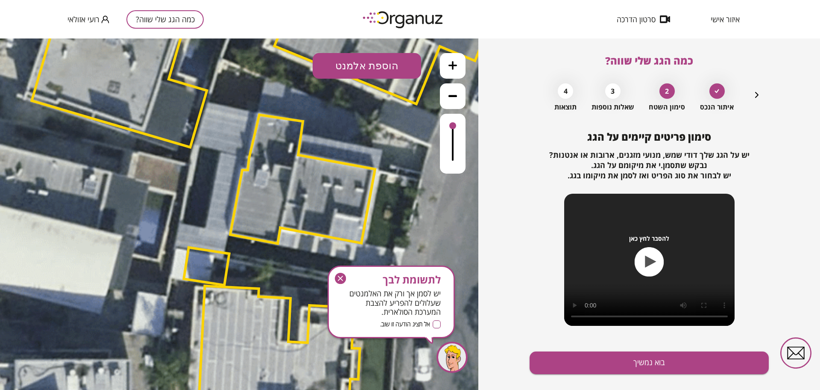
click at [376, 65] on button "הוספת אלמנט" at bounding box center [367, 66] width 109 height 26
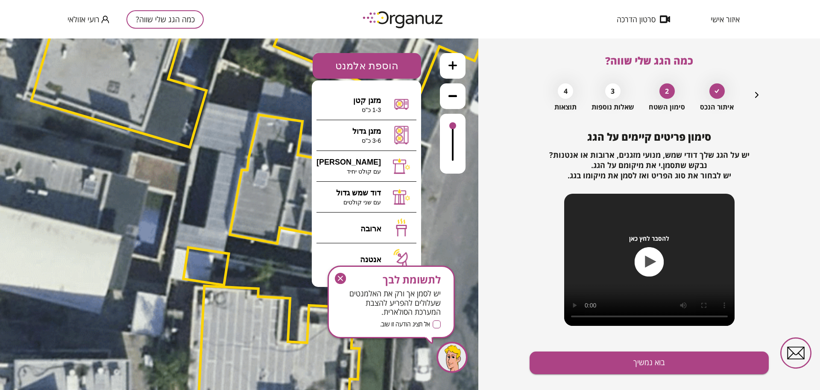
click at [336, 280] on icon "button" at bounding box center [340, 278] width 11 height 11
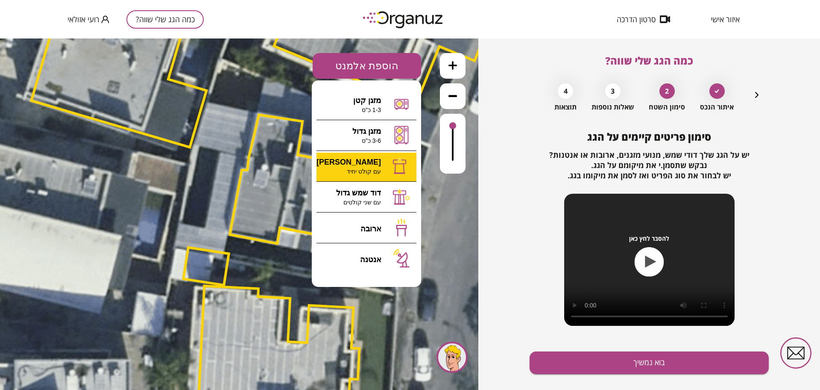
click at [368, 166] on div ".st0 { fill: #FFFFFF; } 10" at bounding box center [239, 213] width 479 height 351
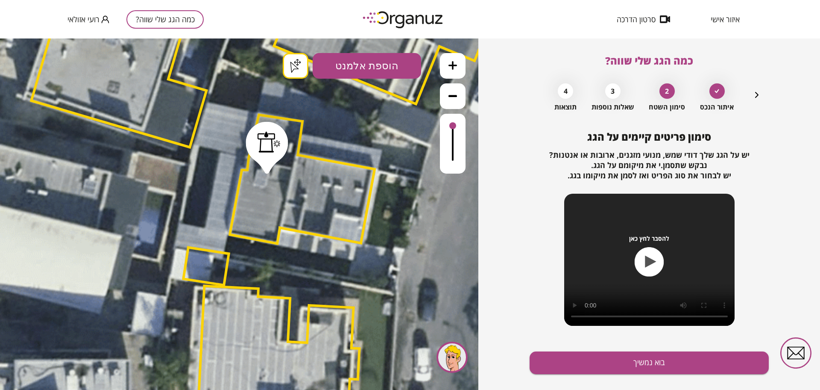
click at [673, 358] on button "בוא נמשיך" at bounding box center [649, 362] width 239 height 23
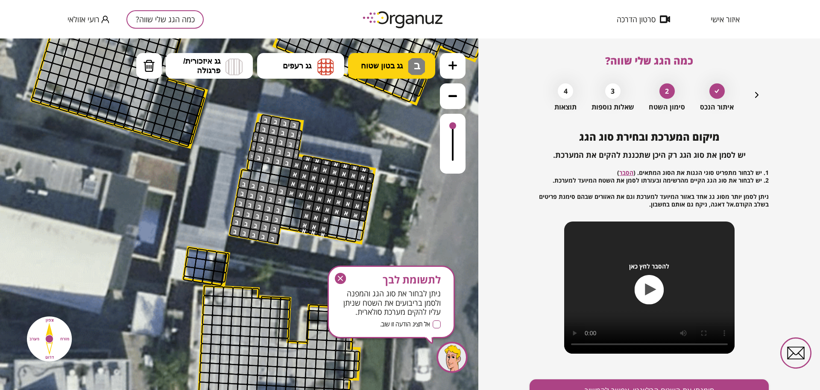
click at [378, 69] on span "גג בטון שטוח" at bounding box center [382, 65] width 42 height 9
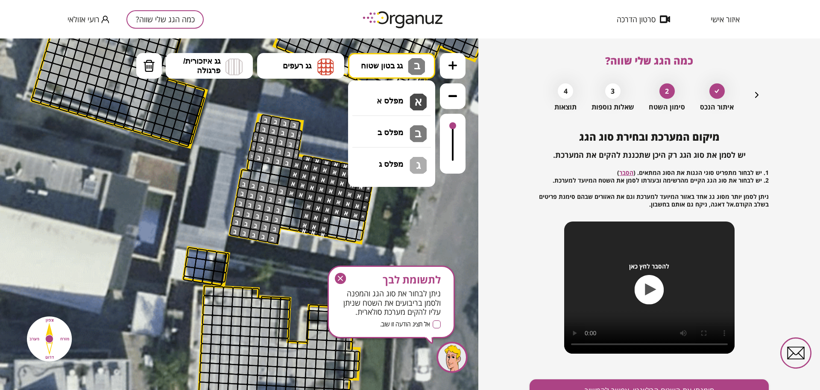
drag, startPoint x: 394, startPoint y: 135, endPoint x: 331, endPoint y: 158, distance: 67.6
click at [394, 135] on div ".st0 { fill: #FFFFFF; } .st0 { fill: #FFFFFF; }" at bounding box center [239, 213] width 479 height 351
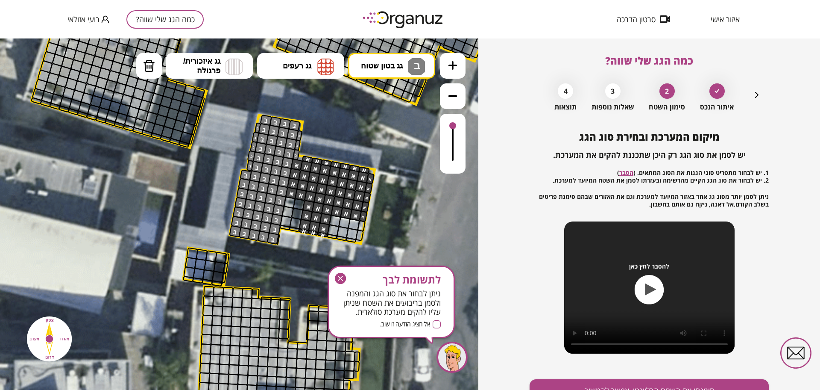
drag, startPoint x: 283, startPoint y: 170, endPoint x: 253, endPoint y: 176, distance: 30.5
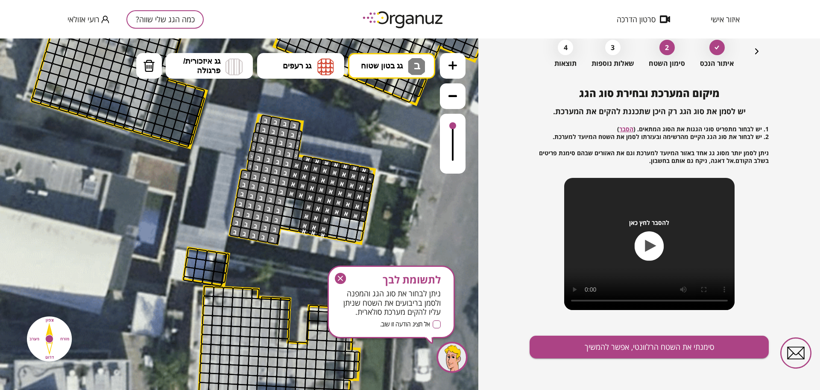
scroll to position [44, 0]
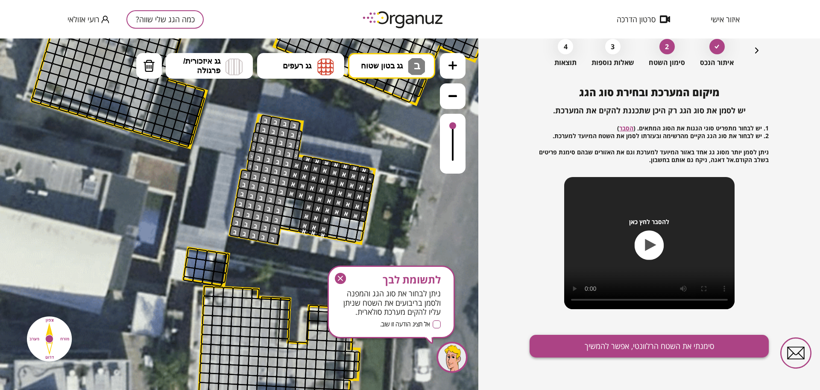
click at [635, 339] on button "סימנתי את השטח הרלוונטי, אפשר להמשיך" at bounding box center [649, 346] width 239 height 23
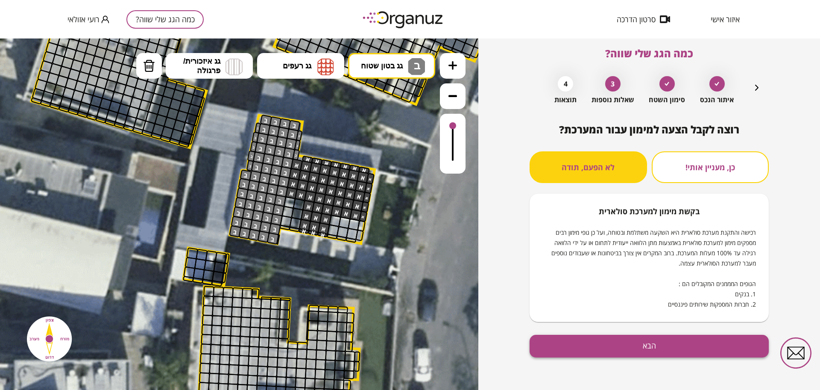
click at [630, 347] on button "הבא" at bounding box center [649, 346] width 239 height 23
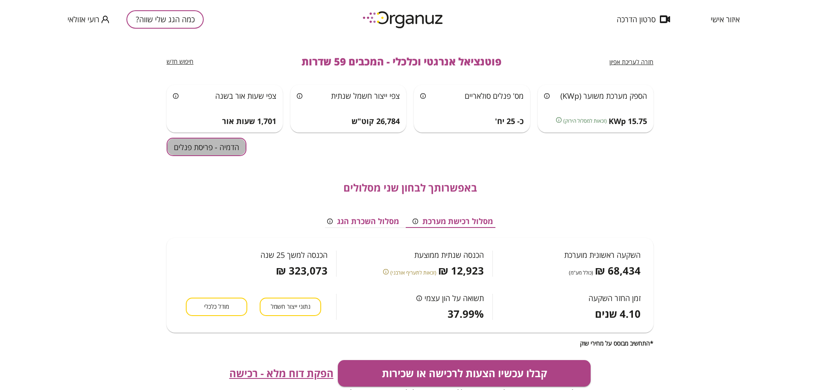
click at [208, 144] on button "הדמיה - פריסת פנלים" at bounding box center [207, 147] width 80 height 18
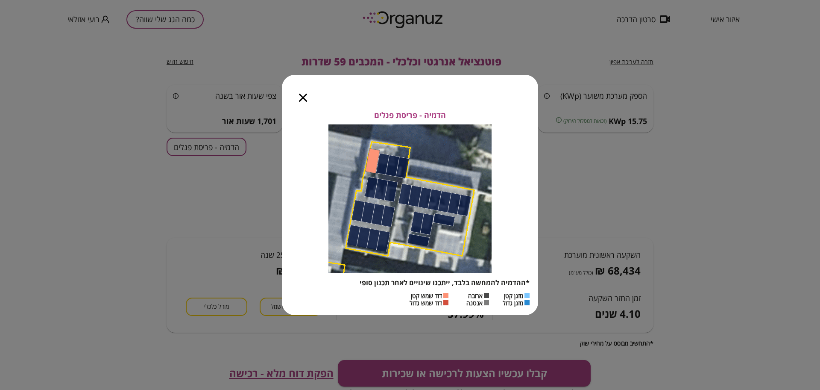
click at [306, 101] on icon "button" at bounding box center [303, 98] width 8 height 8
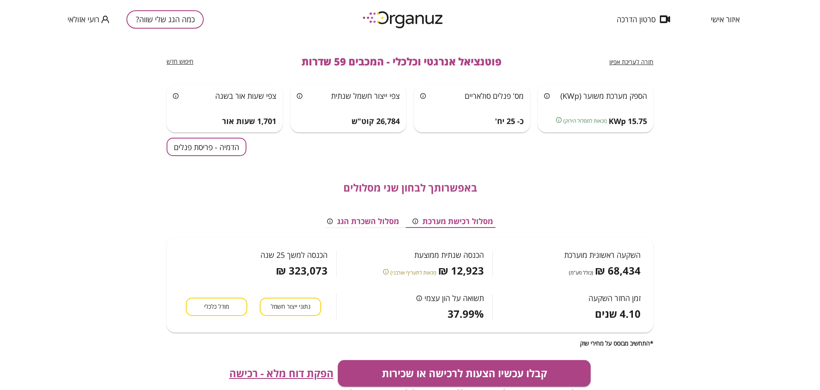
click at [210, 300] on button "מודל כלכלי" at bounding box center [217, 306] width 62 height 18
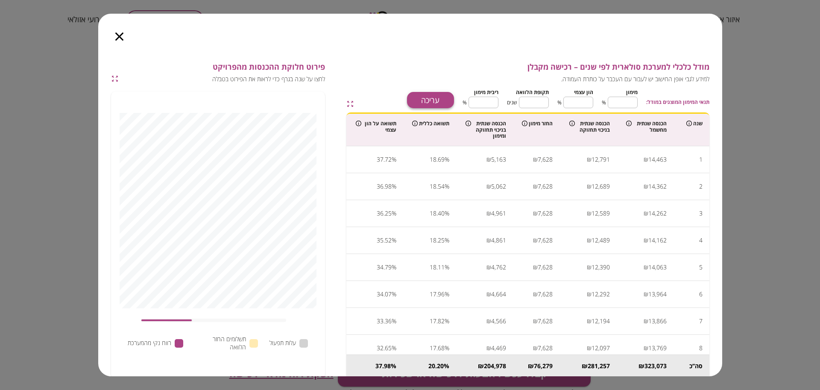
click at [426, 100] on button "עריכה" at bounding box center [430, 100] width 47 height 16
click at [627, 101] on input "**" at bounding box center [623, 102] width 30 height 23
click at [627, 100] on input "**" at bounding box center [623, 102] width 30 height 23
type input "*"
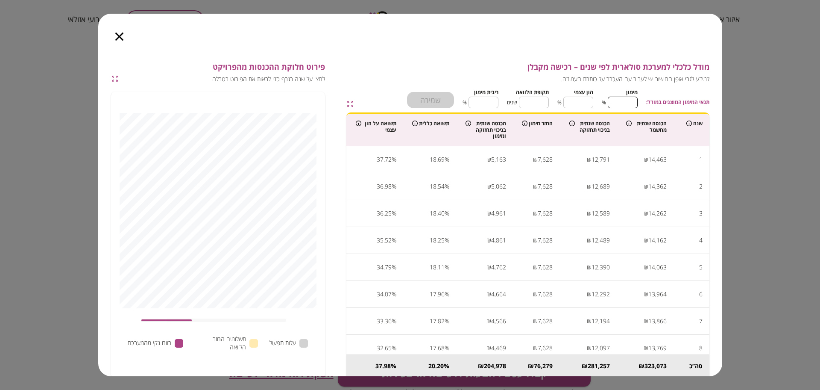
type input "***"
type input "*"
click at [546, 97] on input "**" at bounding box center [534, 102] width 30 height 23
type input "*"
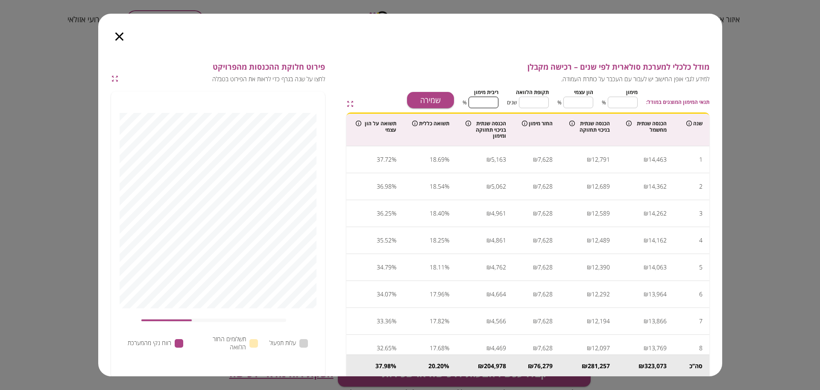
click at [487, 101] on input "****" at bounding box center [484, 102] width 30 height 23
click at [418, 93] on button "שמירה" at bounding box center [430, 100] width 47 height 16
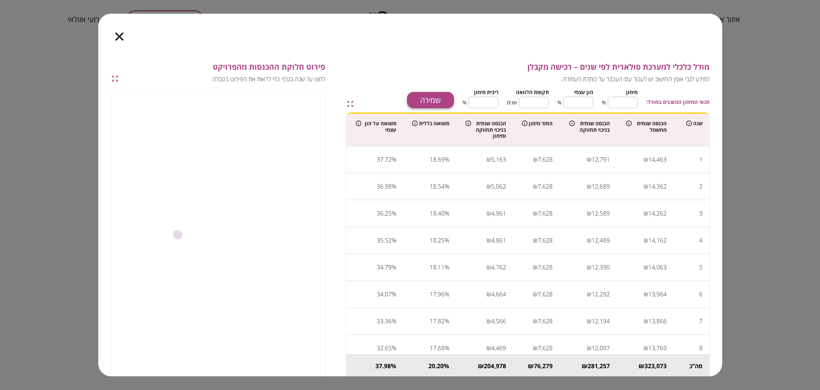
click at [420, 93] on button "שמירה" at bounding box center [430, 100] width 47 height 16
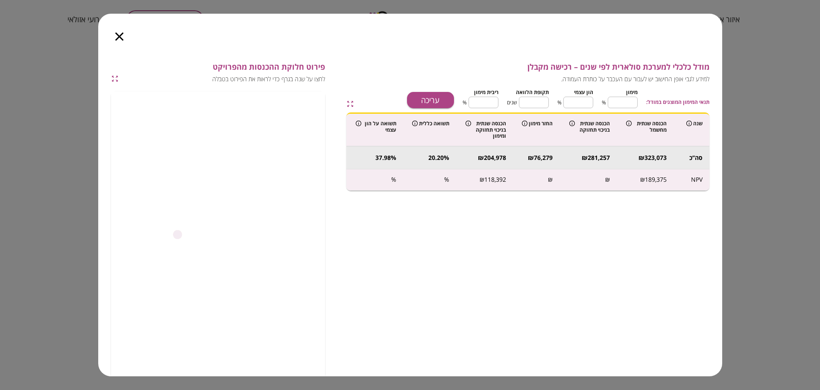
type input "****"
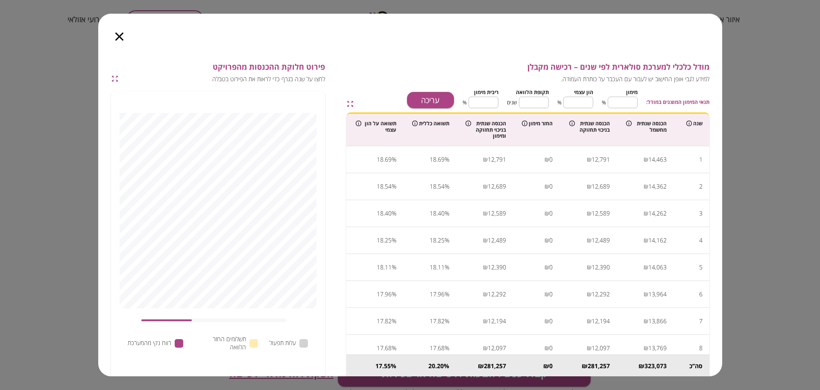
click at [119, 36] on icon "button" at bounding box center [119, 36] width 8 height 8
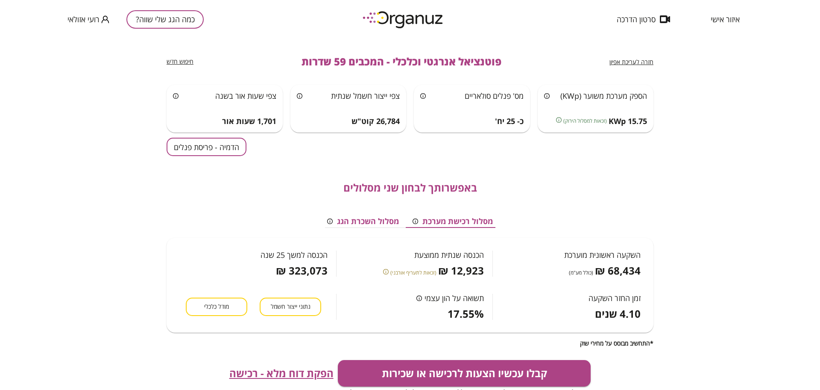
click at [237, 143] on button "הדמיה - פריסת פנלים" at bounding box center [207, 147] width 80 height 18
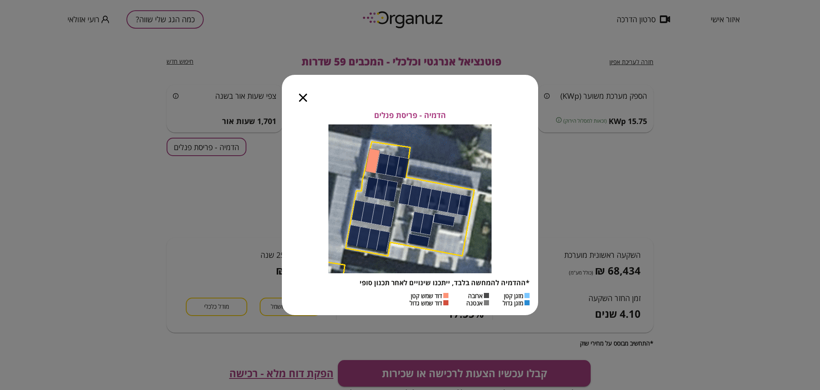
click at [305, 99] on icon "button" at bounding box center [303, 98] width 8 height 8
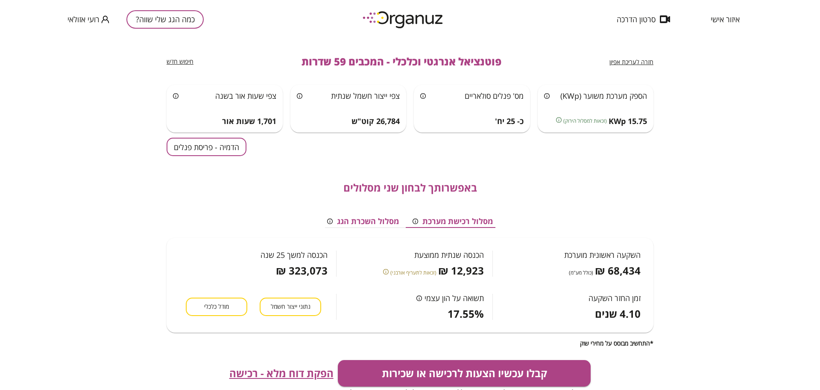
click at [618, 63] on span "חזרה לעריכת אפיון" at bounding box center [632, 62] width 44 height 8
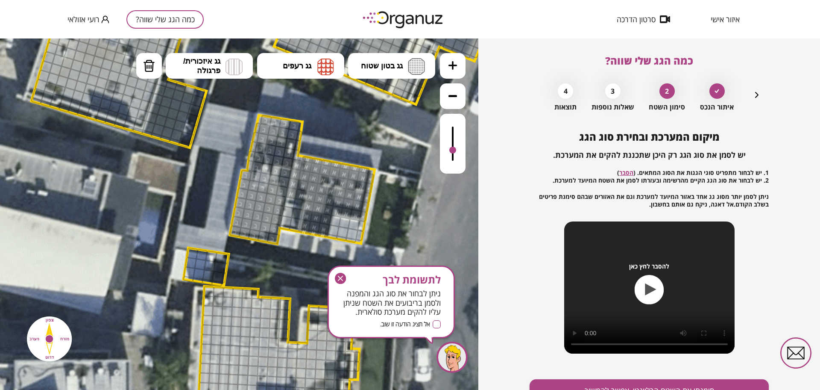
click at [453, 151] on div at bounding box center [453, 144] width 26 height 60
click at [453, 155] on div at bounding box center [453, 144] width 26 height 60
click at [453, 162] on div at bounding box center [453, 144] width 26 height 60
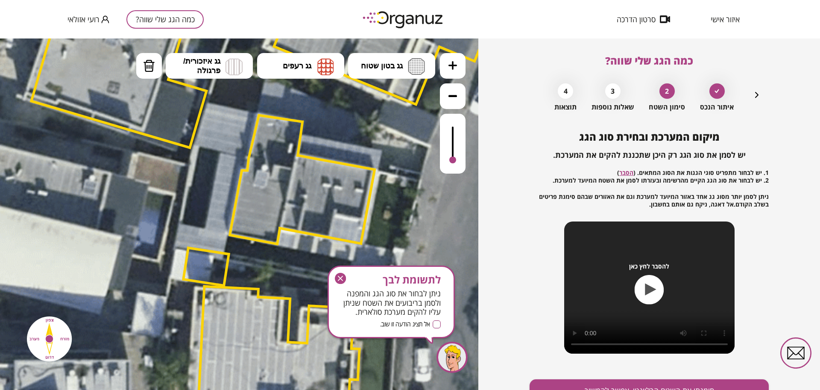
click at [454, 165] on div at bounding box center [453, 144] width 26 height 60
click at [454, 167] on div at bounding box center [453, 144] width 26 height 60
click at [322, 175] on div at bounding box center [323, 179] width 12 height 12
click at [273, 193] on div at bounding box center [273, 189] width 12 height 12
click at [756, 97] on icon "button" at bounding box center [757, 95] width 3 height 6
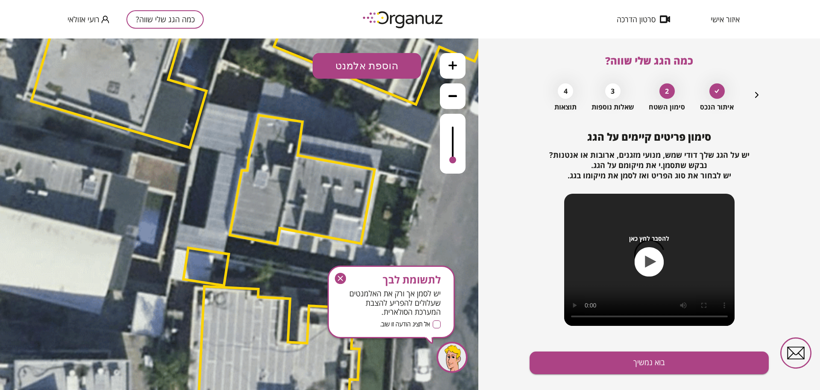
click at [295, 188] on polygon at bounding box center [302, 179] width 145 height 129
click at [754, 96] on icon "button" at bounding box center [757, 95] width 10 height 10
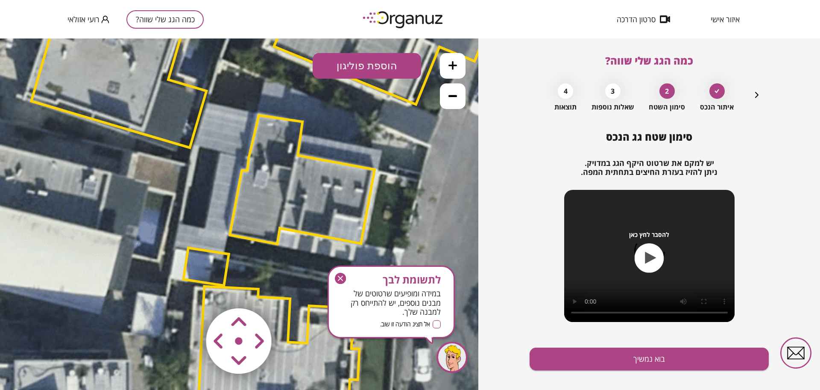
click at [339, 164] on polygon at bounding box center [302, 179] width 145 height 129
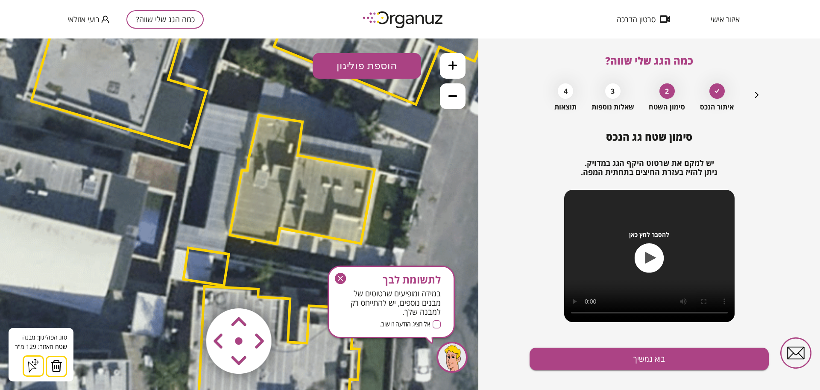
click at [343, 276] on icon "button" at bounding box center [340, 278] width 5 height 5
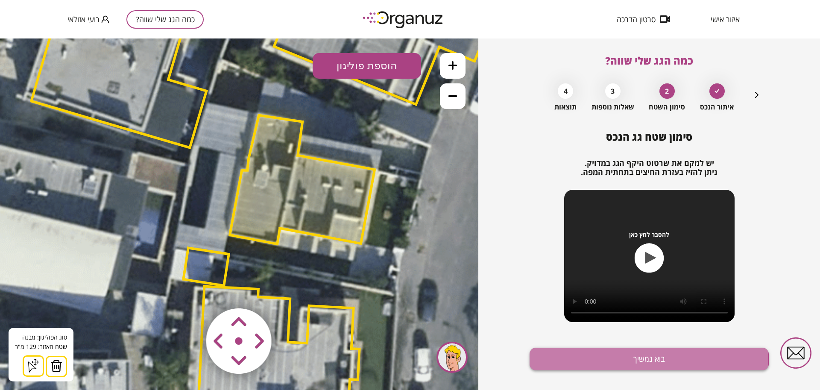
click at [642, 358] on button "בוא נמשיך" at bounding box center [649, 358] width 239 height 23
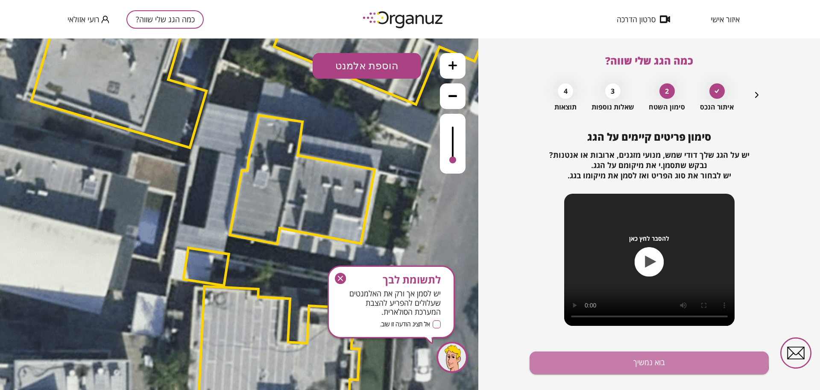
click at [642, 358] on button "בוא נמשיך" at bounding box center [649, 362] width 239 height 23
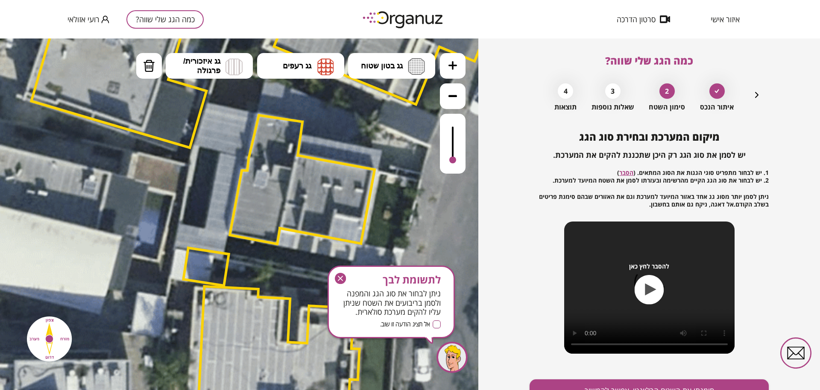
click at [455, 139] on div at bounding box center [453, 144] width 26 height 60
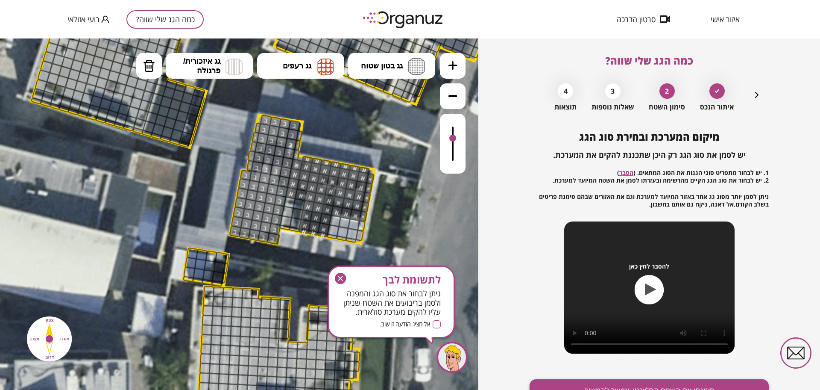
click at [615, 383] on button "סימנתי את השטח הרלוונטי, אפשר להמשיך" at bounding box center [649, 390] width 239 height 23
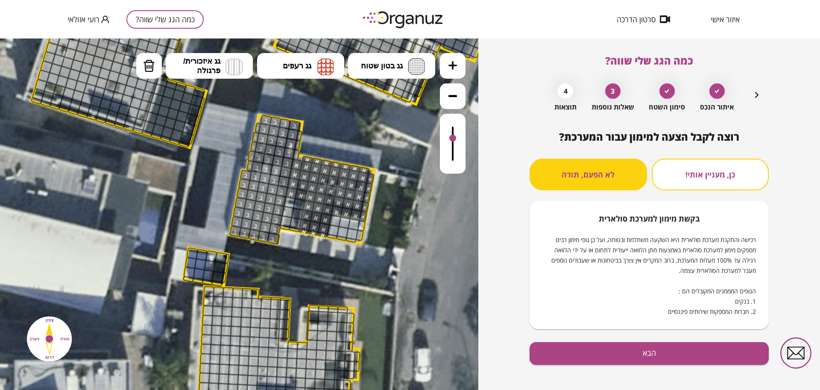
click at [628, 341] on div "רוצה לקבל הצעה למימון עבור המערכת? כן, מעניין אותי! לא הפעם, תודה בקשת מימון למ…" at bounding box center [649, 264] width 239 height 266
click at [619, 353] on button "הבא" at bounding box center [649, 353] width 239 height 23
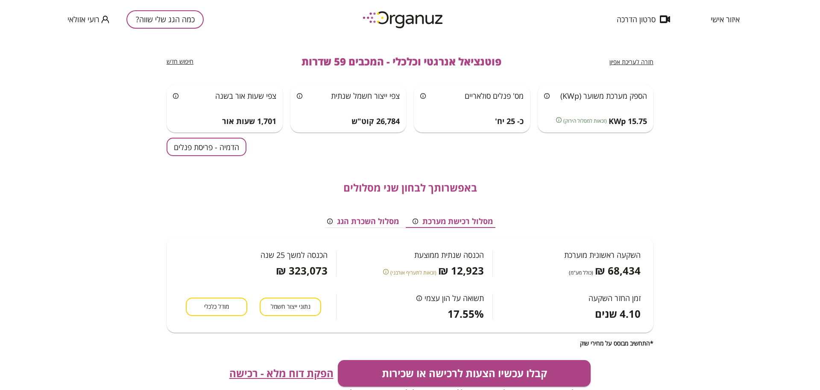
click at [218, 303] on span "מודל כלכלי" at bounding box center [216, 307] width 25 height 8
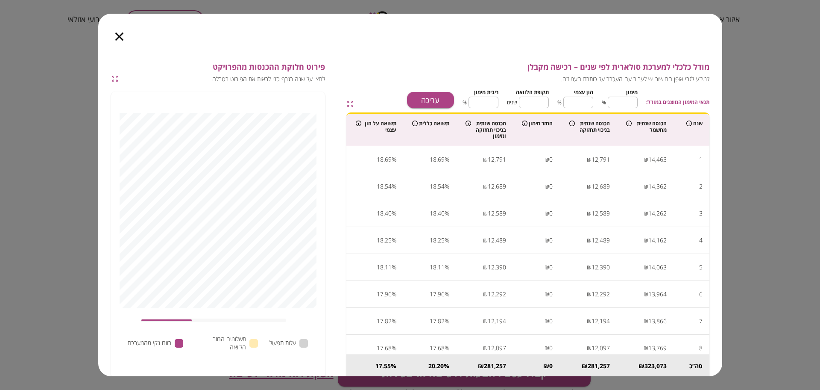
click at [120, 37] on icon "button" at bounding box center [119, 36] width 8 height 8
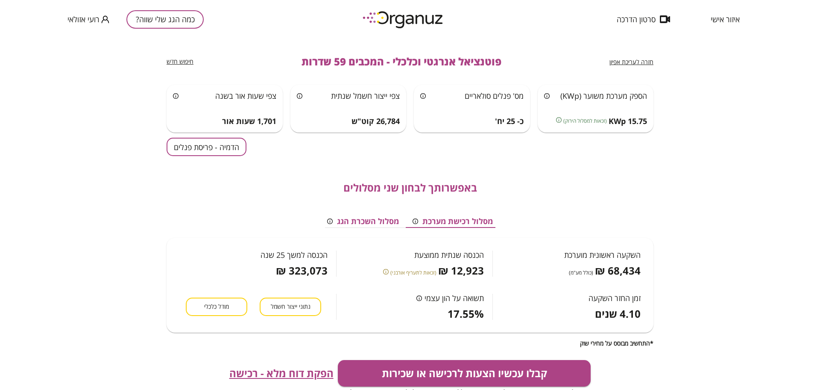
click at [151, 325] on div "חזרה לעריכת אפיון פוטנציאל אנרגטי וכלכלי - המכבים 59 שדרות חיפוש חדש הספק מערכת…" at bounding box center [410, 213] width 820 height 351
click at [265, 372] on span "הפקת דוח מלא - רכישה" at bounding box center [281, 373] width 104 height 12
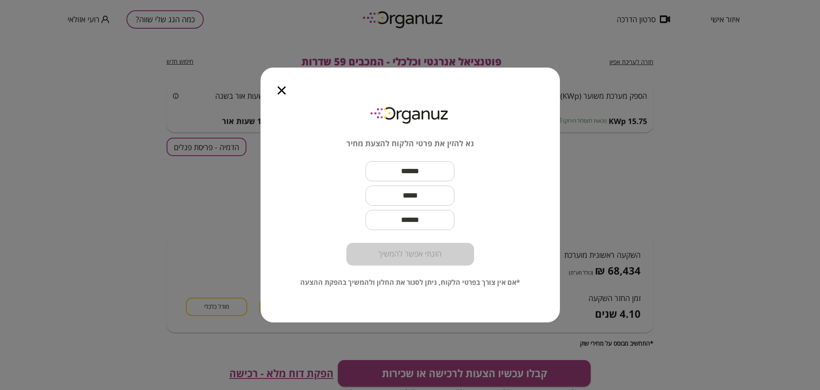
click at [385, 169] on input "text" at bounding box center [410, 171] width 89 height 25
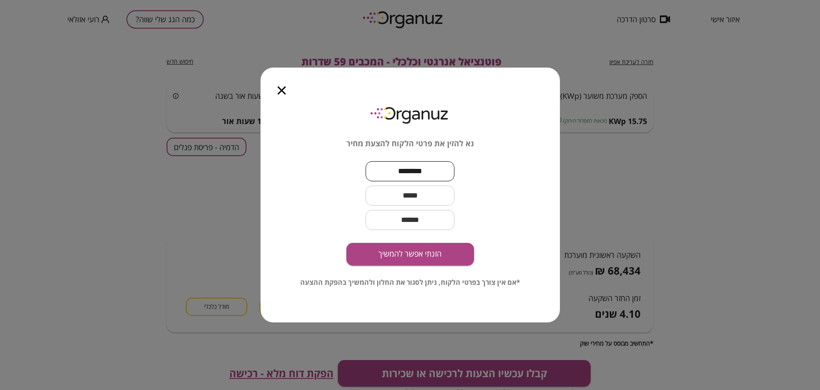
type input "********"
click at [435, 194] on input "text" at bounding box center [410, 195] width 89 height 25
paste input "**********"
type input "**********"
click at [444, 256] on button "הזנתי אפשר להמשיך" at bounding box center [411, 254] width 128 height 23
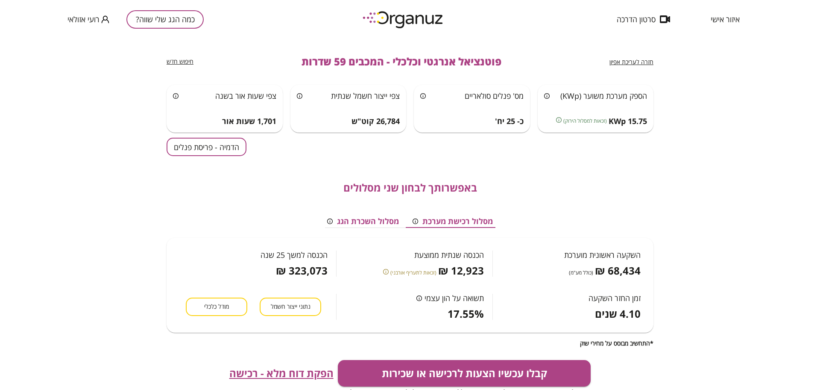
click at [625, 62] on span "חזרה לעריכת אפיון" at bounding box center [632, 62] width 44 height 8
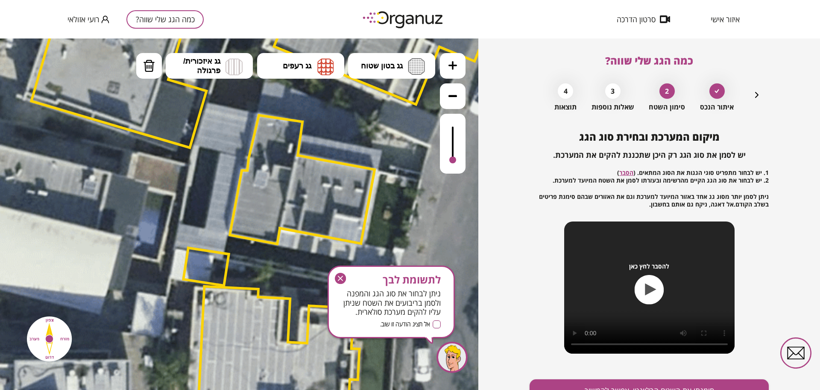
drag, startPoint x: 450, startPoint y: 125, endPoint x: 454, endPoint y: 165, distance: 40.3
click at [454, 165] on div at bounding box center [453, 144] width 26 height 60
click at [338, 279] on icon "button" at bounding box center [340, 278] width 11 height 11
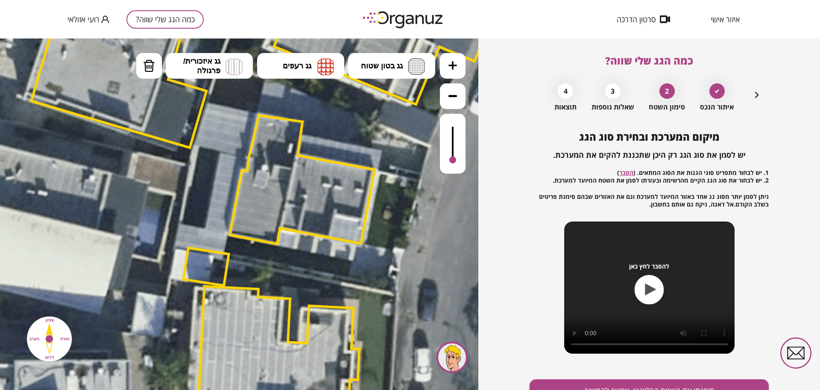
click at [450, 97] on icon at bounding box center [453, 95] width 9 height 9
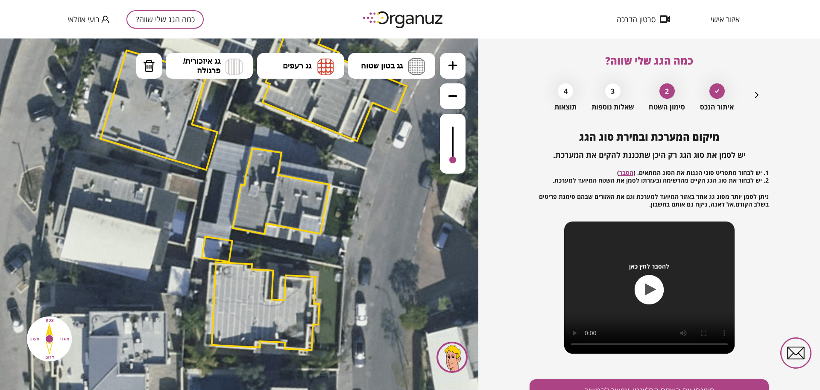
click at [452, 93] on icon at bounding box center [453, 95] width 9 height 9
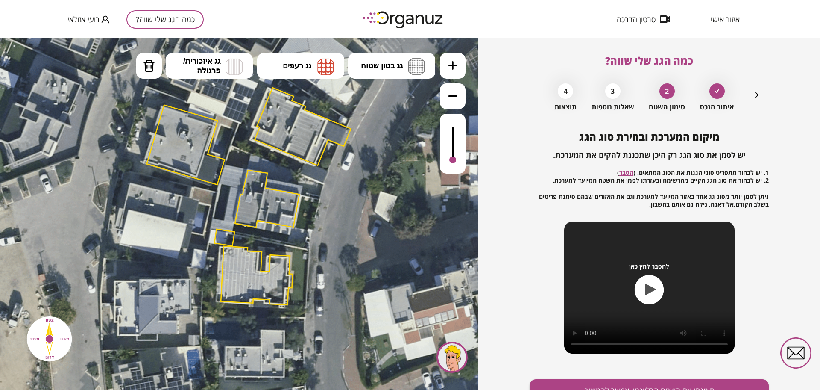
click at [456, 56] on button at bounding box center [453, 66] width 26 height 26
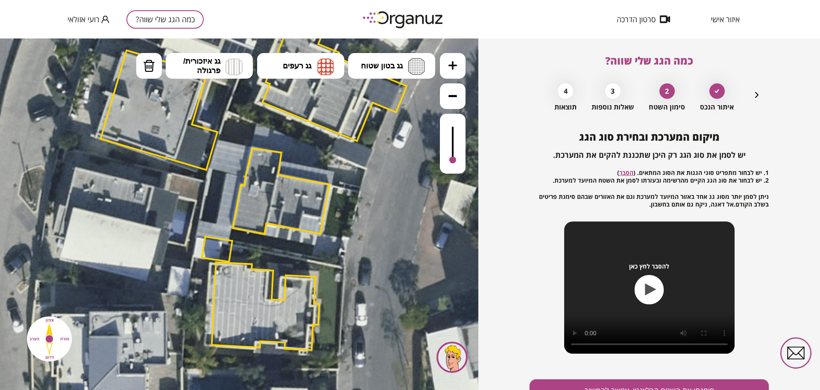
click at [461, 66] on button at bounding box center [453, 66] width 26 height 26
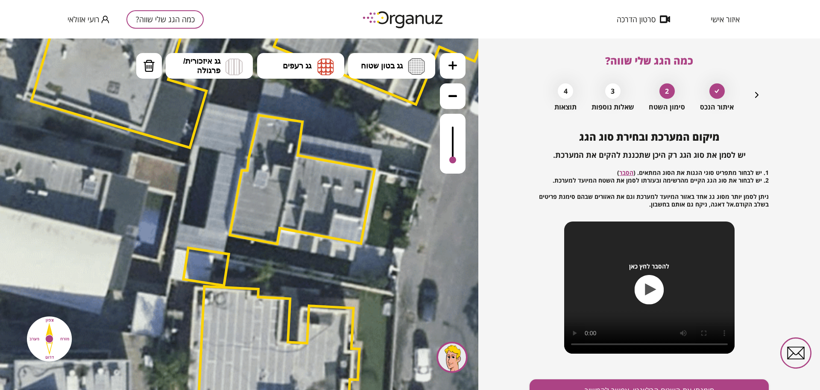
click at [208, 259] on div at bounding box center [212, 256] width 12 height 12
click at [204, 260] on div at bounding box center [200, 264] width 12 height 12
click at [200, 264] on div at bounding box center [200, 264] width 12 height 12
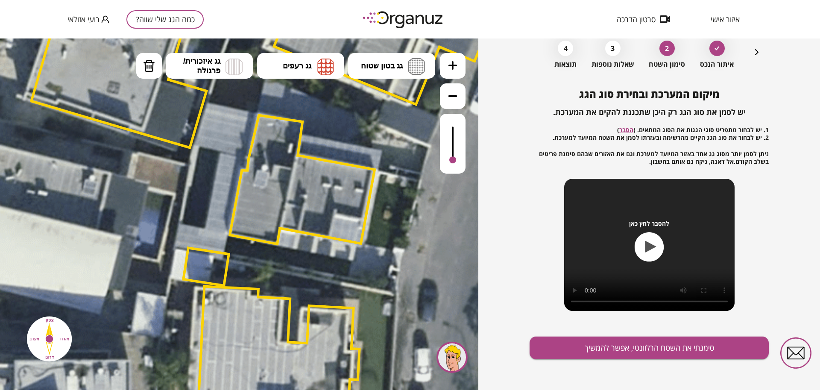
scroll to position [44, 0]
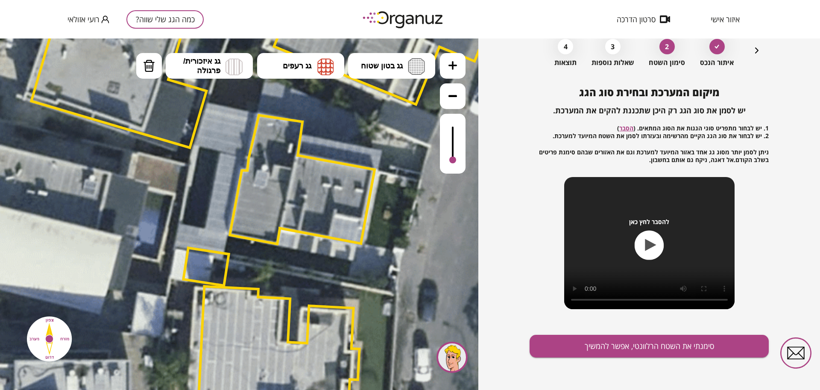
click at [460, 72] on button at bounding box center [453, 66] width 26 height 26
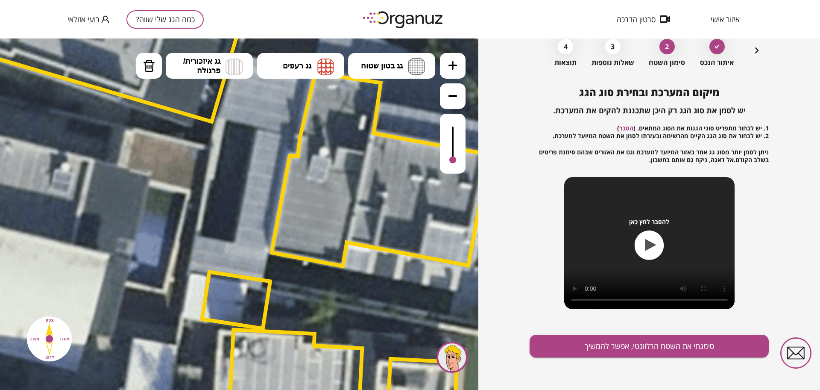
drag, startPoint x: 246, startPoint y: 253, endPoint x: 251, endPoint y: 253, distance: 5.1
click at [251, 253] on icon at bounding box center [295, 161] width 2250 height 2250
drag, startPoint x: 450, startPoint y: 95, endPoint x: 519, endPoint y: 99, distance: 68.9
click at [450, 95] on icon at bounding box center [453, 96] width 9 height 2
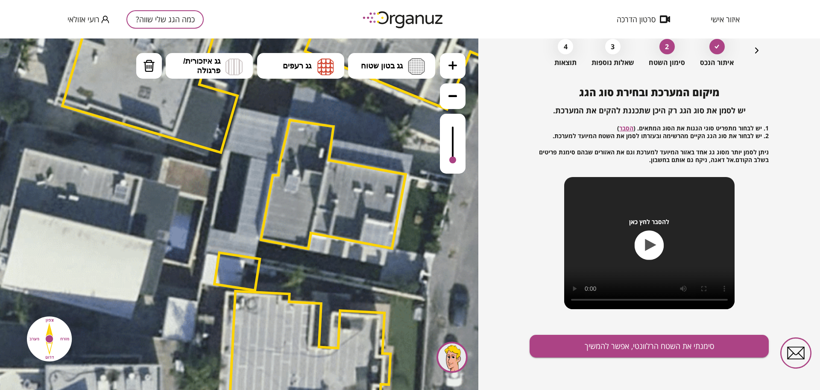
click at [754, 47] on icon "button" at bounding box center [757, 50] width 10 height 10
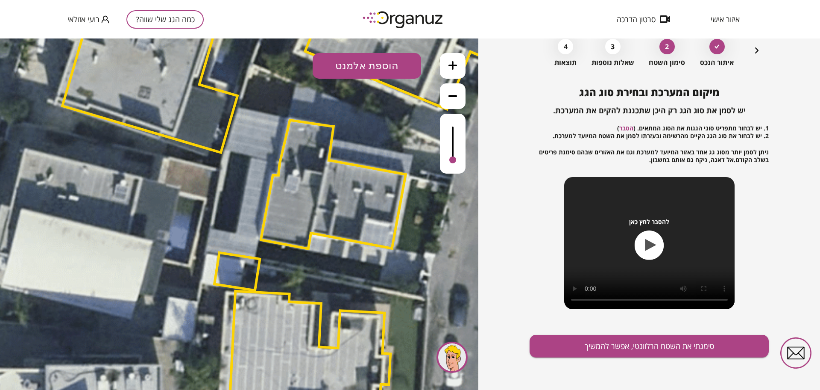
scroll to position [17, 0]
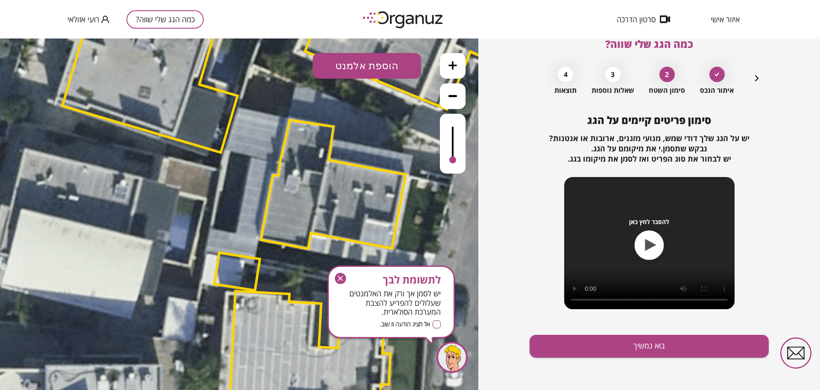
click at [755, 79] on icon "button" at bounding box center [757, 78] width 10 height 10
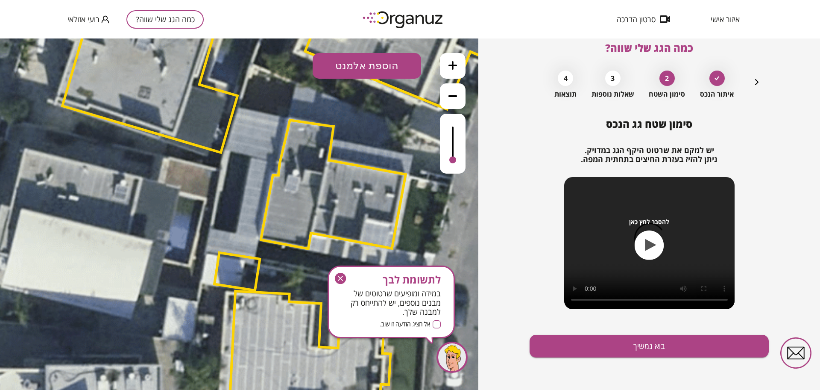
scroll to position [13, 0]
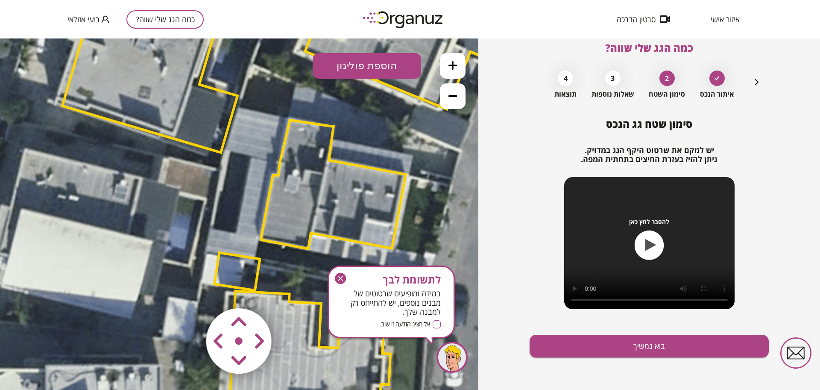
click at [381, 65] on button "הוספת פוליגון" at bounding box center [367, 66] width 109 height 26
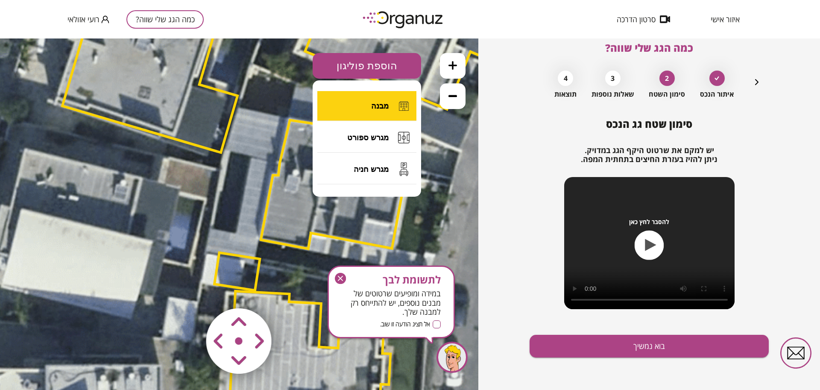
click at [392, 103] on button "מבנה" at bounding box center [367, 106] width 99 height 30
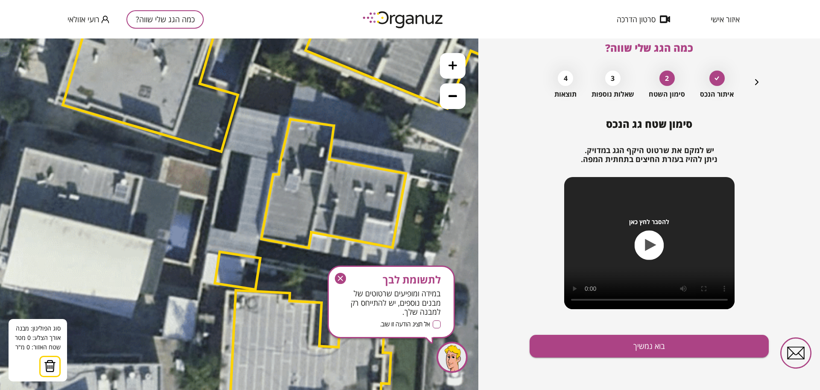
click at [226, 149] on icon at bounding box center [277, 178] width 1500 height 1500
click at [227, 147] on icon at bounding box center [277, 178] width 1500 height 1500
click at [237, 107] on polygon at bounding box center [232, 127] width 10 height 41
click at [285, 117] on polygon at bounding box center [256, 126] width 58 height 41
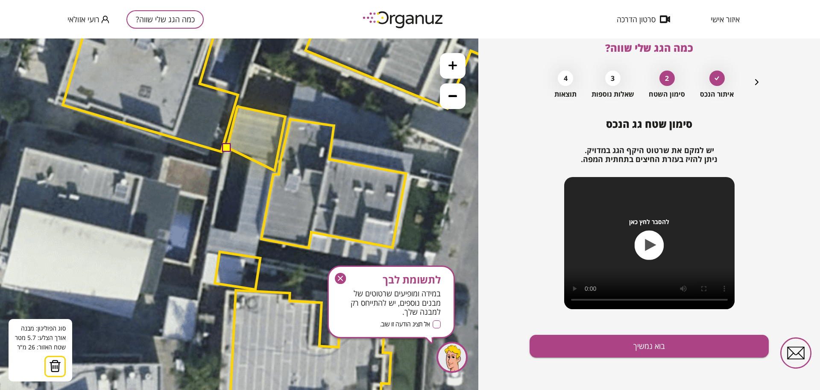
click at [275, 171] on polygon at bounding box center [256, 138] width 58 height 64
click at [273, 172] on polygon at bounding box center [256, 138] width 58 height 65
click at [254, 259] on polygon at bounding box center [237, 271] width 45 height 38
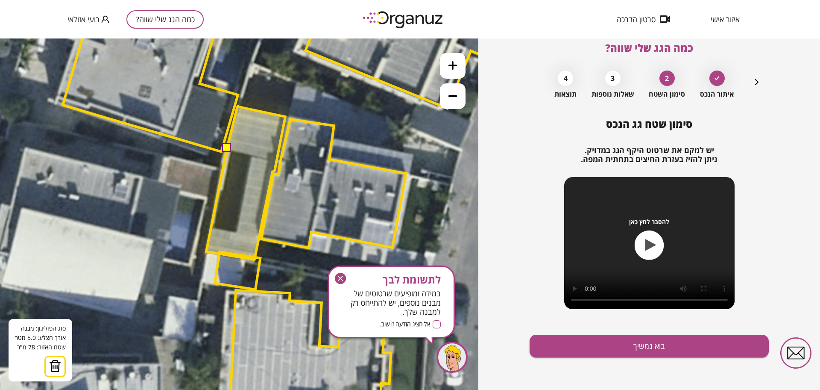
click at [206, 251] on polygon at bounding box center [245, 182] width 79 height 153
click at [226, 149] on button at bounding box center [227, 147] width 9 height 9
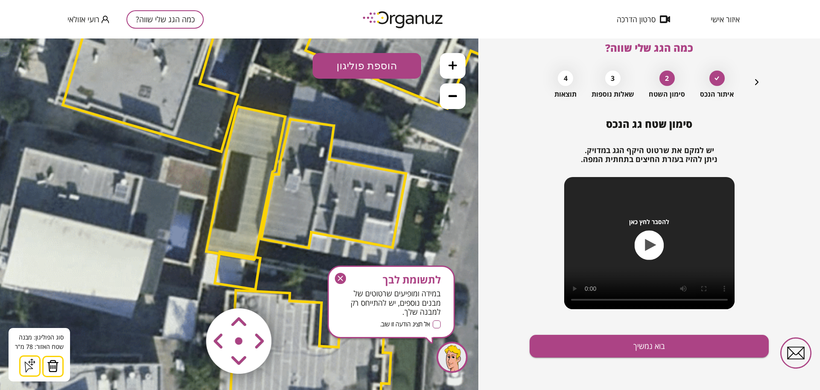
click at [265, 137] on polygon at bounding box center [245, 182] width 79 height 153
click at [345, 277] on icon "button" at bounding box center [340, 278] width 11 height 11
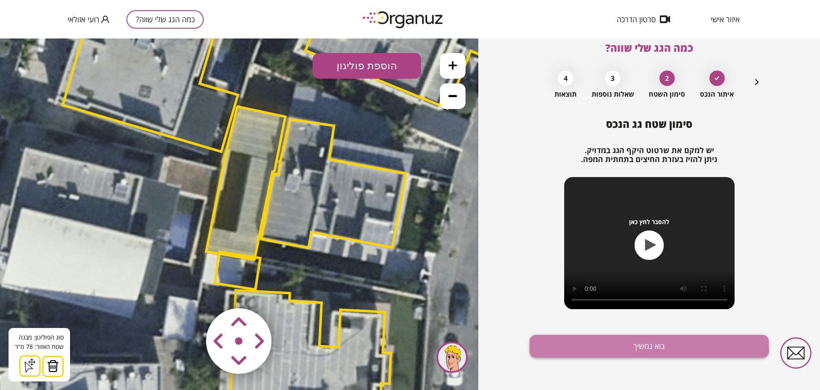
click at [583, 336] on button "בוא נמשיך" at bounding box center [649, 346] width 239 height 23
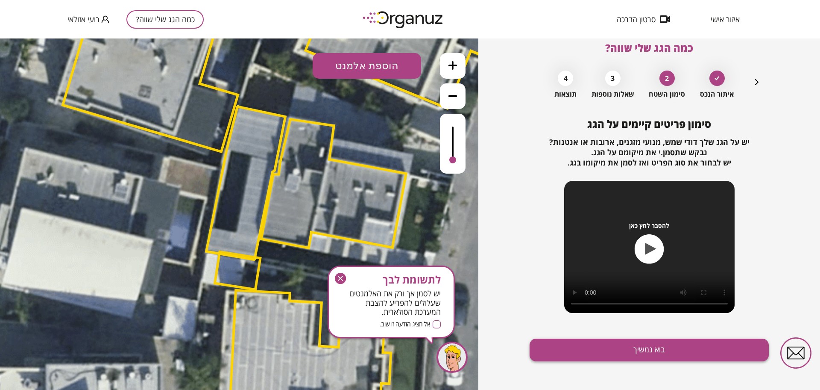
click at [611, 351] on button "בוא נמשיך" at bounding box center [649, 349] width 239 height 23
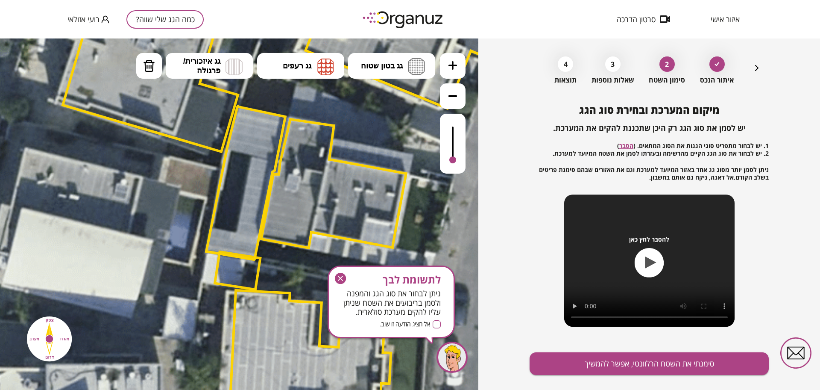
scroll to position [44, 0]
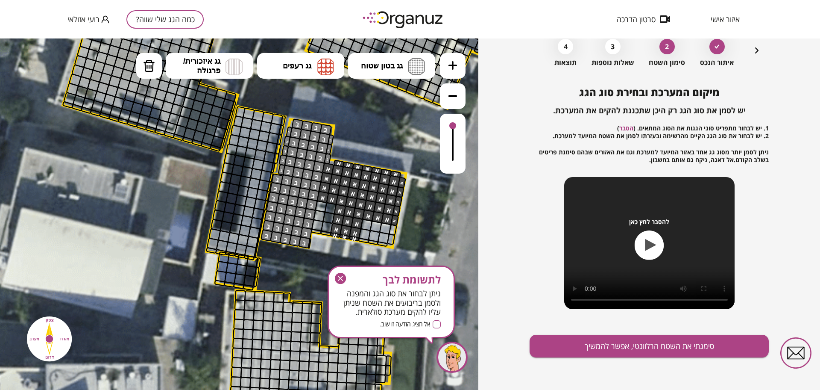
click at [454, 125] on div at bounding box center [453, 144] width 26 height 60
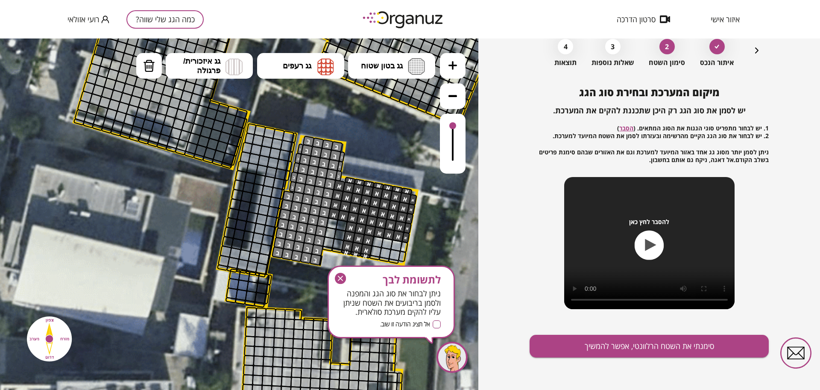
drag, startPoint x: 368, startPoint y: 115, endPoint x: 381, endPoint y: 129, distance: 19.4
click at [380, 132] on icon at bounding box center [288, 195] width 1500 height 1500
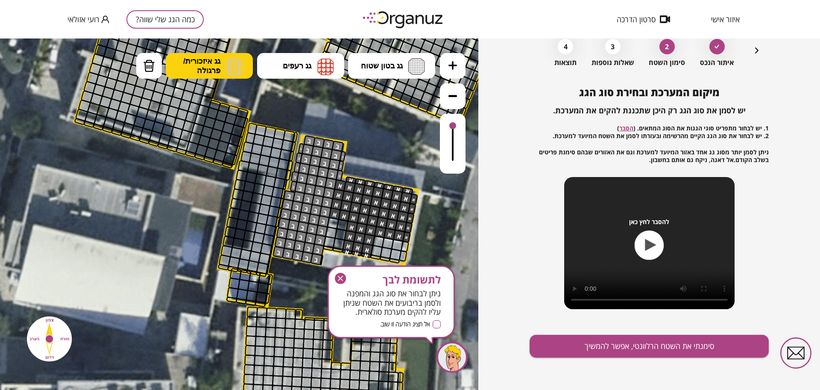
click at [226, 65] on img at bounding box center [234, 66] width 17 height 17
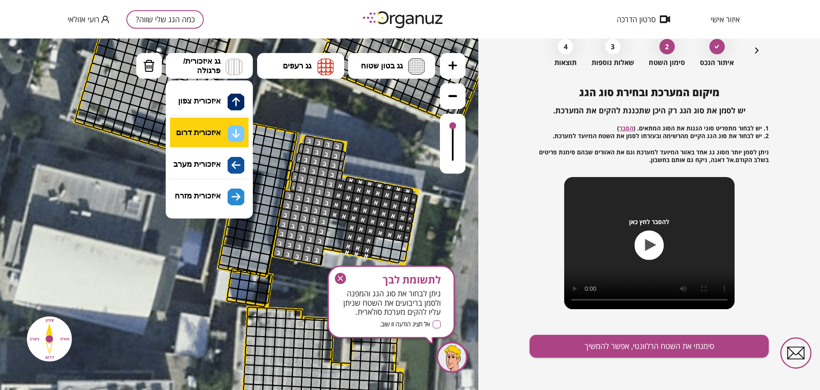
click at [236, 132] on div ".st0 { fill: #FFFFFF; } .st0 { fill: #FFFFFF; }" at bounding box center [239, 213] width 479 height 351
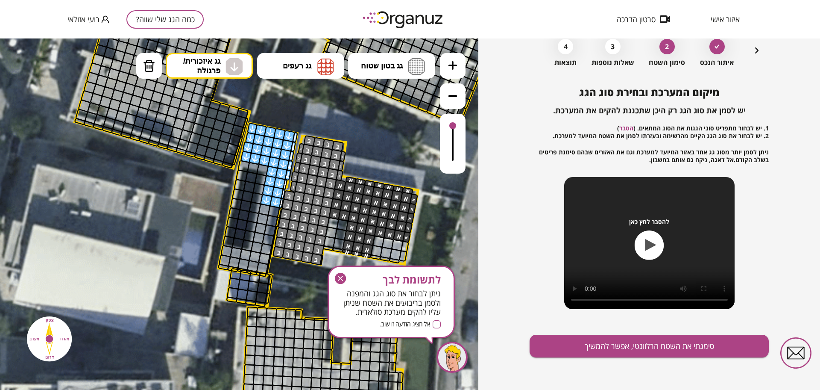
drag, startPoint x: 296, startPoint y: 137, endPoint x: 278, endPoint y: 206, distance: 70.7
drag, startPoint x: 342, startPoint y: 239, endPoint x: 342, endPoint y: 278, distance: 38.5
click at [342, 278] on g "button" at bounding box center [340, 278] width 11 height 11
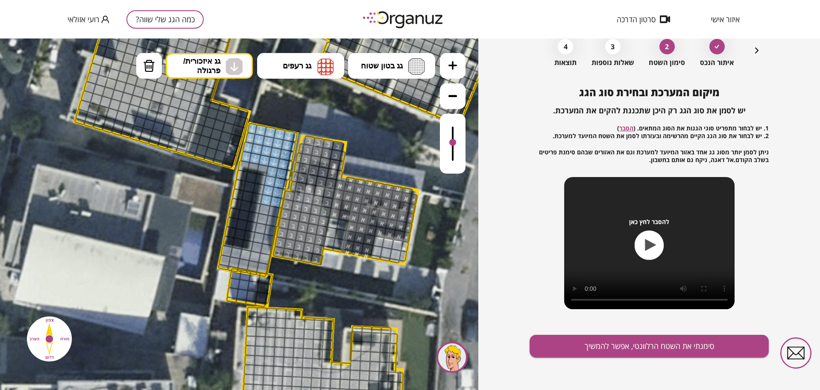
click at [459, 143] on div at bounding box center [453, 144] width 26 height 60
click at [459, 144] on div at bounding box center [453, 144] width 26 height 60
click at [456, 134] on div at bounding box center [453, 144] width 26 height 60
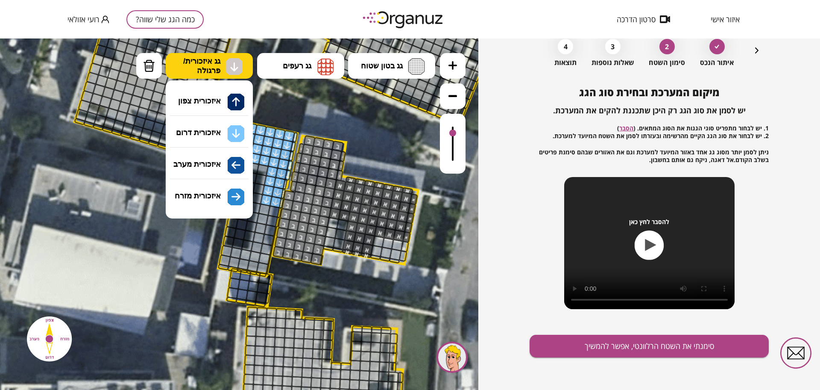
click at [208, 66] on span "גג איזכורית/ פרגולה" at bounding box center [201, 65] width 37 height 19
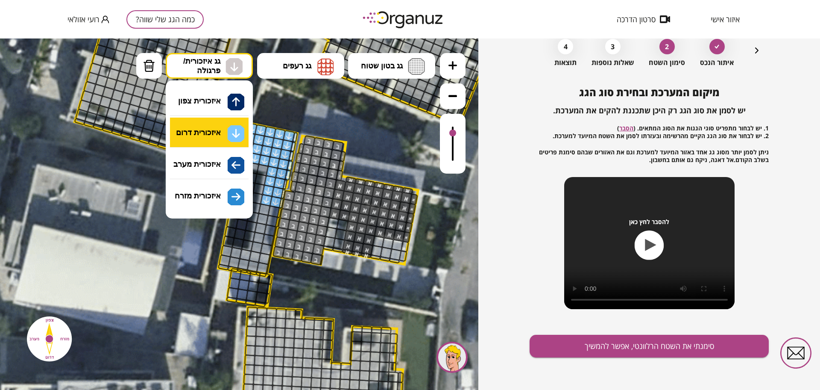
click at [221, 141] on div ".st0 { fill: #FFFFFF; } .st0 { fill: #FFFFFF; }" at bounding box center [239, 213] width 479 height 351
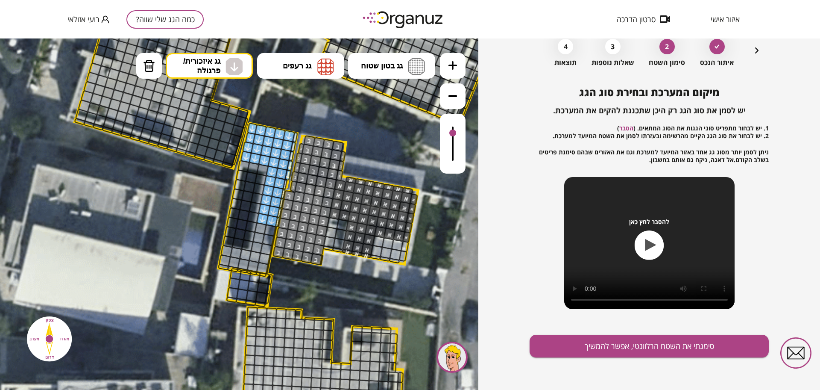
drag, startPoint x: 273, startPoint y: 209, endPoint x: 277, endPoint y: 217, distance: 8.6
click at [612, 338] on button "סימנתי את השטח הרלוונטי, אפשר להמשיך" at bounding box center [649, 346] width 239 height 23
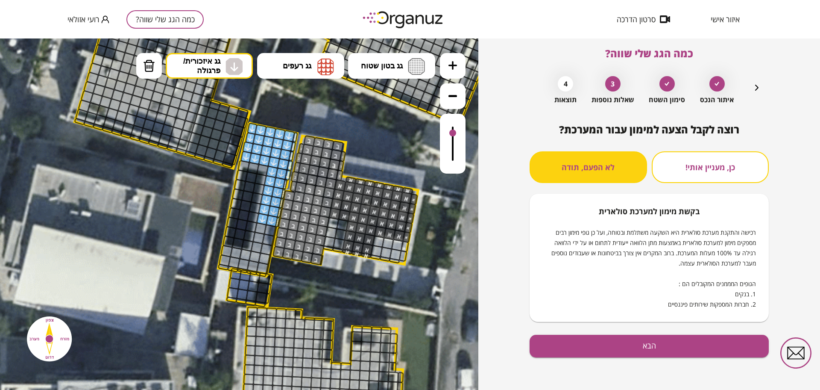
scroll to position [7, 0]
click at [610, 348] on button "הבא" at bounding box center [649, 346] width 239 height 23
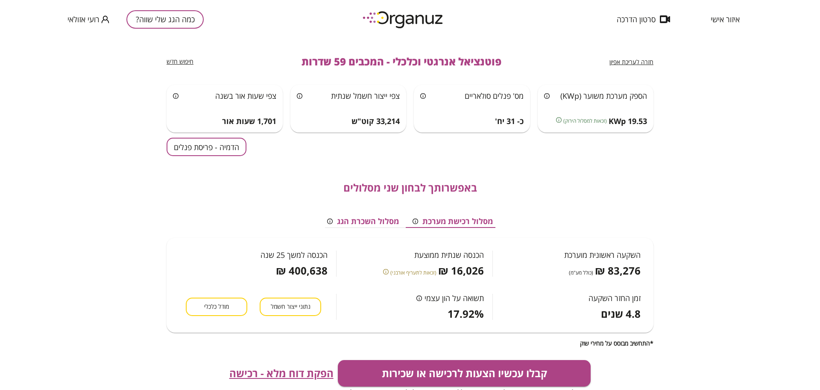
click at [160, 132] on div "חזרה לעריכת אפיון פוטנציאל אנרגטי וכלכלי - המכבים 59 שדרות חיפוש חדש הספק מערכת…" at bounding box center [410, 213] width 820 height 351
click at [204, 144] on button "הדמיה - פריסת פנלים" at bounding box center [207, 147] width 80 height 18
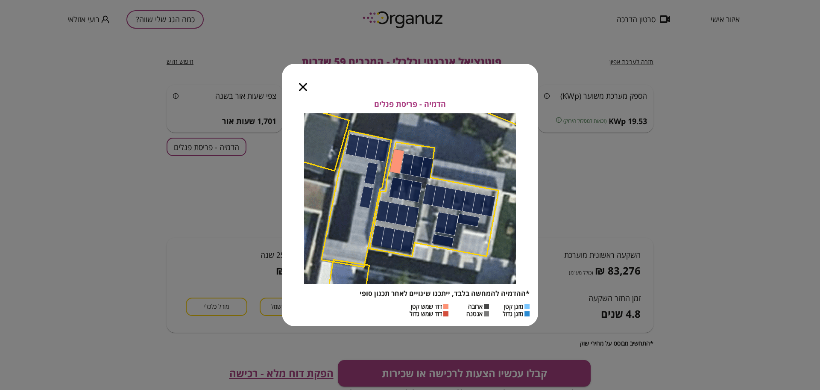
click at [304, 88] on icon "button" at bounding box center [303, 87] width 8 height 8
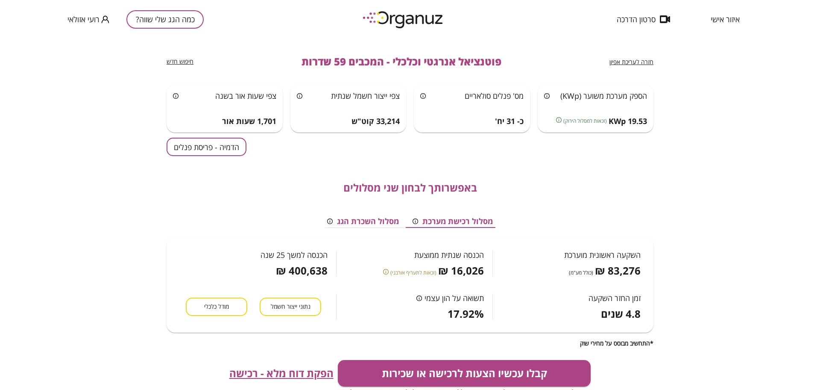
click at [617, 59] on span "חזרה לעריכת אפיון" at bounding box center [632, 62] width 44 height 8
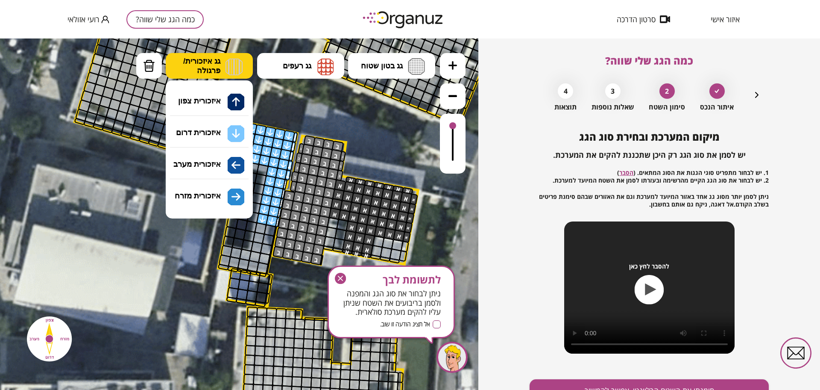
click at [221, 65] on button "גג איזכורית/ פרגולה" at bounding box center [209, 66] width 87 height 26
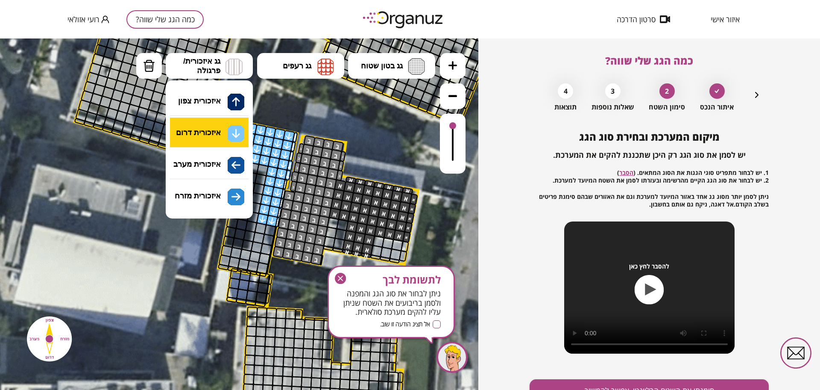
click at [220, 137] on div ".st0 { fill: #FFFFFF; } .st0 { fill: #FFFFFF; }" at bounding box center [239, 213] width 479 height 351
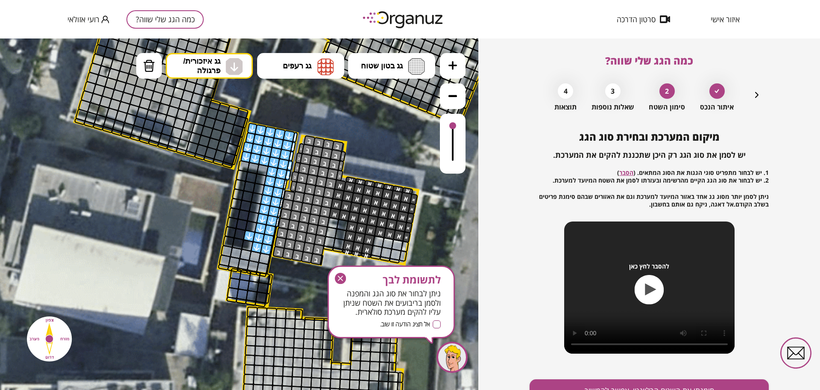
drag, startPoint x: 261, startPoint y: 229, endPoint x: 235, endPoint y: 208, distance: 33.5
click at [138, 50] on div at bounding box center [140, 51] width 13 height 13
click at [147, 68] on img at bounding box center [149, 65] width 12 height 13
click at [249, 237] on div at bounding box center [250, 235] width 12 height 12
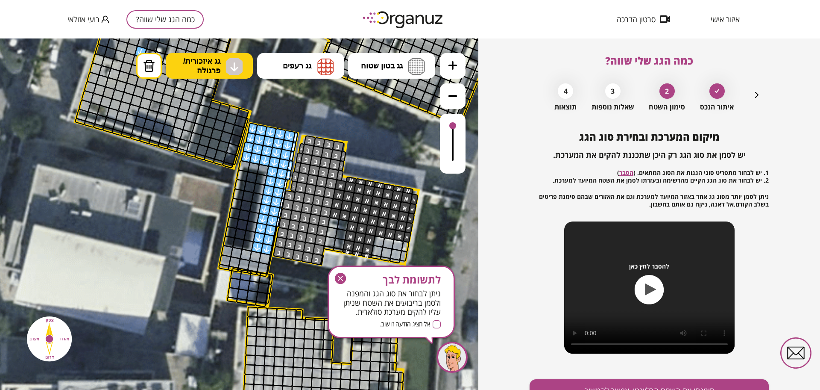
click at [214, 61] on span "גג איזכורית/ פרגולה" at bounding box center [201, 65] width 37 height 19
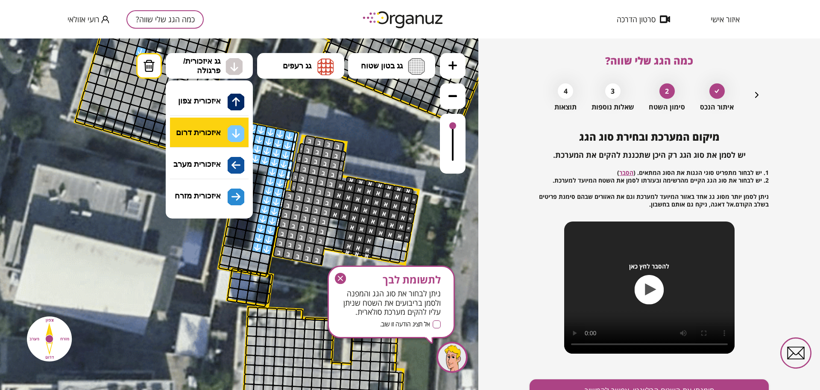
click at [215, 136] on div ".st0 { fill: #FFFFFF; } .st0 { fill: #FFFFFF; }" at bounding box center [239, 213] width 479 height 351
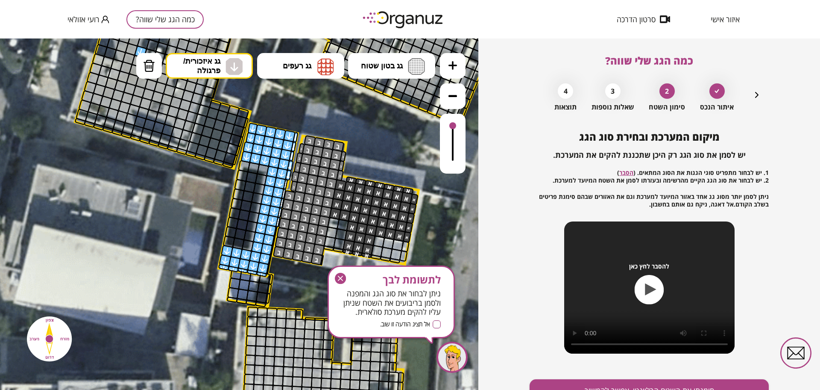
drag, startPoint x: 259, startPoint y: 253, endPoint x: 471, endPoint y: 284, distance: 214.6
click at [208, 247] on div ".st0 { fill: #FFFFFF; } .st0 { fill: #FFFFFF; }" at bounding box center [289, 194] width 1500 height 1500
click at [338, 277] on icon "button" at bounding box center [340, 278] width 11 height 11
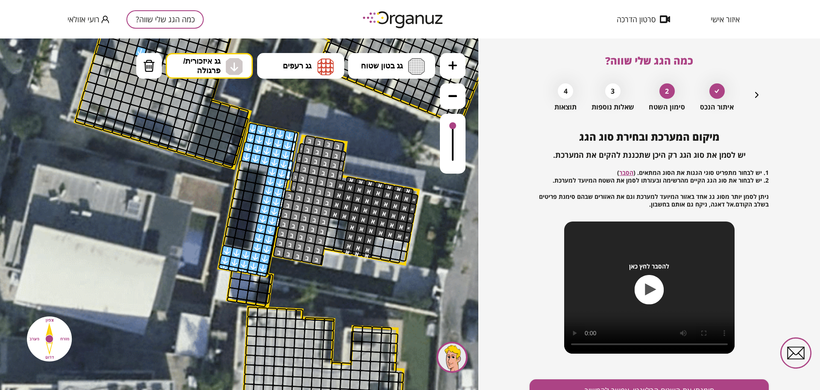
drag, startPoint x: 277, startPoint y: 230, endPoint x: 268, endPoint y: 269, distance: 39.8
click at [268, 269] on div ".st0 { fill: #FFFFFF; } .st0 { fill: #FFFFFF; }" at bounding box center [289, 194] width 1500 height 1500
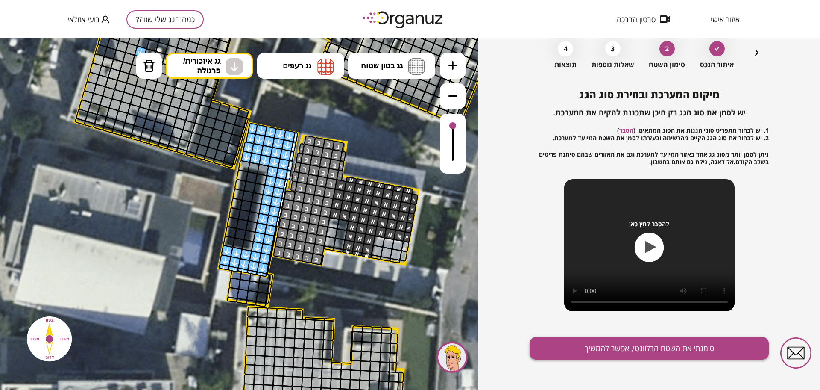
scroll to position [44, 0]
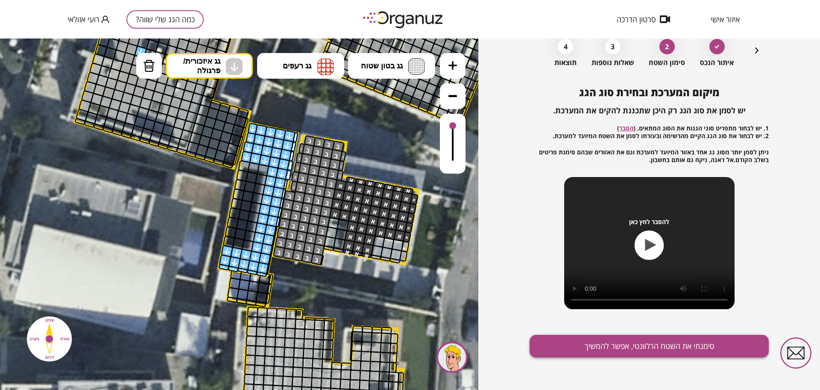
click at [565, 345] on button "סימנתי את השטח הרלוונטי, אפשר להמשיך" at bounding box center [649, 346] width 239 height 23
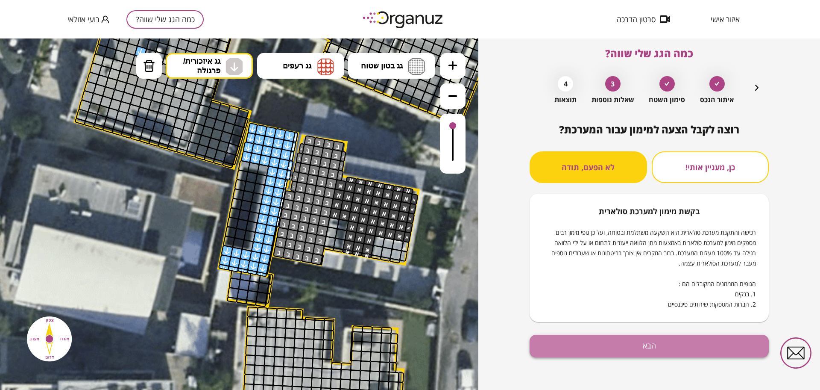
click at [708, 350] on button "הבא" at bounding box center [649, 346] width 239 height 23
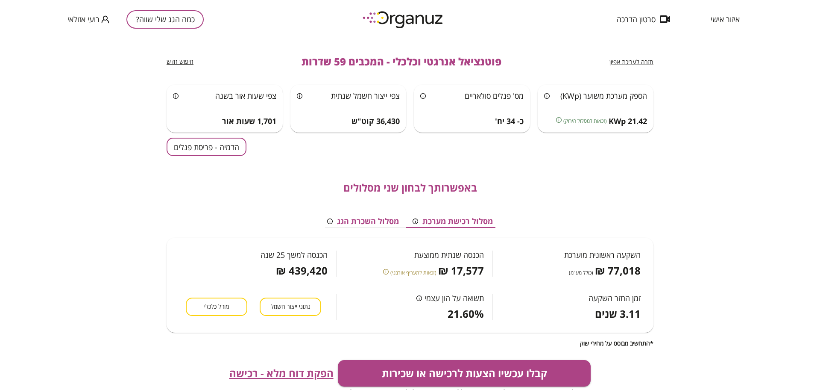
click at [222, 154] on button "הדמיה - פריסת פנלים" at bounding box center [207, 147] width 80 height 18
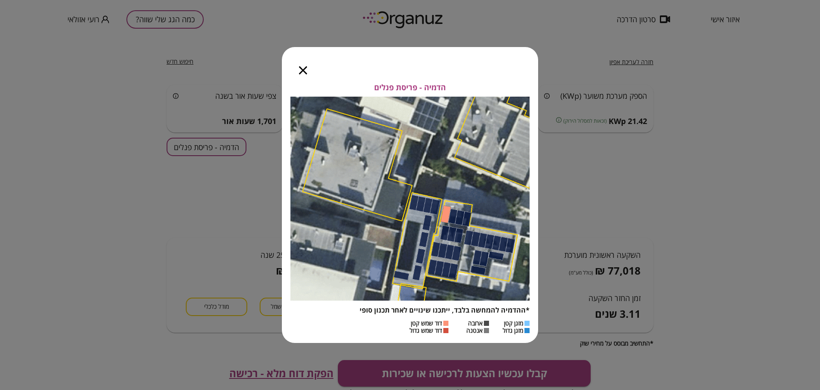
click at [301, 66] on icon "button" at bounding box center [303, 70] width 8 height 8
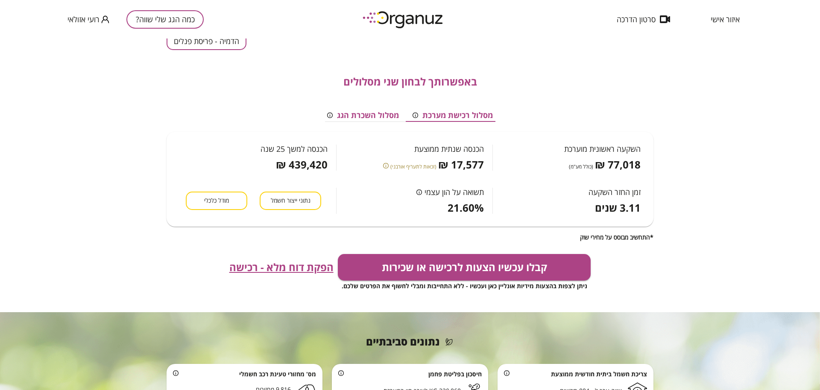
scroll to position [107, 0]
click at [217, 201] on span "מודל כלכלי" at bounding box center [216, 200] width 25 height 8
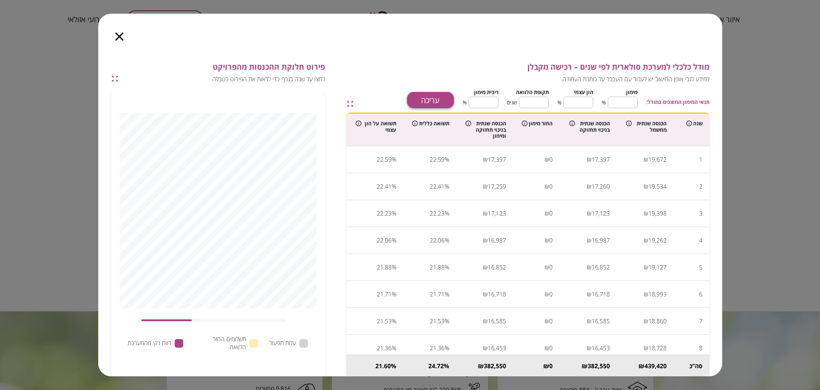
click at [411, 99] on button "עריכה" at bounding box center [430, 100] width 47 height 16
click at [117, 36] on icon "button" at bounding box center [119, 36] width 8 height 8
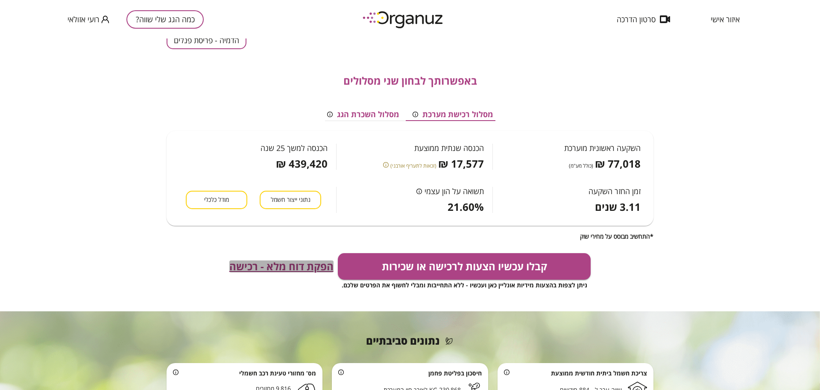
click at [295, 267] on span "הפקת דוח מלא - רכישה" at bounding box center [281, 266] width 104 height 12
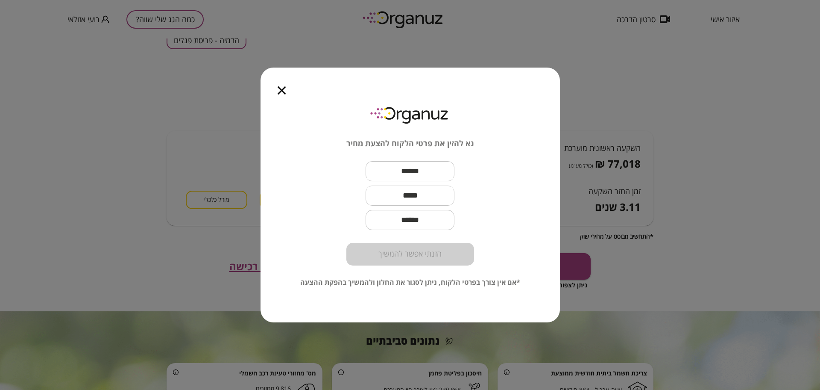
click at [284, 89] on icon "button" at bounding box center [282, 90] width 8 height 8
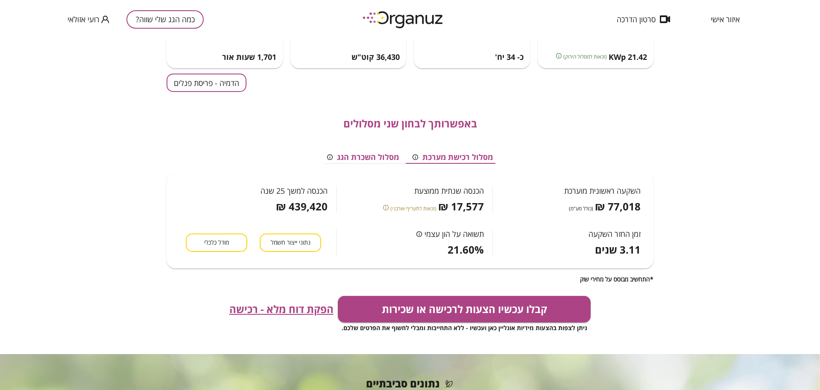
scroll to position [53, 0]
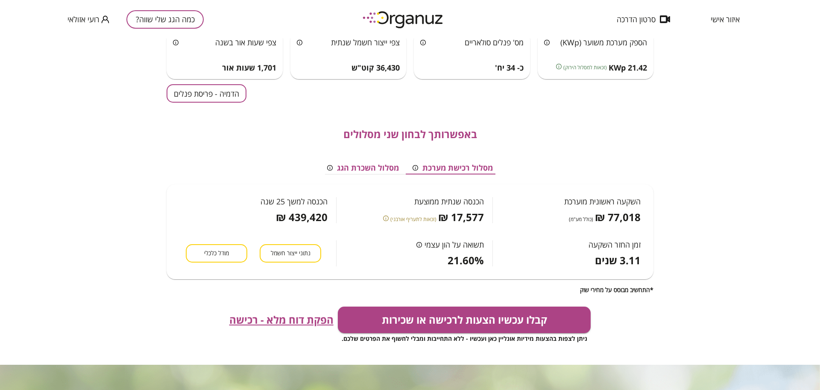
click at [231, 246] on button "מודל כלכלי" at bounding box center [217, 253] width 62 height 18
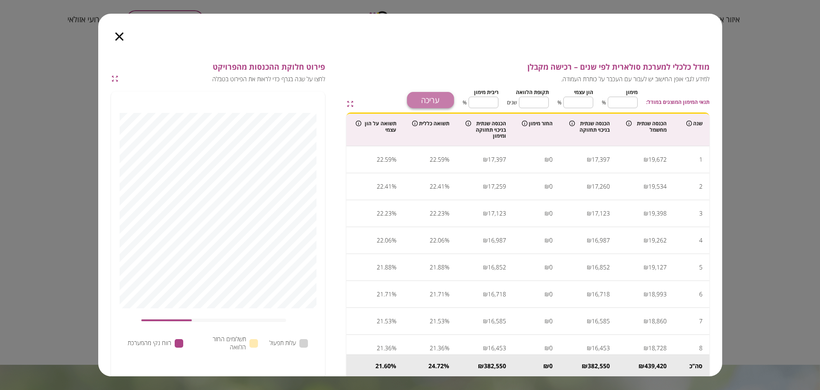
click at [441, 97] on button "עריכה" at bounding box center [430, 100] width 47 height 16
click at [626, 103] on input "*" at bounding box center [623, 102] width 30 height 23
type input "*"
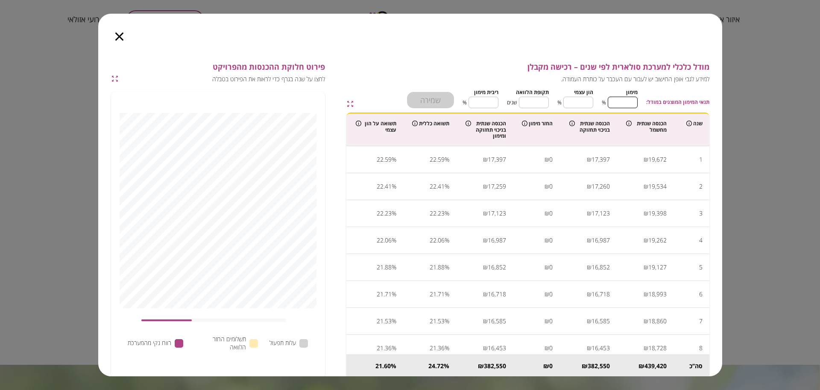
type input "**"
type input "***"
type input "*"
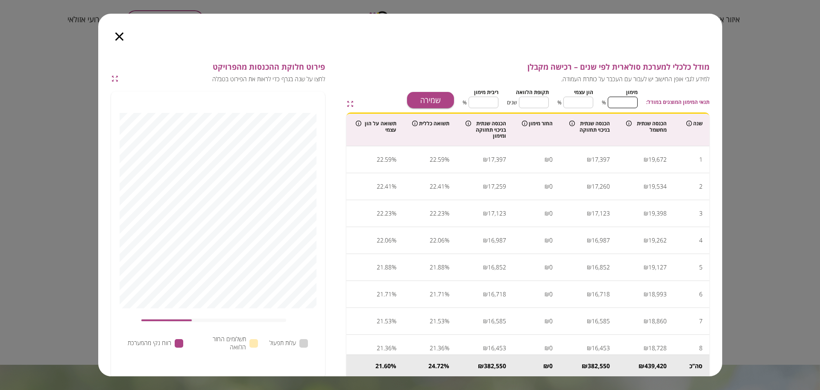
type input "***"
click at [540, 99] on input "*" at bounding box center [534, 102] width 30 height 23
type input "*"
type input "**"
click at [439, 97] on button "שמירה" at bounding box center [430, 100] width 47 height 16
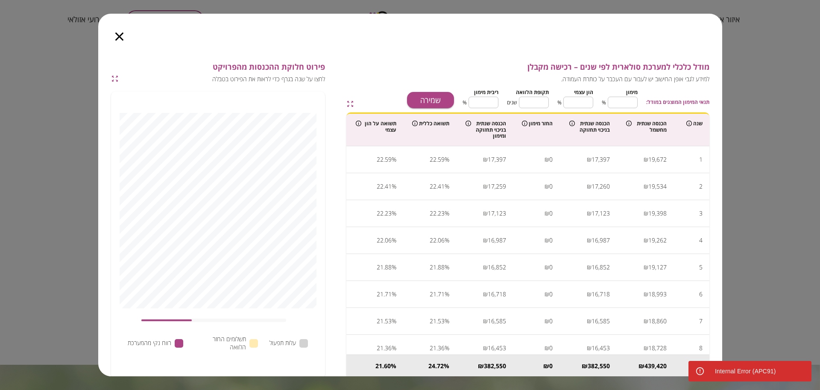
click at [121, 32] on div at bounding box center [119, 32] width 42 height 36
click at [116, 35] on icon "button" at bounding box center [119, 36] width 8 height 8
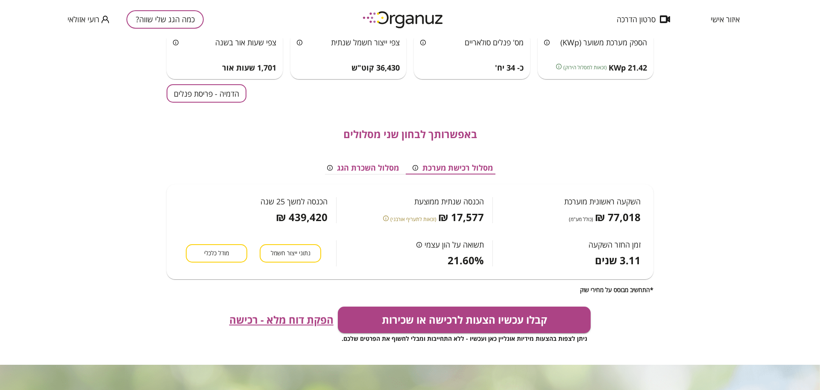
click at [223, 251] on span "מודל כלכלי" at bounding box center [216, 253] width 25 height 8
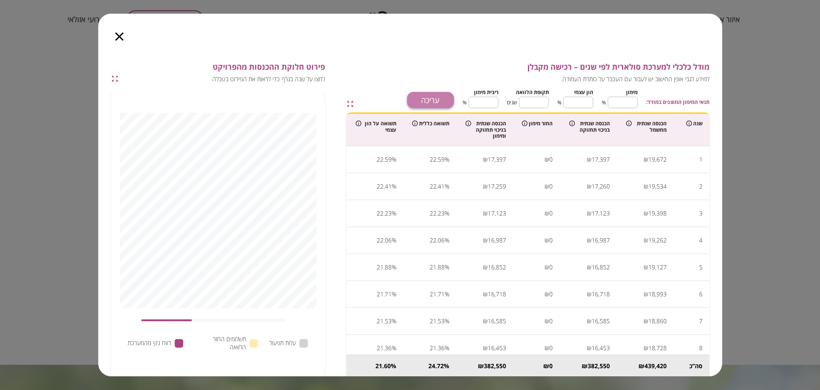
click at [438, 99] on button "עריכה" at bounding box center [430, 100] width 47 height 16
click at [628, 100] on input "*" at bounding box center [623, 102] width 30 height 23
type input "*"
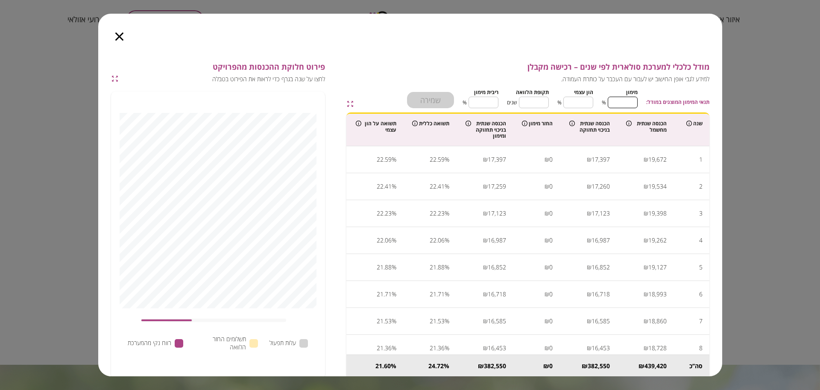
type input "**"
type input "***"
type input "*"
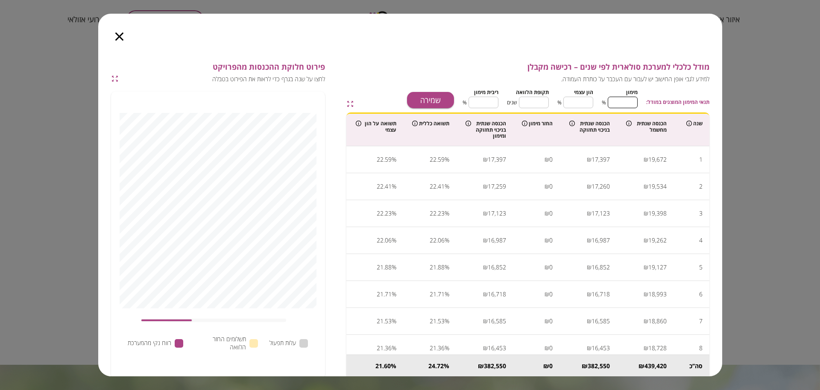
type input "***"
click at [537, 103] on input "*" at bounding box center [534, 102] width 30 height 23
click at [538, 103] on input "*" at bounding box center [534, 102] width 30 height 23
type input "**"
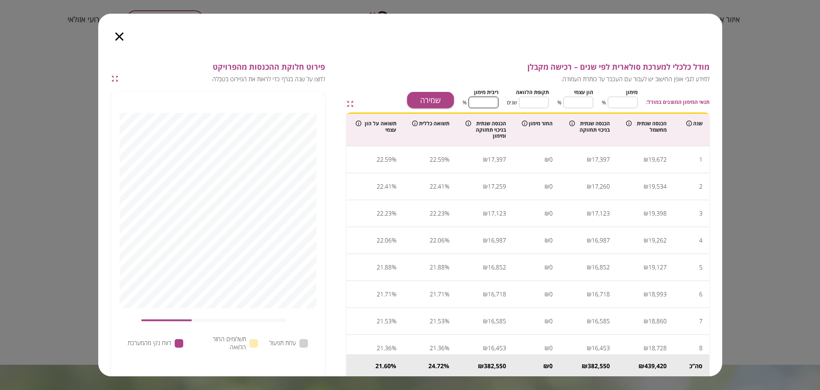
click at [484, 102] on input "*" at bounding box center [484, 102] width 30 height 23
drag, startPoint x: 484, startPoint y: 102, endPoint x: 500, endPoint y: 103, distance: 16.3
click at [500, 103] on div "מימון *** ​ % הון עצמי * ​ % תקופת הלוואה ** ​ שנים ריבית מימון * ​ %" at bounding box center [550, 97] width 175 height 22
click at [434, 103] on button "שמירה" at bounding box center [430, 100] width 47 height 16
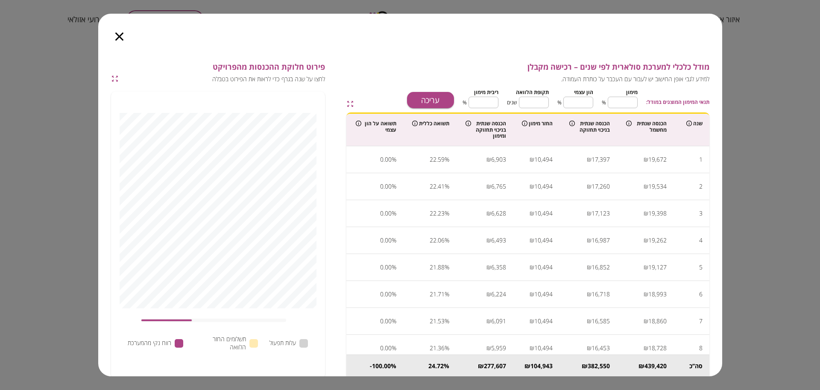
type input "****"
click at [118, 34] on icon "button" at bounding box center [119, 36] width 8 height 8
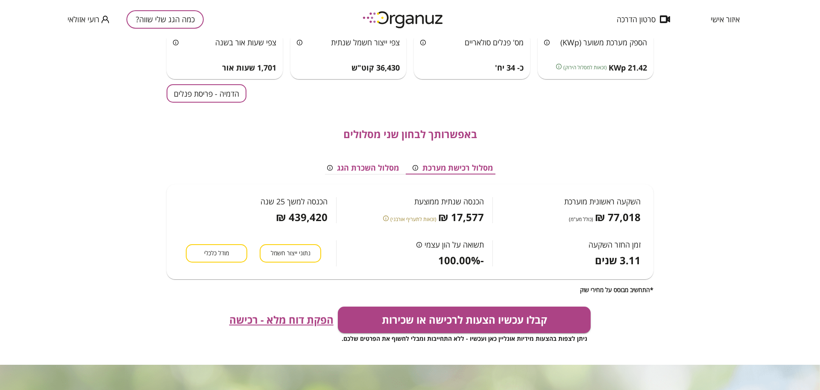
click at [262, 320] on span "הפקת דוח מלא - רכישה" at bounding box center [281, 320] width 104 height 12
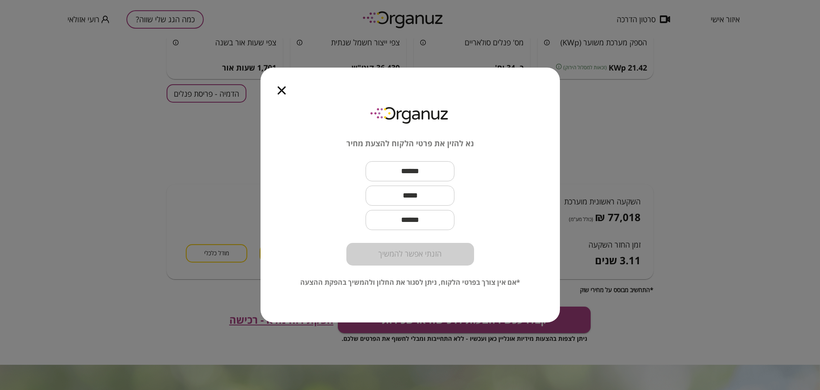
click at [285, 90] on icon "button" at bounding box center [282, 90] width 8 height 8
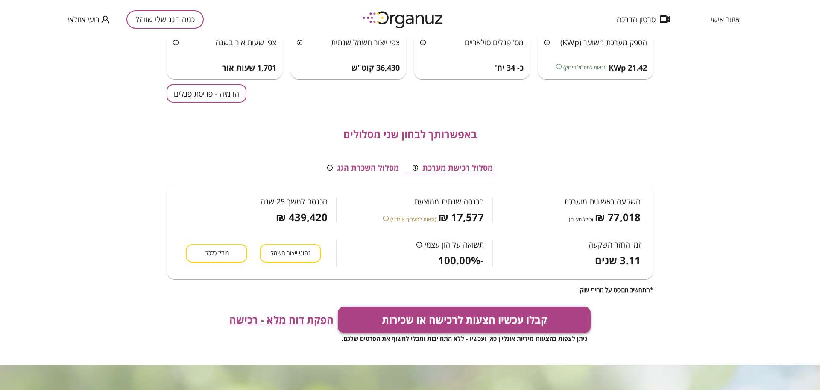
click at [468, 323] on button "קבלו עכשיו הצעות לרכישה או שכירות" at bounding box center [464, 319] width 253 height 26
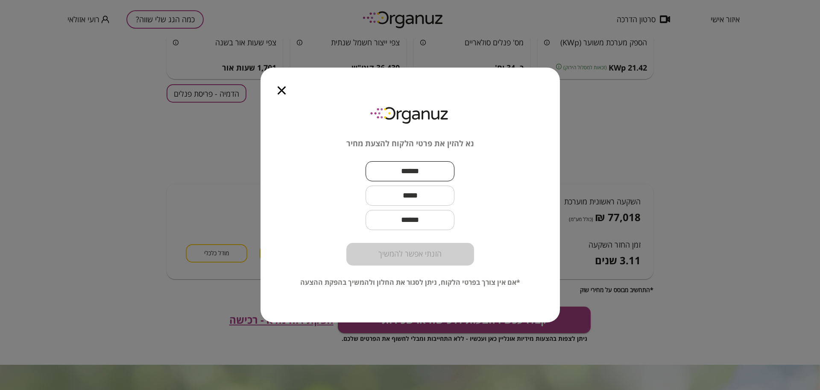
click at [417, 165] on input "text" at bounding box center [410, 171] width 89 height 25
paste input "********"
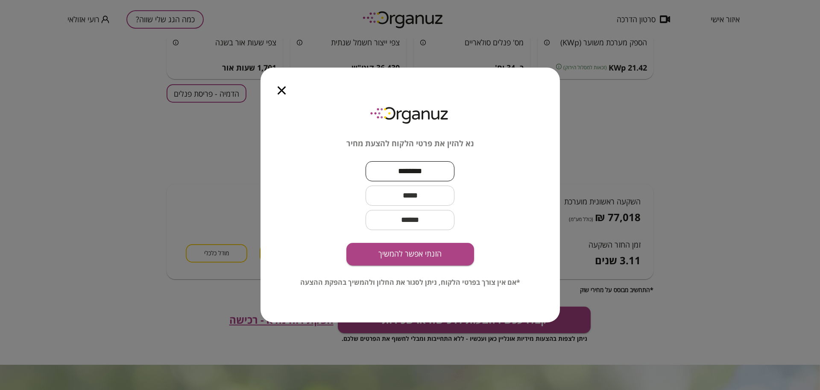
type input "********"
click at [427, 192] on input "text" at bounding box center [410, 195] width 89 height 25
paste input "**********"
type input "**********"
click at [427, 248] on button "הזנתי אפשר להמשיך" at bounding box center [411, 254] width 128 height 23
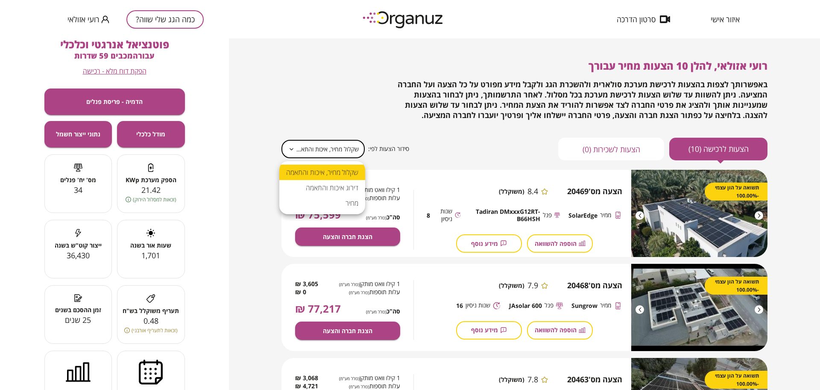
drag, startPoint x: 324, startPoint y: 145, endPoint x: 335, endPoint y: 155, distance: 14.2
click at [324, 146] on body "**********" at bounding box center [410, 195] width 820 height 390
click at [345, 197] on li "מחיר" at bounding box center [322, 202] width 86 height 15
type input "*****"
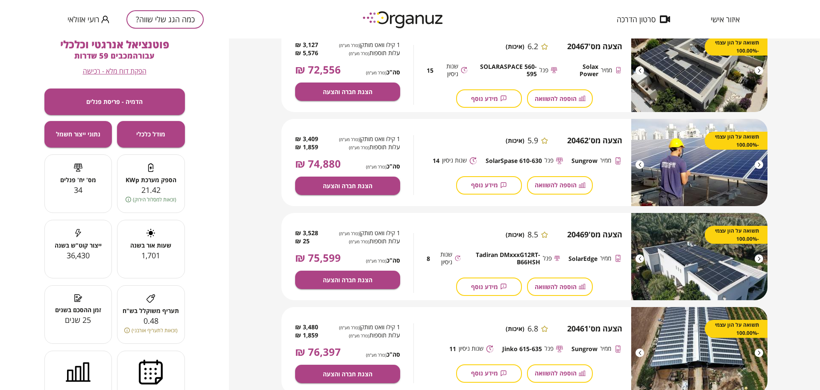
scroll to position [427, 0]
click at [337, 86] on button "הצגת חברה והצעה" at bounding box center [347, 91] width 105 height 18
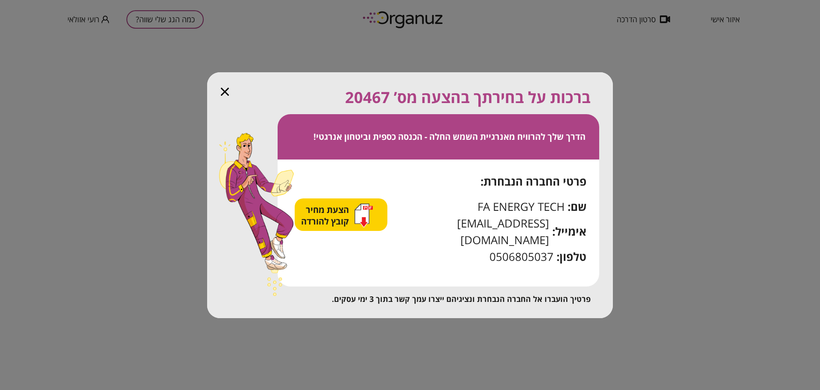
click at [343, 218] on span "הצעת מחיר קובץ להורדה" at bounding box center [326, 215] width 50 height 23
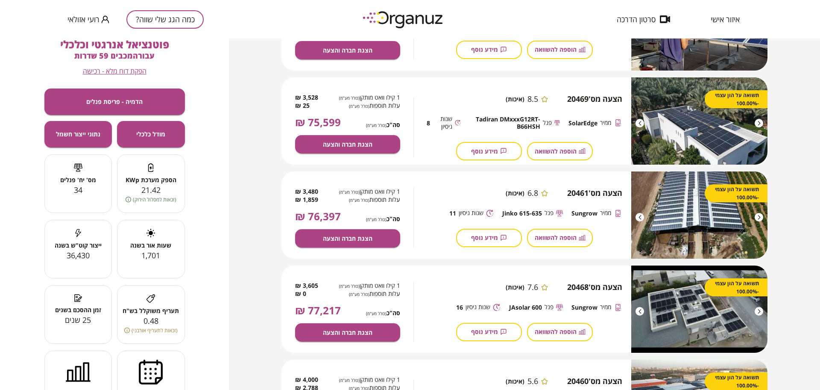
scroll to position [588, 0]
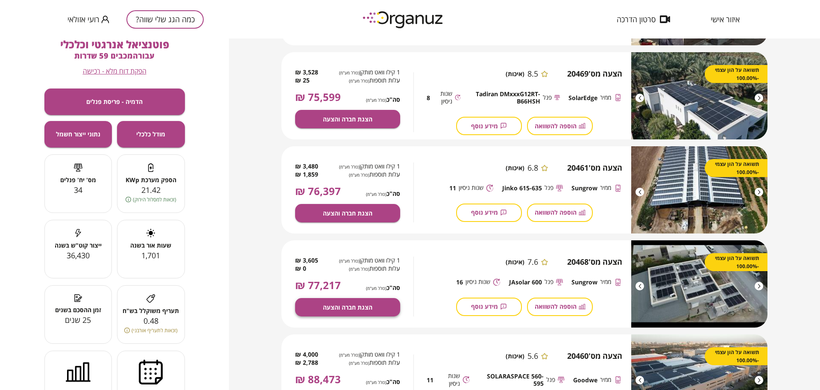
click at [363, 303] on span "הצגת חברה והצעה" at bounding box center [348, 306] width 50 height 7
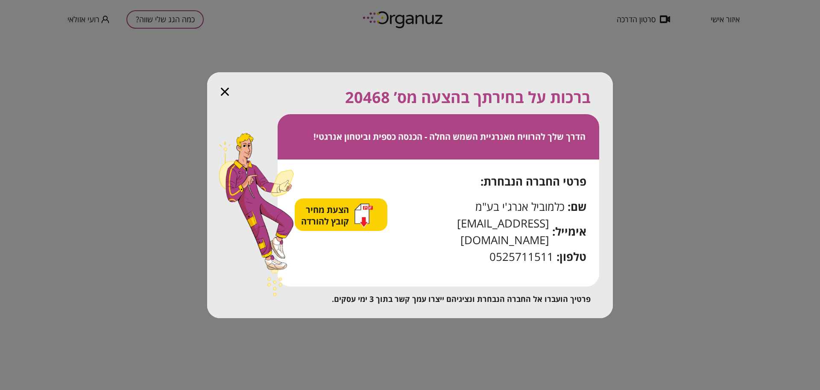
click at [341, 220] on span "הצעת מחיר קובץ להורדה" at bounding box center [326, 215] width 50 height 23
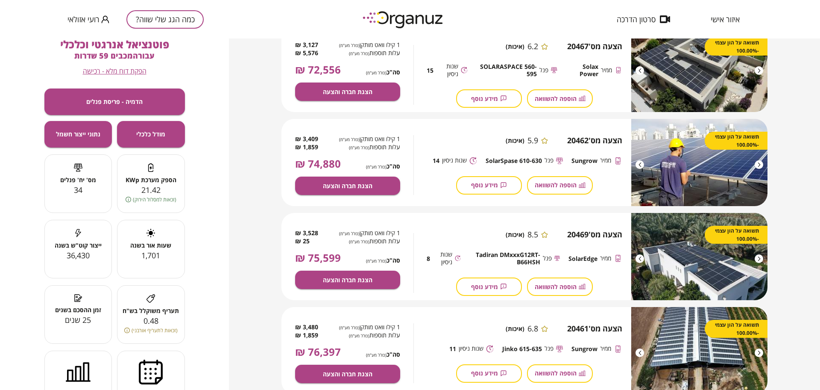
scroll to position [427, 0]
click at [333, 274] on button "הצגת חברה והצעה" at bounding box center [347, 279] width 105 height 18
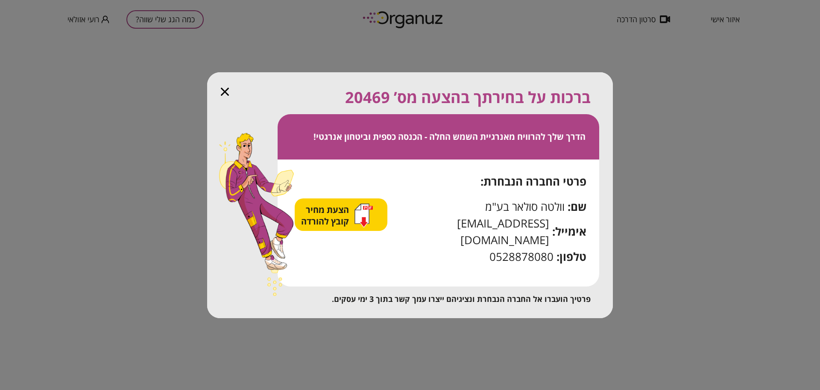
click at [351, 215] on span "הצעת מחיר קובץ להורדה" at bounding box center [326, 215] width 50 height 23
